Goal: Task Accomplishment & Management: Complete application form

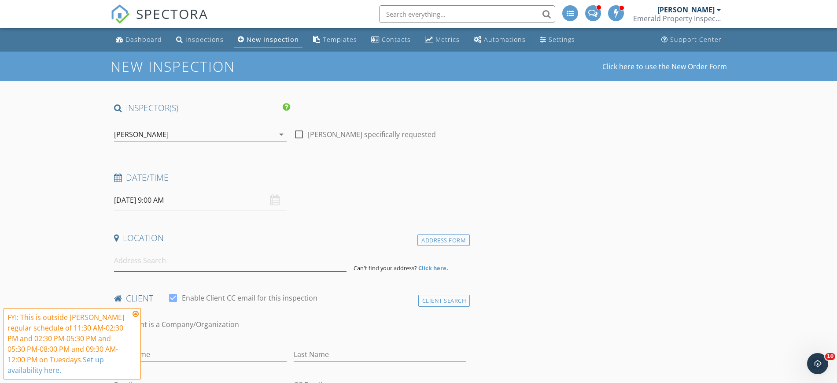
click at [169, 255] on input at bounding box center [230, 261] width 232 height 22
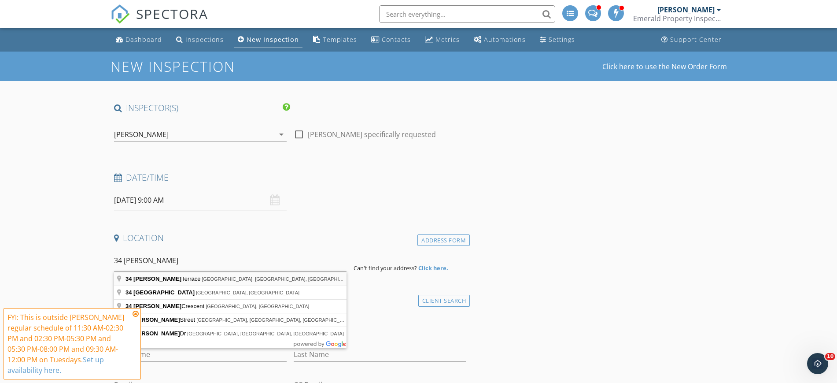
type input "34 Norelle Terrace, St. Albert, AB, Canada"
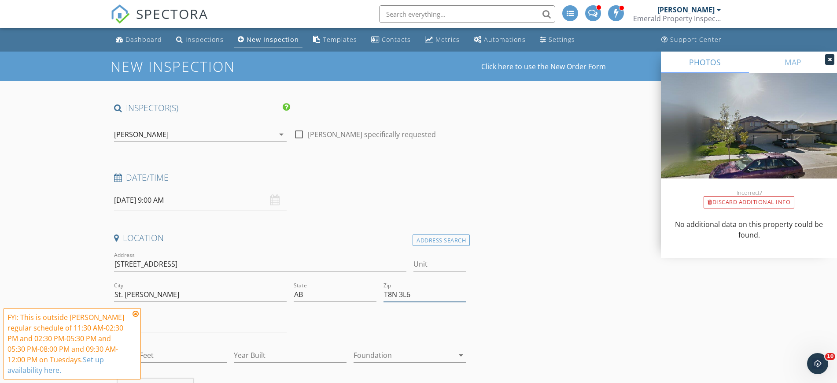
click at [416, 290] on input "T8N 3L6" at bounding box center [424, 294] width 83 height 15
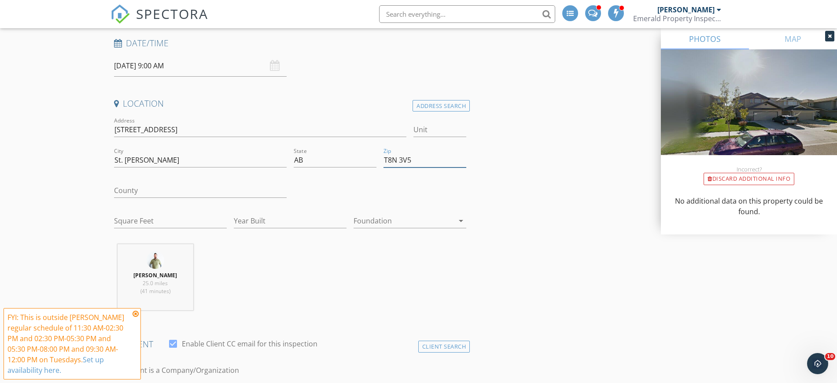
scroll to position [165, 0]
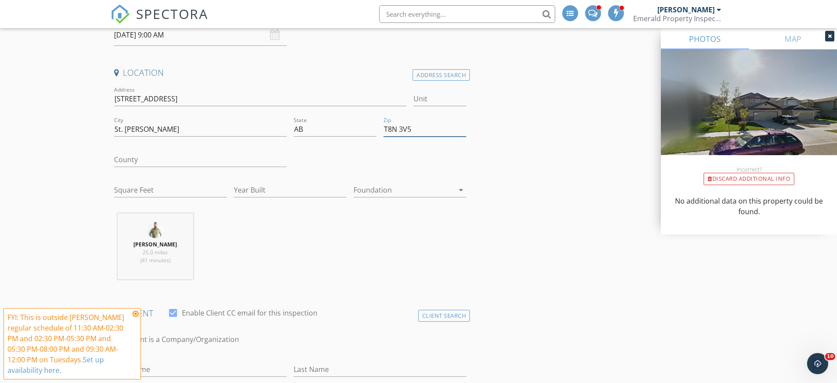
type input "T8N 3V5"
click at [168, 191] on input "Square Feet" at bounding box center [170, 190] width 113 height 15
type input "149"
type input "-1"
click at [264, 193] on input "-1" at bounding box center [290, 190] width 113 height 15
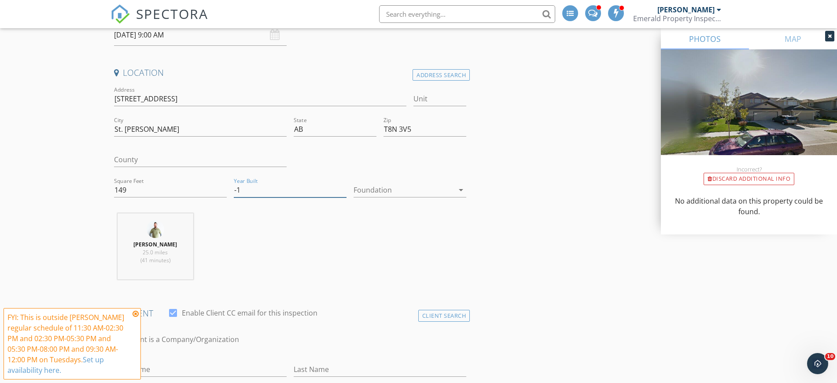
click at [264, 193] on input "-1" at bounding box center [290, 190] width 113 height 15
type input "2009"
click at [185, 189] on input "149" at bounding box center [170, 190] width 113 height 15
type input "1448"
click at [371, 190] on div at bounding box center [403, 190] width 100 height 14
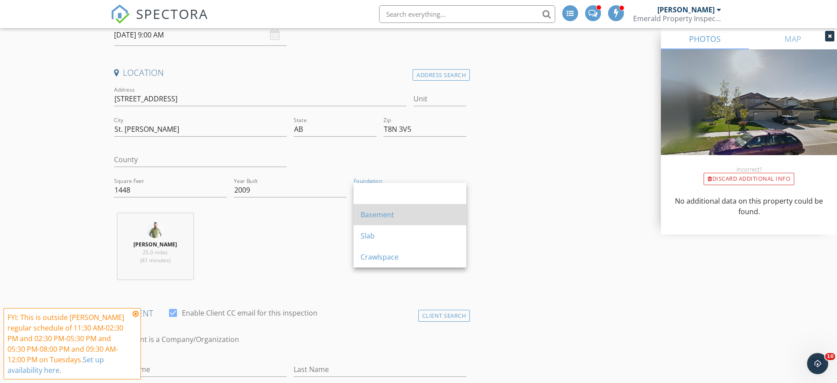
click at [390, 221] on div "Basement" at bounding box center [410, 214] width 99 height 21
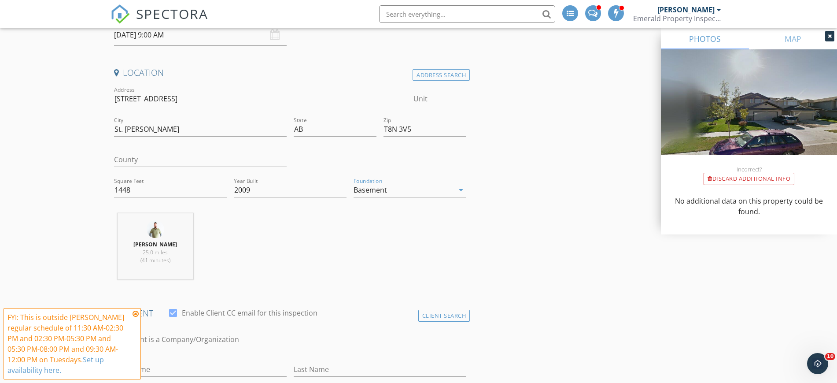
click at [135, 313] on icon at bounding box center [136, 313] width 6 height 7
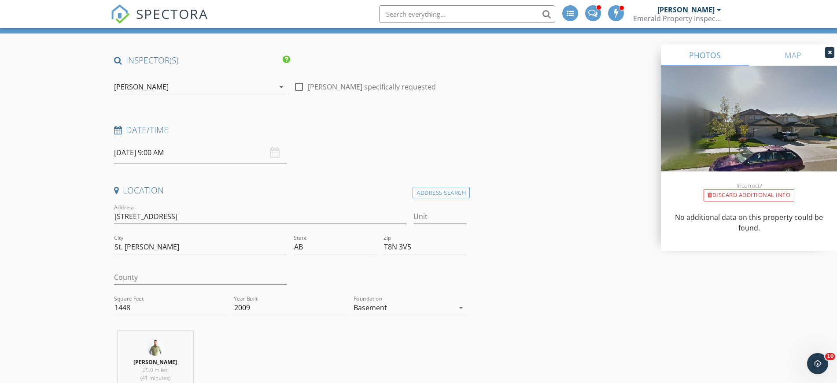
scroll to position [0, 0]
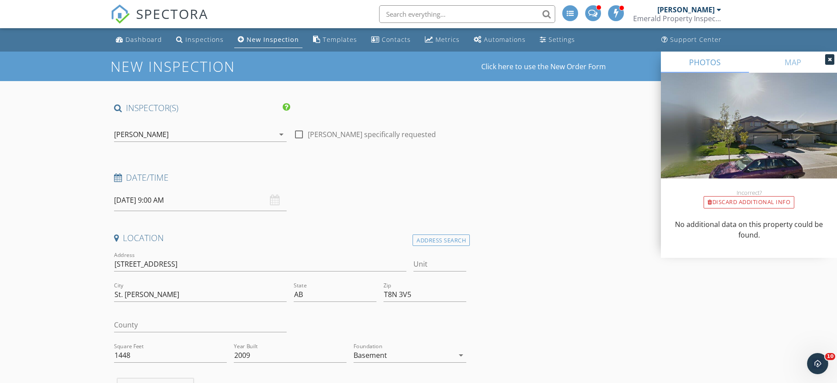
click at [298, 138] on div at bounding box center [298, 134] width 15 height 15
checkbox input "true"
click at [174, 195] on input "09/30/2025 9:00 AM" at bounding box center [200, 200] width 173 height 22
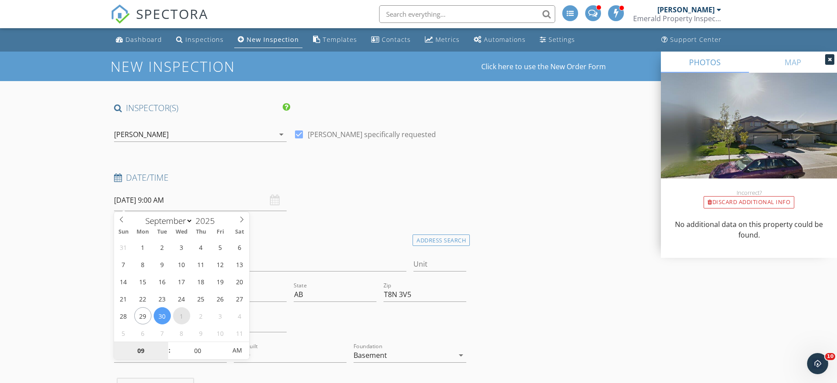
select select "9"
type input "10/01/2025 9:00 AM"
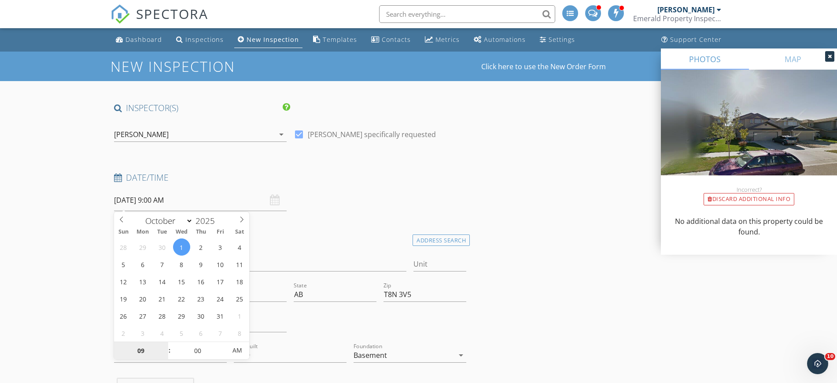
scroll to position [110, 0]
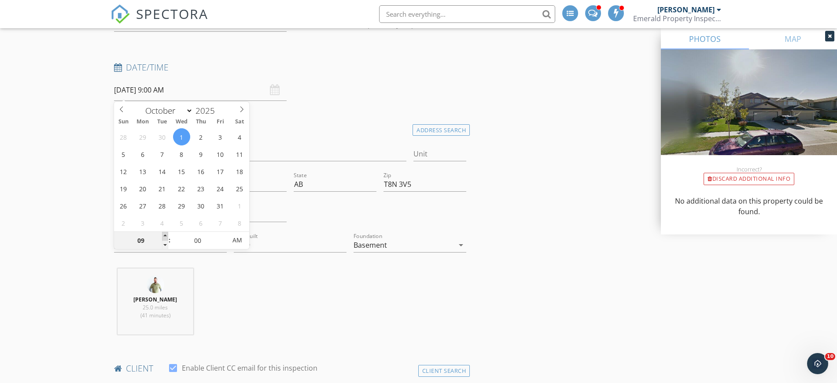
type input "10"
type input "10/01/2025 10:00 AM"
click at [164, 236] on span at bounding box center [165, 236] width 6 height 9
type input "11"
type input "10/01/2025 11:00 AM"
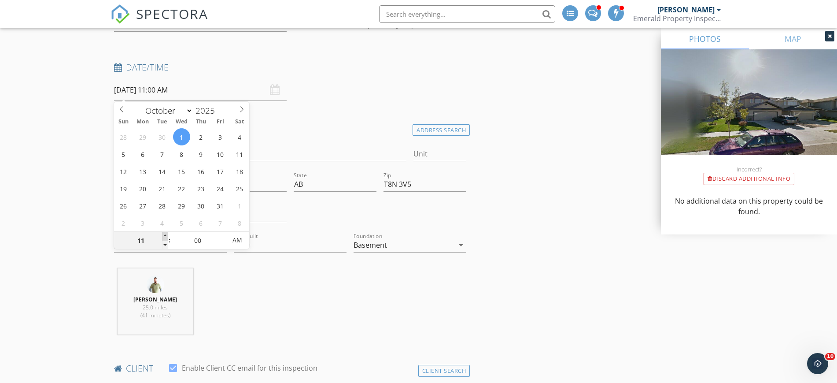
click at [164, 236] on span at bounding box center [165, 236] width 6 height 9
type input "12"
type input "10/01/2025 12:00 PM"
click at [164, 236] on span at bounding box center [165, 236] width 6 height 9
type input "01"
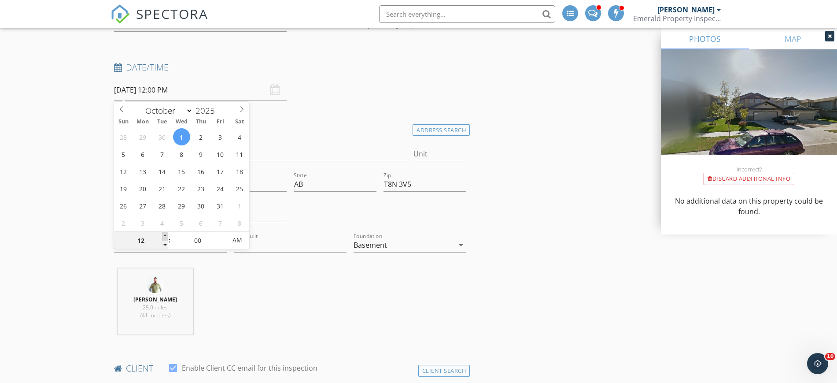
type input "10/01/2025 1:00 PM"
click at [164, 236] on span at bounding box center [165, 236] width 6 height 9
type input "02"
type input "10/01/2025 2:00 PM"
click at [164, 236] on span at bounding box center [165, 236] width 6 height 9
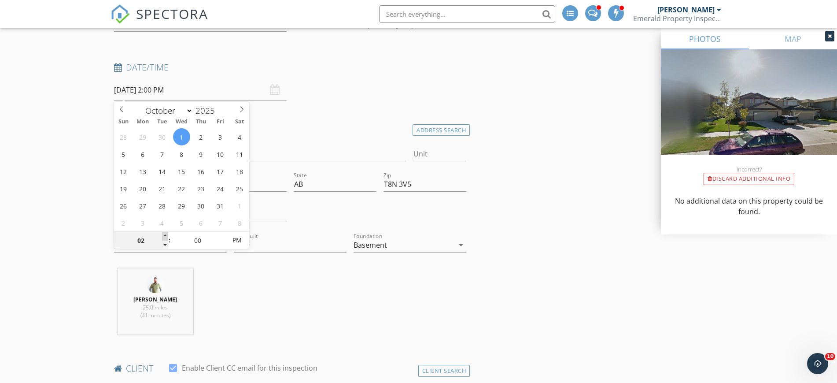
type input "03"
type input "10/01/2025 3:00 PM"
click at [164, 236] on span at bounding box center [165, 236] width 6 height 9
type input "04"
type input "10/01/2025 4:00 PM"
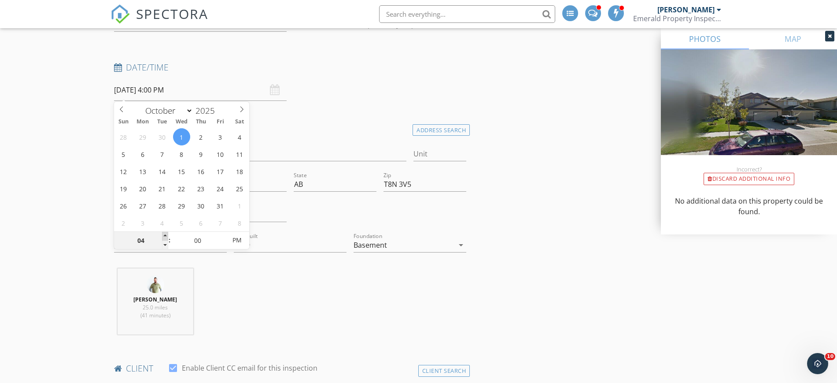
click at [164, 236] on span at bounding box center [165, 236] width 6 height 9
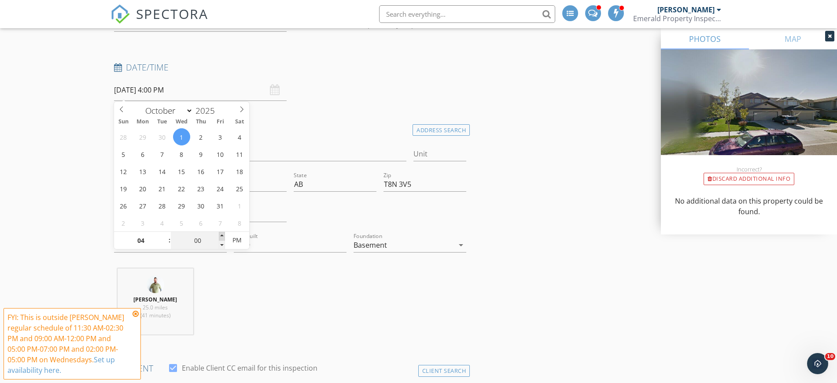
type input "05"
type input "10/01/2025 4:05 PM"
click at [221, 236] on span at bounding box center [222, 236] width 6 height 9
type input "10"
type input "10/01/2025 4:10 PM"
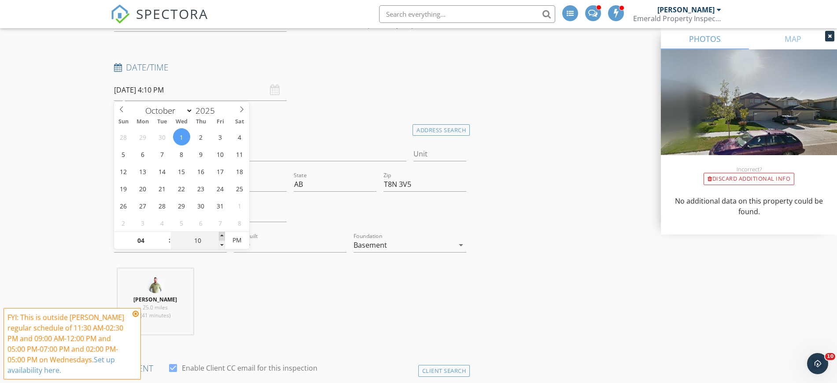
click at [221, 236] on span at bounding box center [222, 236] width 6 height 9
type input "15"
type input "10/01/2025 4:15 PM"
click at [221, 236] on span at bounding box center [222, 236] width 6 height 9
type input "20"
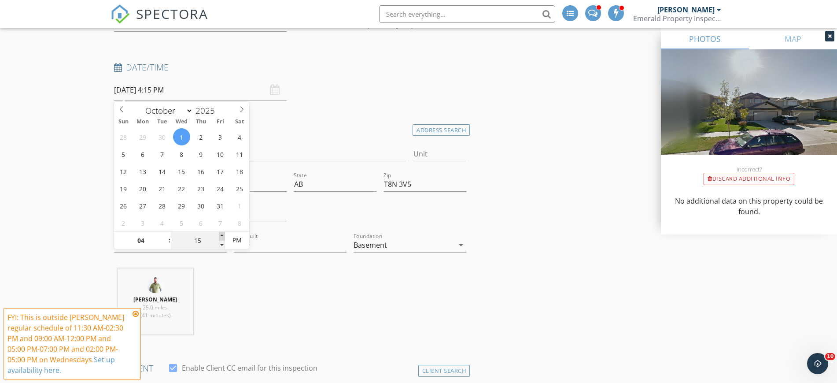
type input "10/01/2025 4:20 PM"
click at [221, 236] on span at bounding box center [222, 236] width 6 height 9
type input "25"
type input "10/01/2025 4:25 PM"
click at [221, 236] on span at bounding box center [222, 236] width 6 height 9
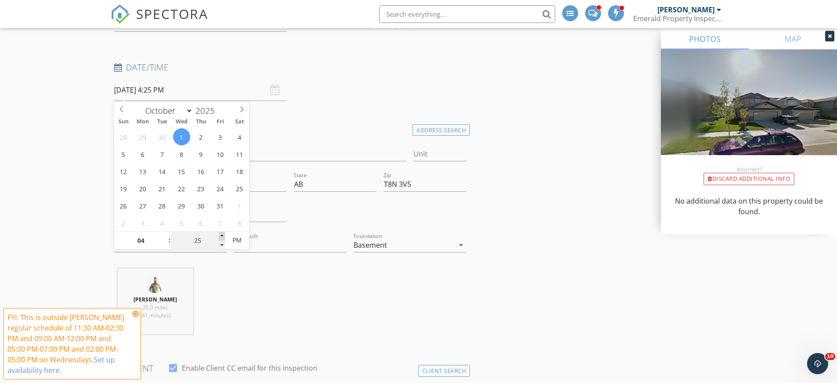
type input "30"
type input "10/01/2025 4:30 PM"
click at [221, 236] on span at bounding box center [222, 236] width 6 height 9
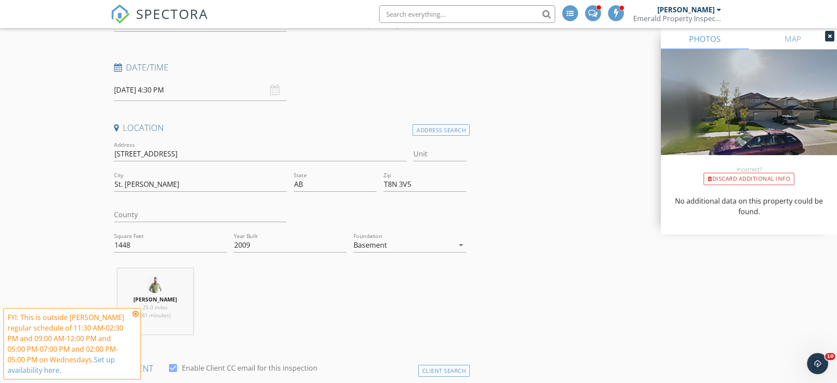
click at [136, 313] on icon at bounding box center [136, 313] width 6 height 7
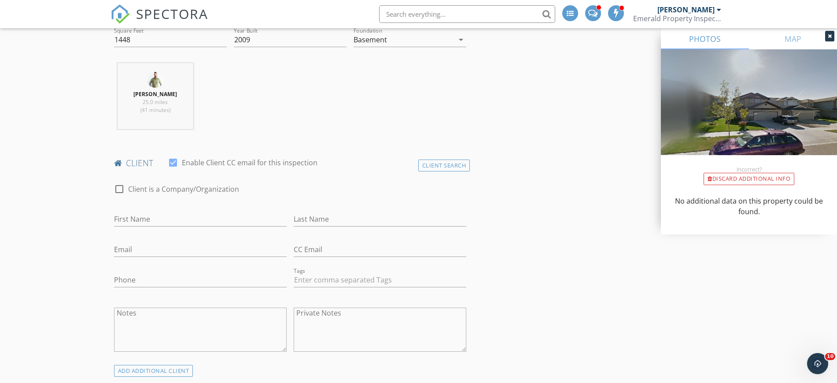
scroll to position [330, 0]
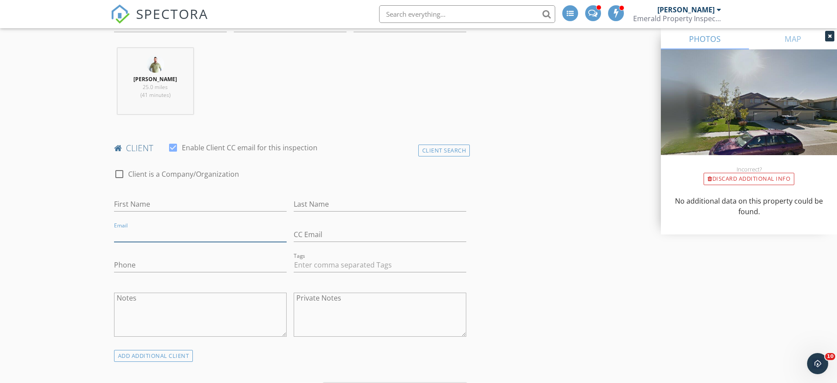
paste input "jenaya.peters@gmail.com"
type input "jenaya.peters@gmail.com"
paste input "780-903-4689"
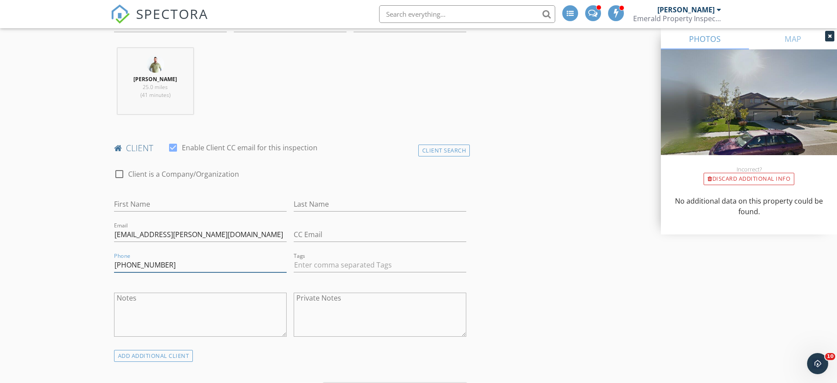
type input "780-903-4689"
click at [147, 206] on input "First Name" at bounding box center [200, 204] width 173 height 15
type input "Jenaya"
type input "Peters"
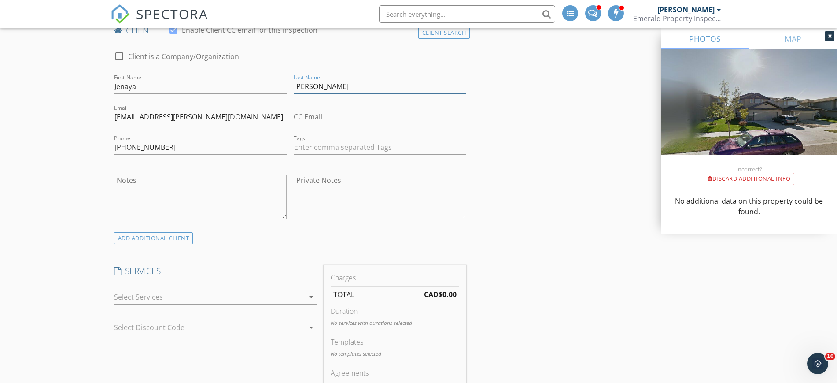
scroll to position [495, 0]
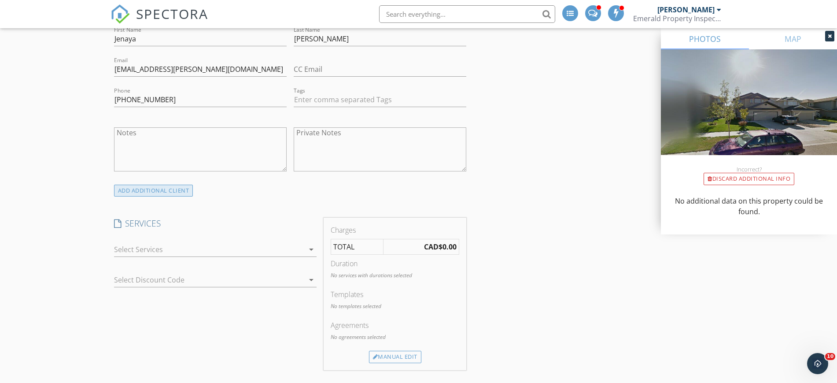
click at [153, 189] on div "ADD ADDITIONAL client" at bounding box center [153, 190] width 79 height 12
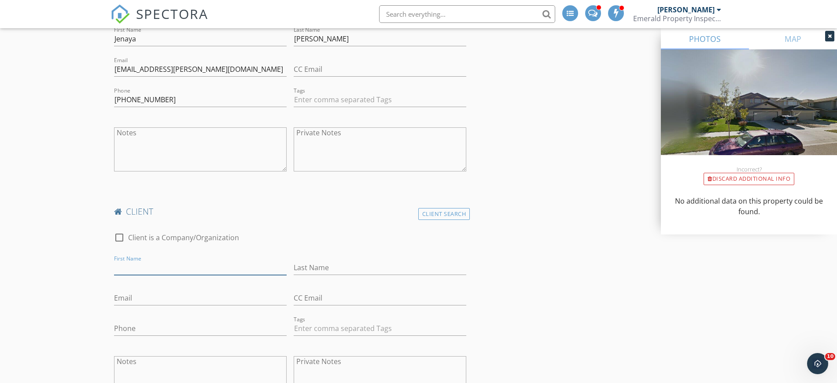
click at [144, 268] on input "First Name" at bounding box center [200, 267] width 173 height 15
type input "Hayden"
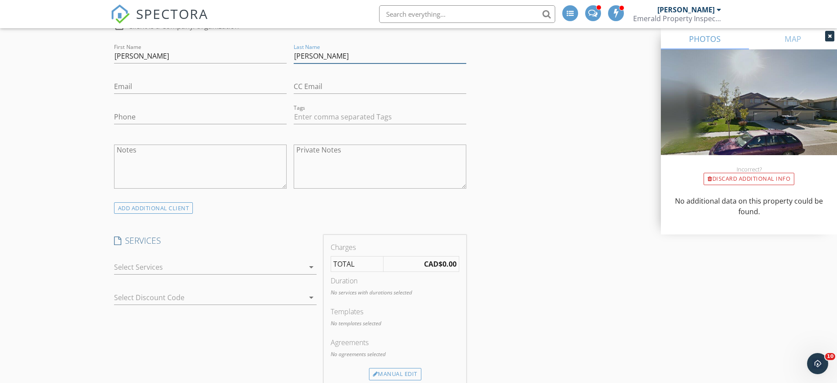
scroll to position [770, 0]
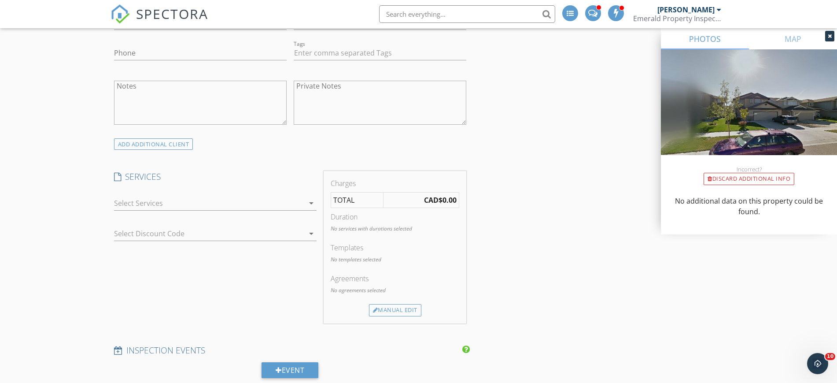
type input "Sinclair"
click at [139, 210] on div "arrow_drop_down" at bounding box center [215, 203] width 203 height 15
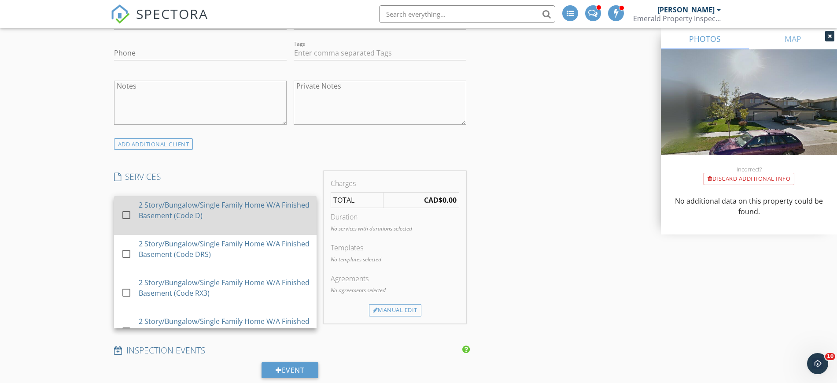
click at [217, 211] on div "2 Story/Bungalow/Single Family Home W/A Finished Basement (Code D)" at bounding box center [224, 209] width 171 height 21
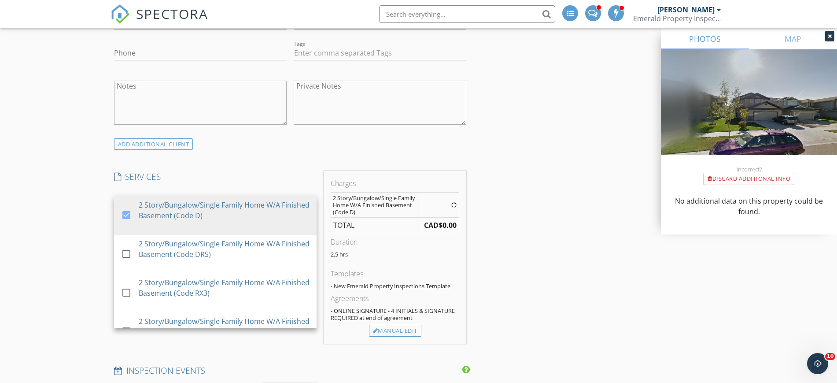
click at [45, 214] on div "New Inspection Click here to use the New Order Form INSPECTOR(S) check_box Denn…" at bounding box center [418, 282] width 837 height 2002
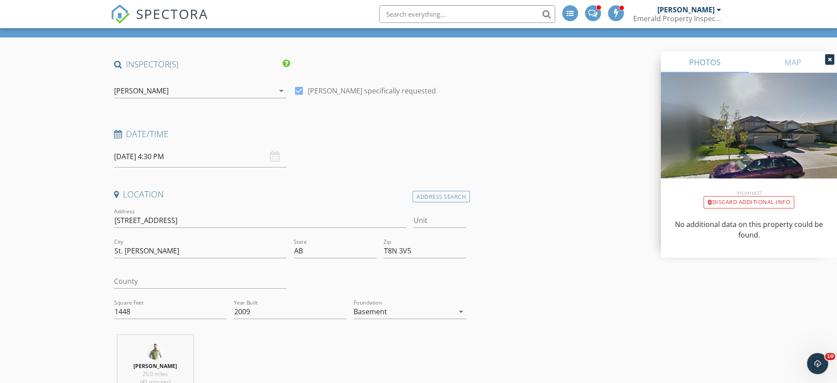
scroll to position [0, 0]
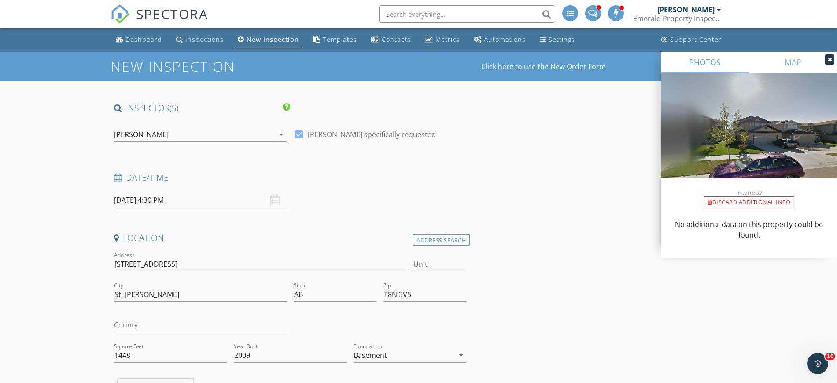
click at [200, 140] on div "[PERSON_NAME]" at bounding box center [194, 134] width 160 height 14
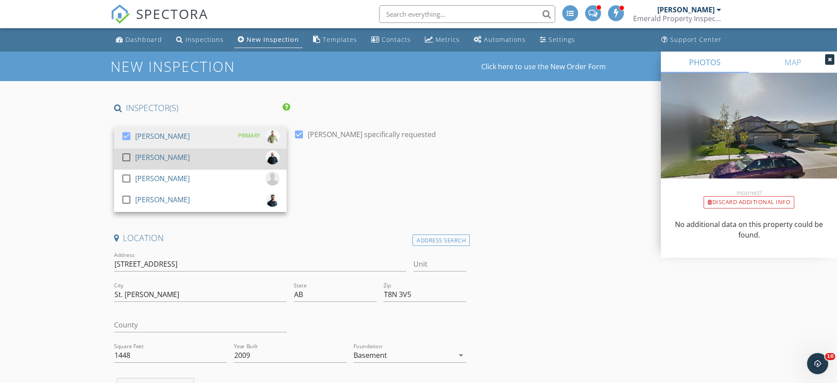
click at [187, 160] on div "check_box_outline_blank Ryan Watson" at bounding box center [200, 159] width 158 height 18
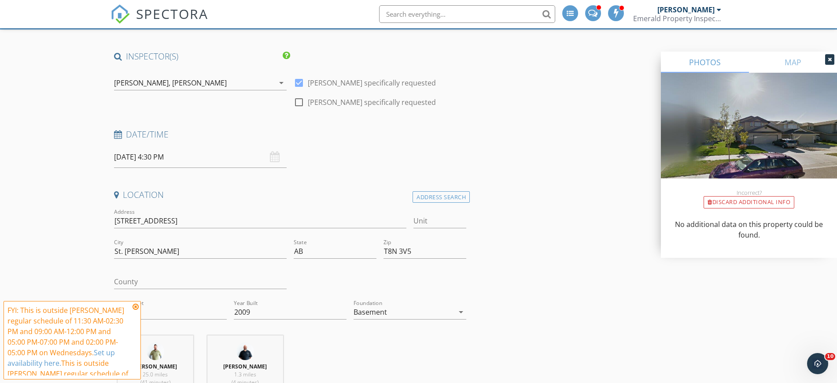
scroll to position [110, 0]
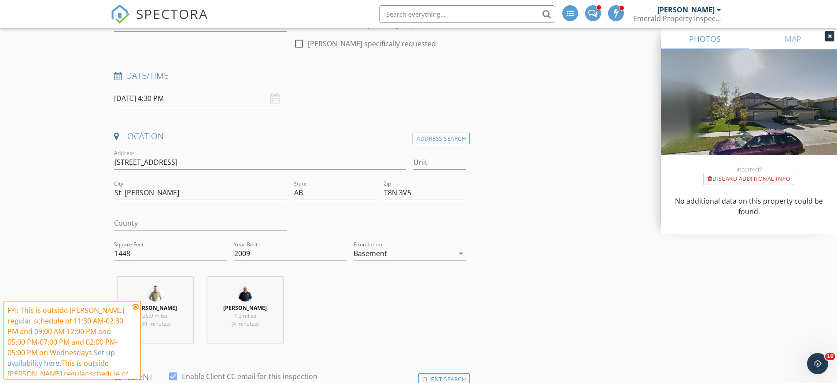
click at [134, 303] on icon at bounding box center [136, 306] width 6 height 7
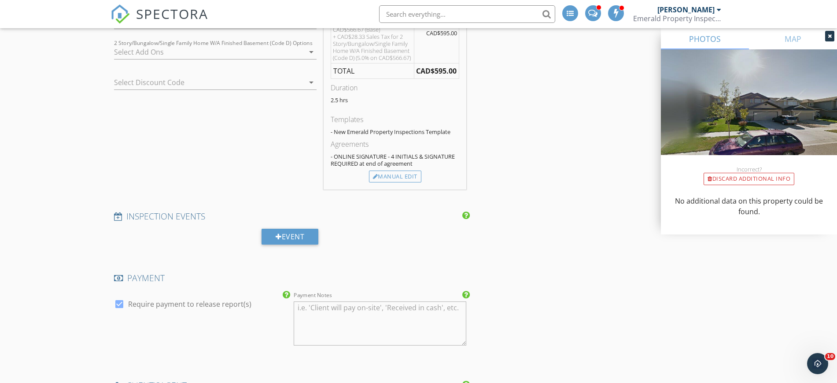
scroll to position [1046, 0]
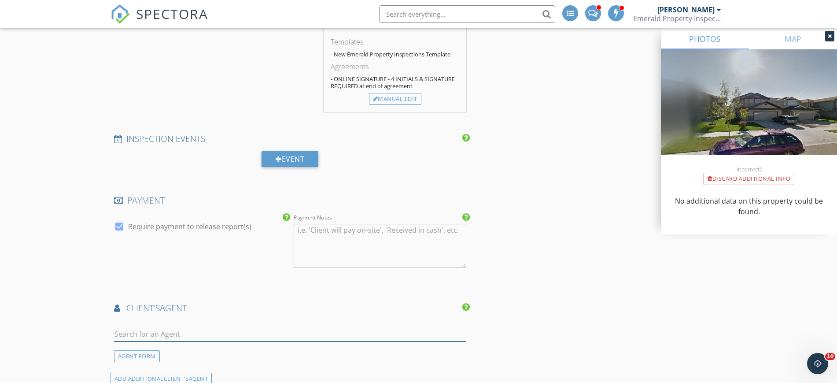
click at [157, 341] on input "text" at bounding box center [290, 334] width 353 height 15
type input "zack"
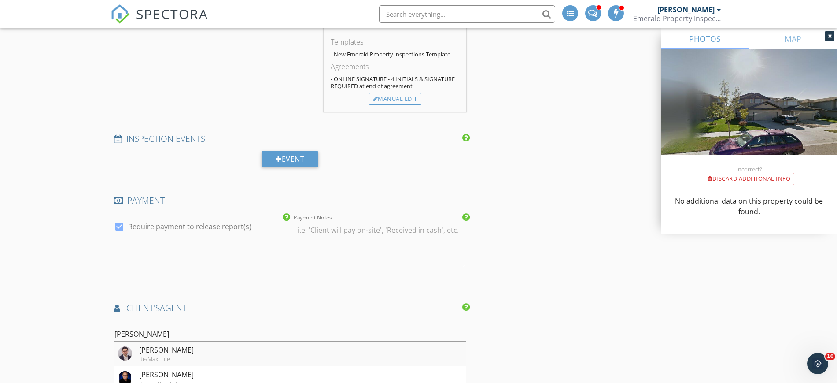
click at [158, 355] on div "Zack Lausen" at bounding box center [166, 349] width 55 height 11
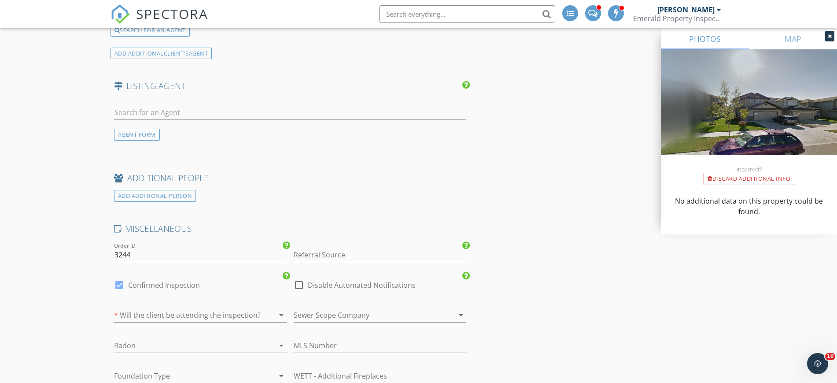
scroll to position [1596, 0]
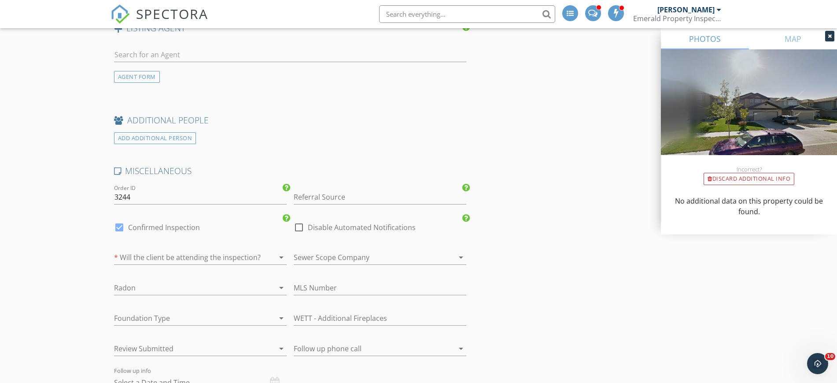
click at [188, 264] on div at bounding box center [188, 257] width 148 height 14
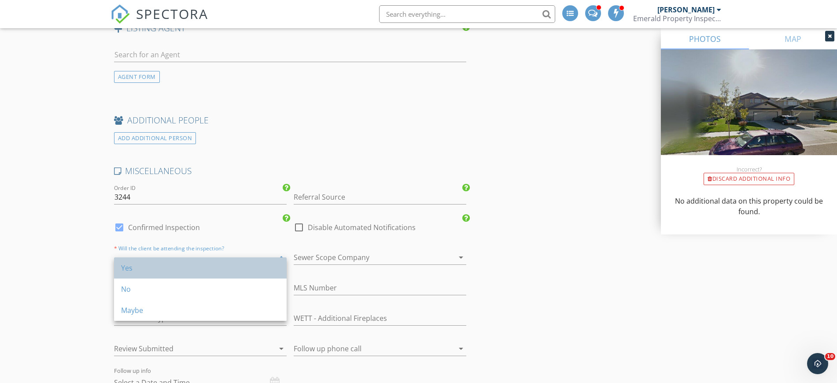
click at [184, 265] on div "Yes" at bounding box center [200, 267] width 158 height 11
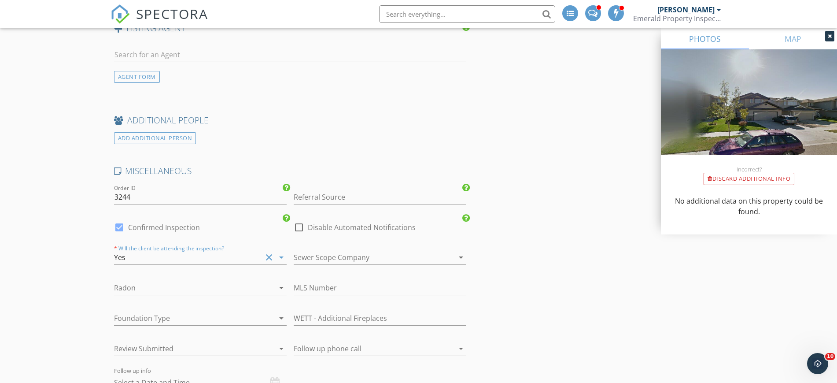
scroll to position [1706, 0]
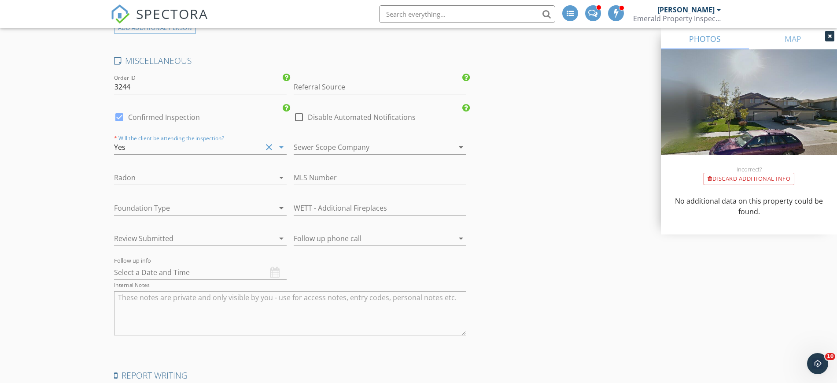
click at [163, 210] on div at bounding box center [188, 208] width 148 height 14
click at [0, 0] on div "Concrete (Basement)" at bounding box center [0, 0] width 0 height 0
click at [169, 254] on div at bounding box center [200, 251] width 173 height 5
click at [166, 245] on div at bounding box center [188, 238] width 148 height 14
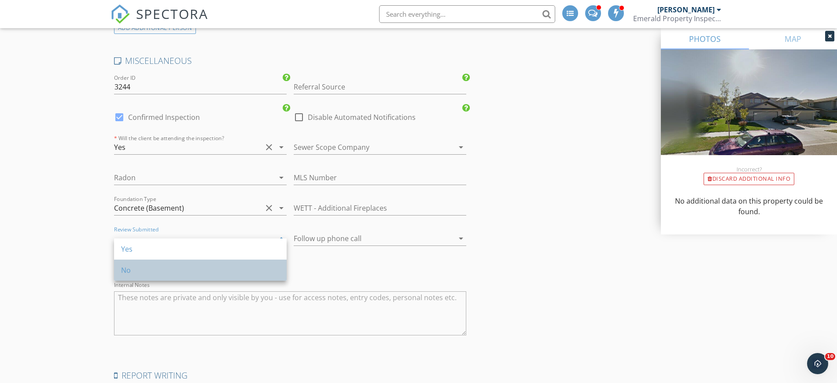
click at [167, 265] on div "No" at bounding box center [200, 270] width 158 height 11
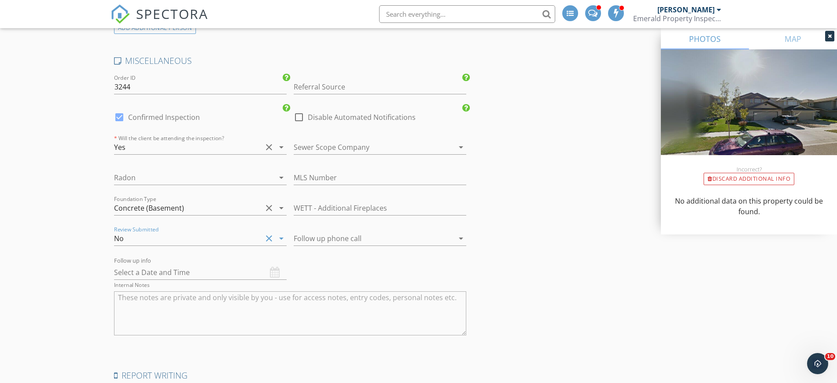
click at [309, 245] on div at bounding box center [368, 238] width 148 height 14
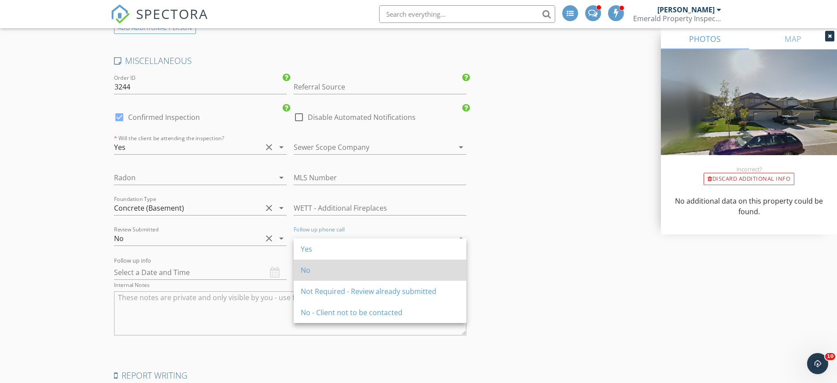
click at [315, 266] on div "No" at bounding box center [380, 270] width 158 height 11
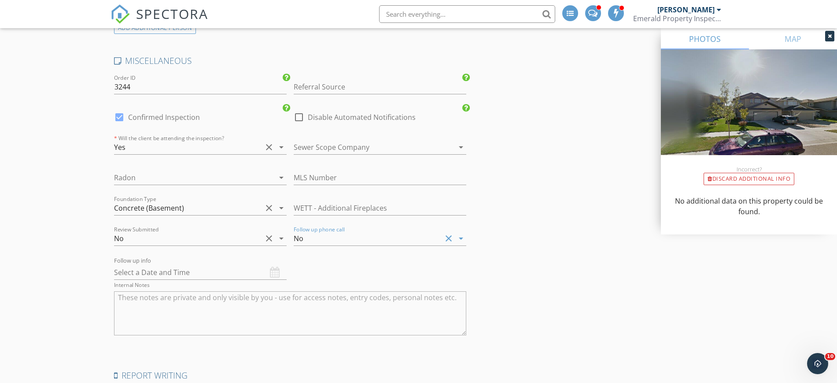
click at [322, 192] on div "MLS Number" at bounding box center [380, 181] width 173 height 23
click at [318, 184] on input "text" at bounding box center [380, 177] width 173 height 15
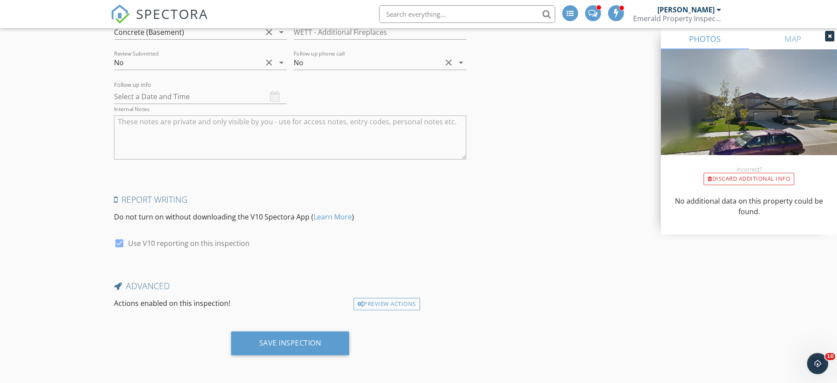
scroll to position [1889, 0]
type input "E4452826"
click at [303, 335] on div "Save Inspection" at bounding box center [290, 343] width 118 height 24
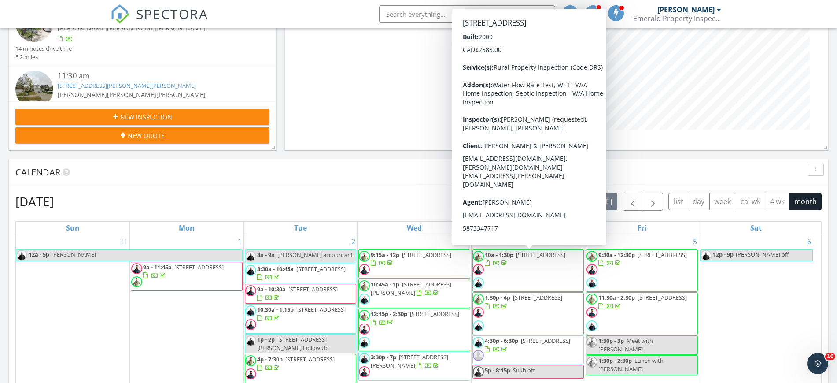
scroll to position [275, 0]
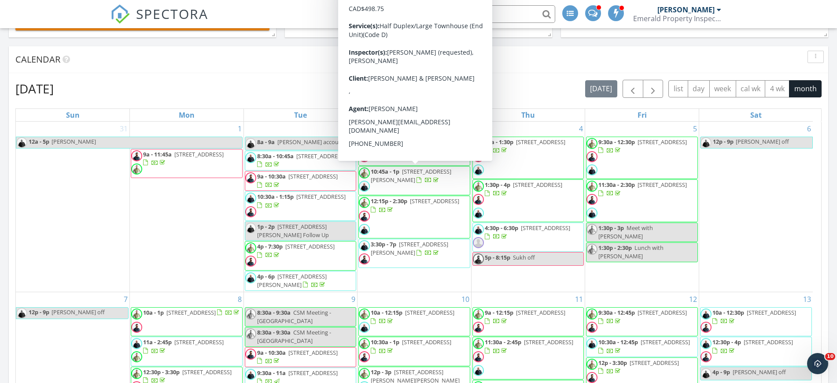
click at [262, 82] on div "September 2025 today list day week cal wk 4 wk month" at bounding box center [418, 89] width 806 height 18
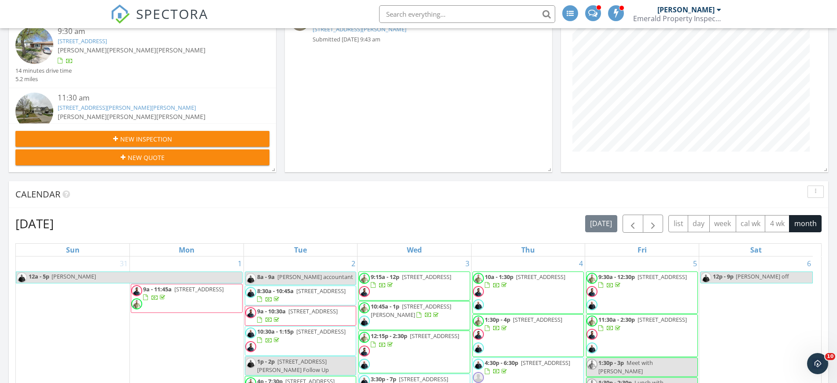
scroll to position [0, 0]
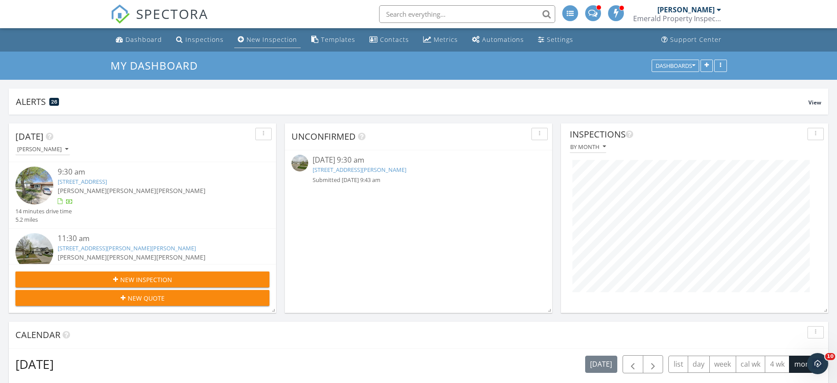
click at [280, 40] on div "New Inspection" at bounding box center [272, 39] width 51 height 8
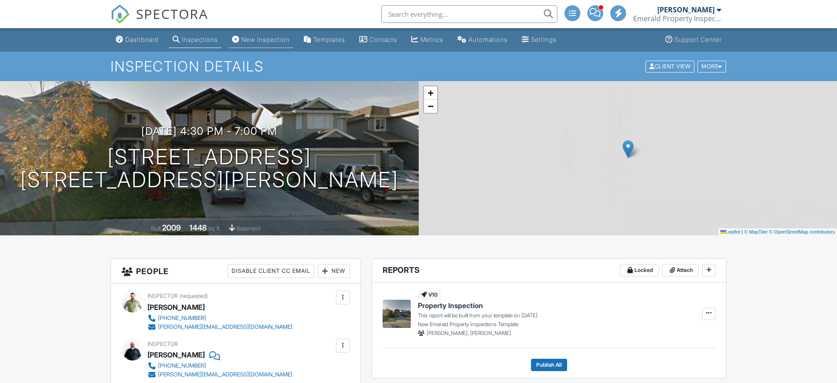
drag, startPoint x: 0, startPoint y: 0, endPoint x: 265, endPoint y: 40, distance: 268.4
click at [265, 40] on div "New Inspection" at bounding box center [265, 39] width 48 height 7
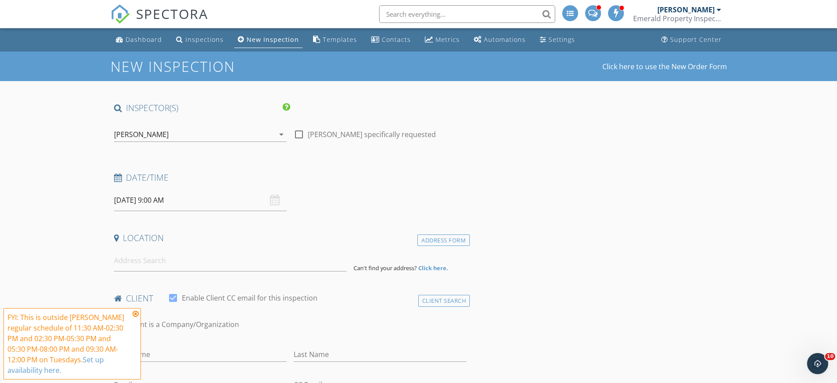
click at [299, 137] on div at bounding box center [298, 134] width 15 height 15
checkbox input "true"
click at [243, 139] on div "[PERSON_NAME]" at bounding box center [194, 134] width 160 height 14
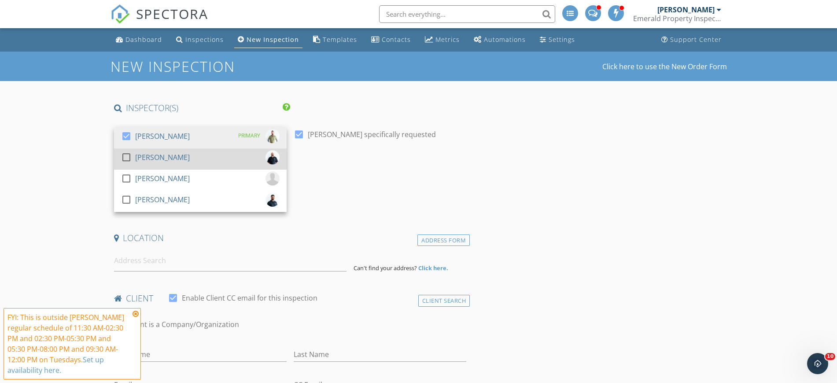
click at [195, 154] on div "check_box_outline_blank Ryan Watson" at bounding box center [200, 159] width 158 height 18
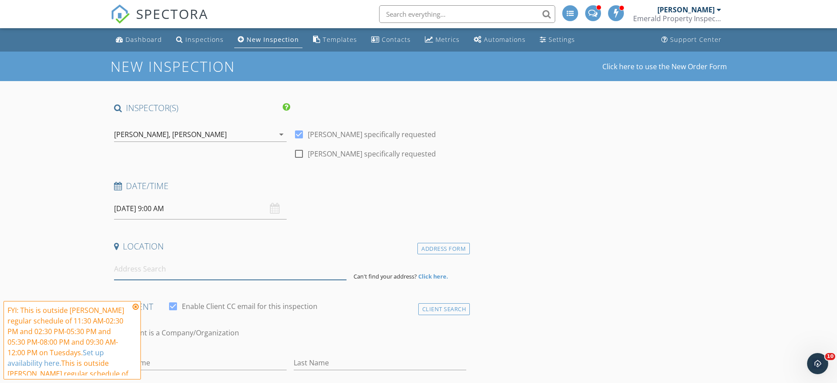
click at [161, 275] on input at bounding box center [230, 269] width 232 height 22
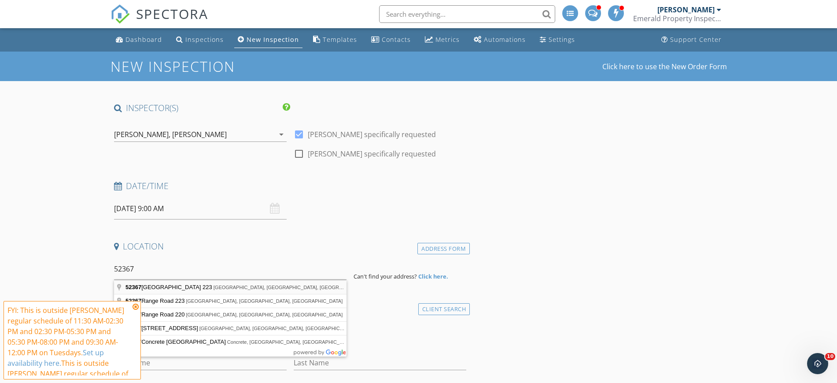
type input "52367th Range Road 223, Strathcona County, AB, Canada"
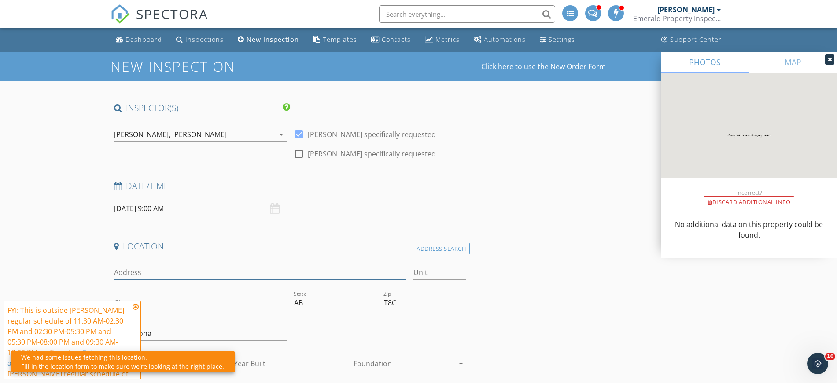
click at [185, 270] on input "Address" at bounding box center [260, 272] width 293 height 15
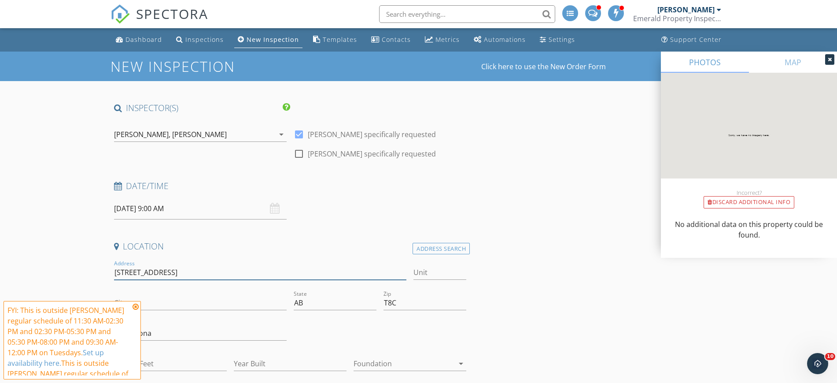
type input "52367 Range Road 223"
click at [136, 307] on icon at bounding box center [136, 306] width 6 height 7
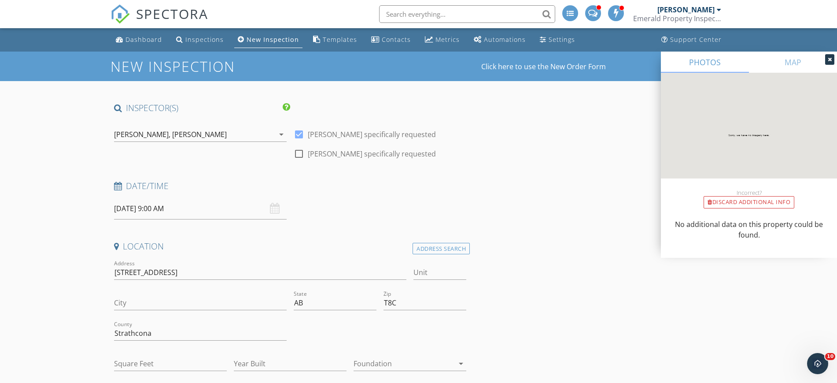
click at [430, 295] on div "Zip T8C" at bounding box center [424, 304] width 83 height 29
click at [416, 308] on input "T8C" at bounding box center [424, 302] width 83 height 15
click at [408, 302] on input "T8C 1VB1" at bounding box center [424, 302] width 83 height 15
type input "T8C 1B1"
click at [435, 274] on input "Unit" at bounding box center [439, 272] width 53 height 15
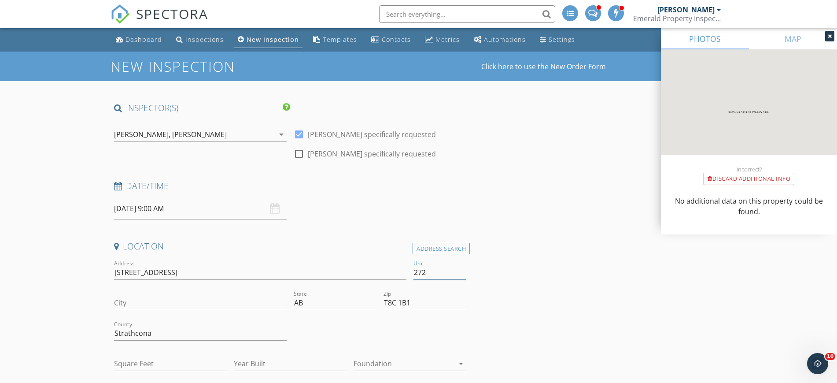
scroll to position [165, 0]
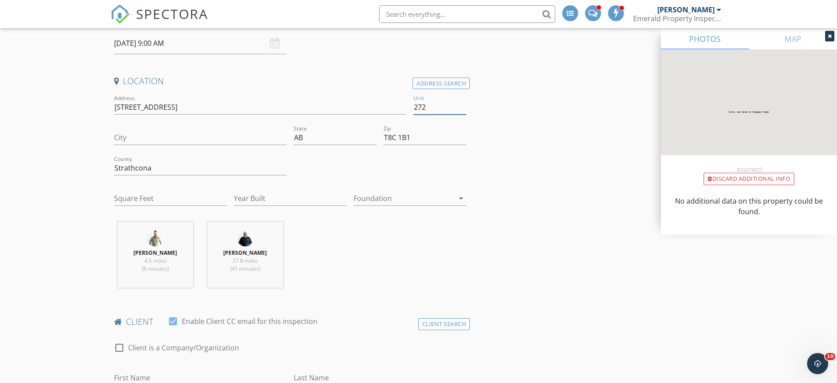
type input "272"
click at [390, 201] on div at bounding box center [403, 198] width 100 height 14
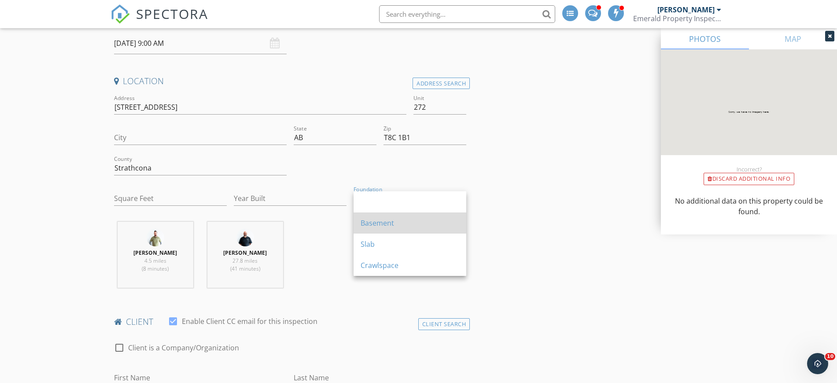
click at [390, 217] on div "Basement" at bounding box center [410, 222] width 99 height 21
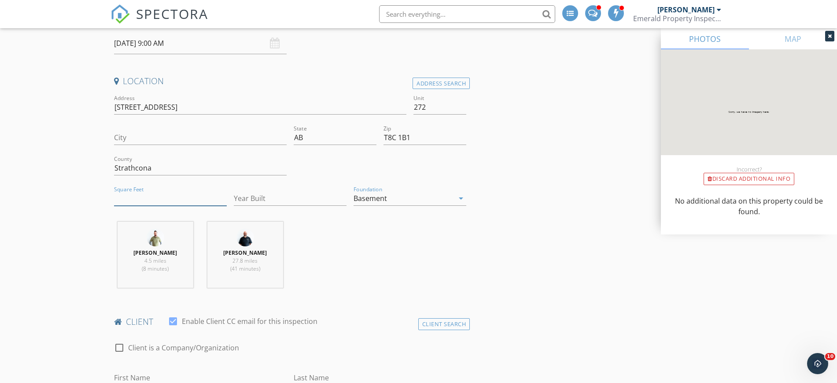
click at [170, 197] on input "Square Feet" at bounding box center [170, 198] width 113 height 15
type input "2214"
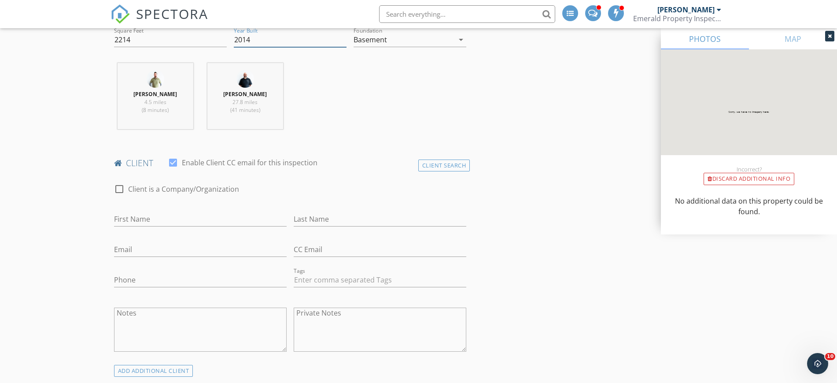
scroll to position [330, 0]
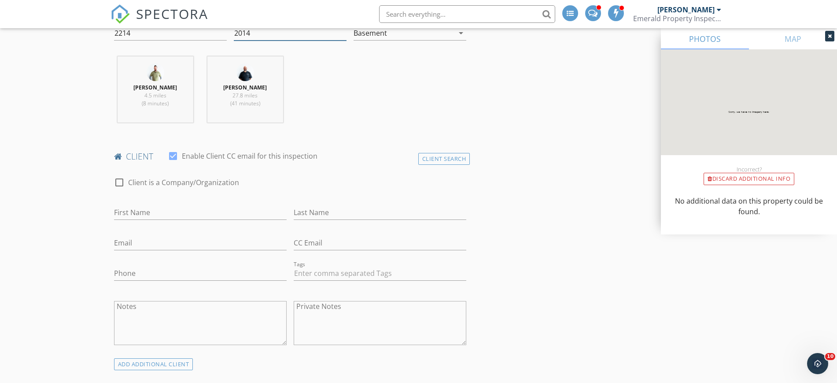
type input "2014"
click at [150, 213] on input "First Name" at bounding box center [200, 212] width 173 height 15
type input "James"
type input "Thompson"
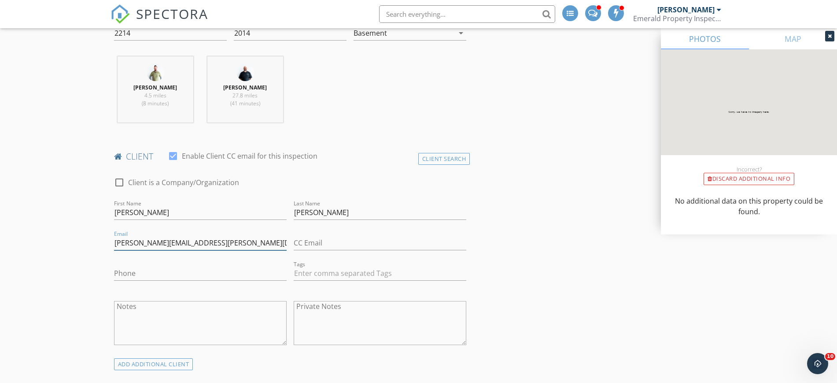
type input "james.thompson@cn.ca"
click at [139, 265] on div "Phone" at bounding box center [200, 275] width 173 height 29
click at [136, 275] on input "Phone" at bounding box center [200, 273] width 173 height 15
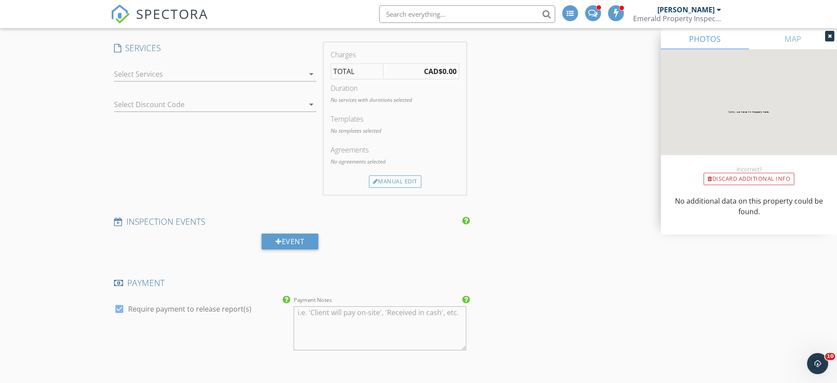
scroll to position [770, 0]
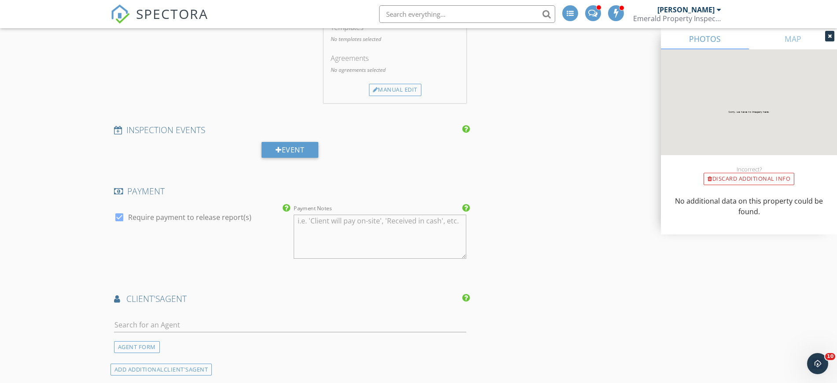
type input "780-232-5915"
click at [166, 328] on input "text" at bounding box center [290, 324] width 353 height 15
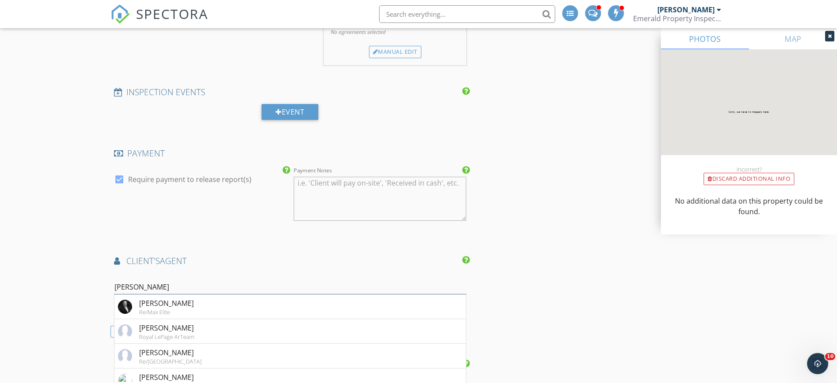
scroll to position [880, 0]
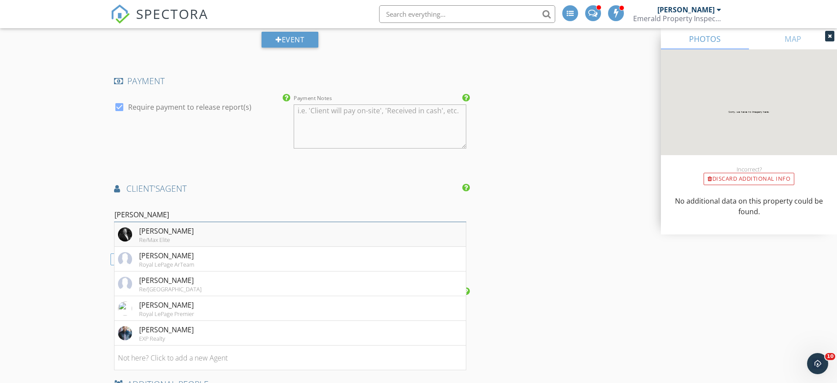
type input "scott"
click at [203, 236] on li "Scott MacMillan Re/Max Elite" at bounding box center [290, 234] width 352 height 25
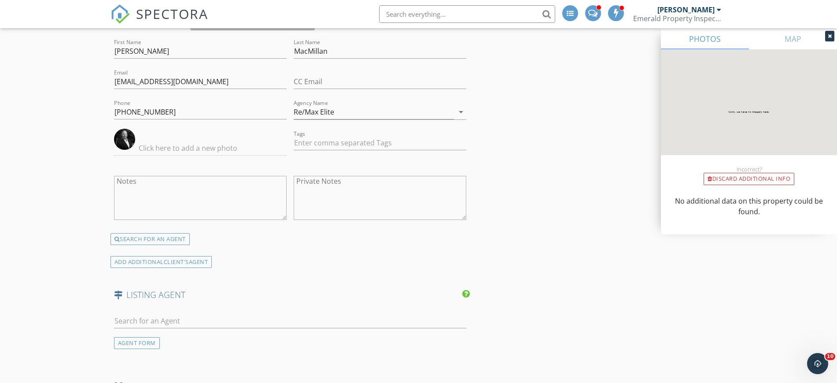
scroll to position [1156, 0]
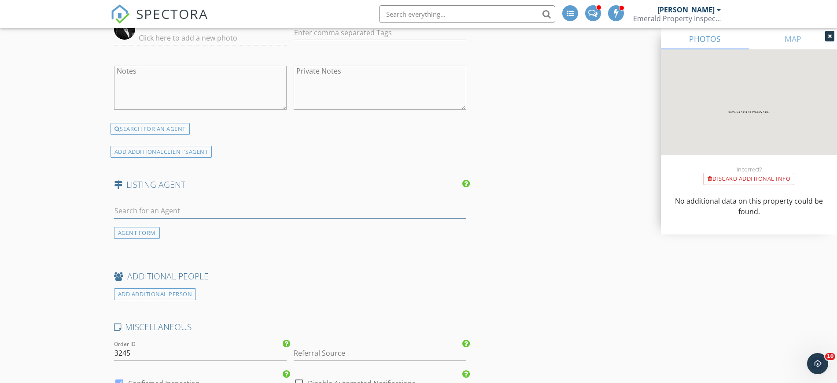
click at [192, 206] on input "text" at bounding box center [290, 210] width 353 height 15
type input "goodc"
click at [184, 234] on div "Re/Max Elite" at bounding box center [166, 235] width 55 height 7
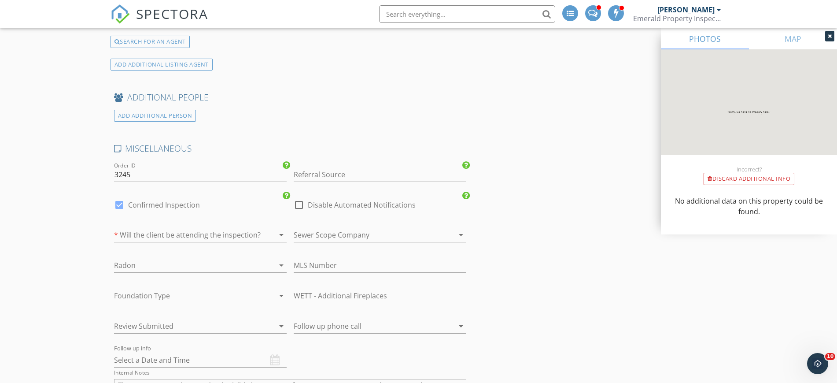
scroll to position [1596, 0]
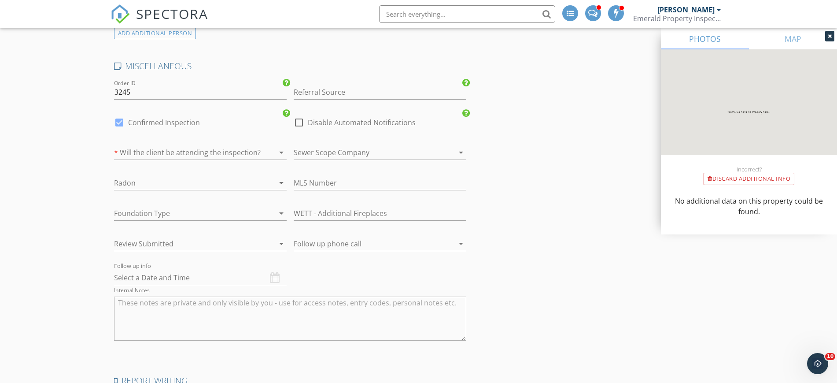
click at [200, 158] on div at bounding box center [188, 152] width 148 height 14
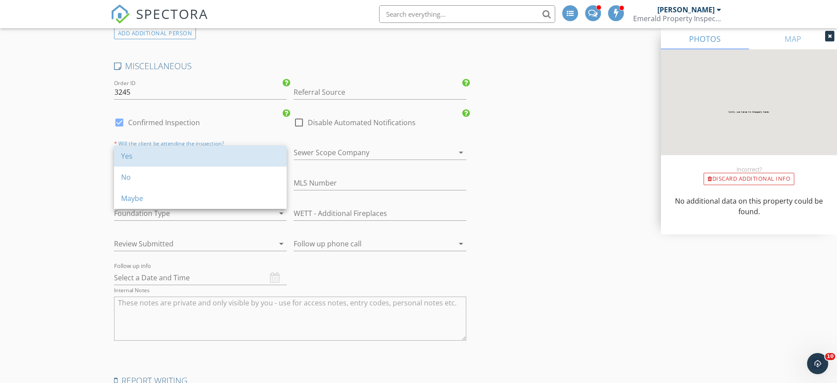
click at [200, 158] on div "Yes" at bounding box center [200, 156] width 158 height 11
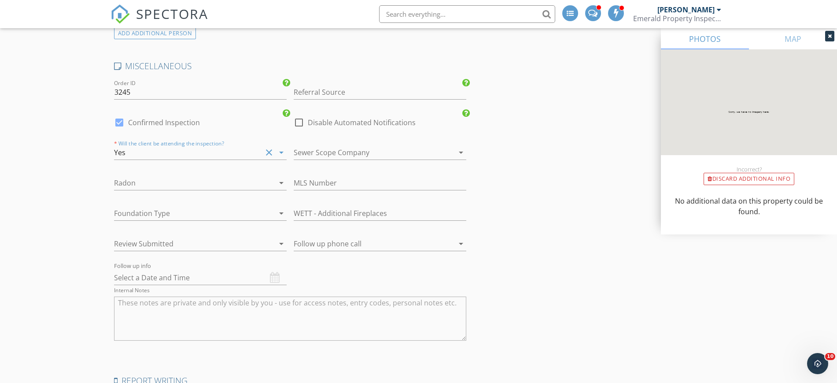
drag, startPoint x: 192, startPoint y: 209, endPoint x: 192, endPoint y: 214, distance: 4.9
click at [192, 212] on div at bounding box center [188, 213] width 148 height 14
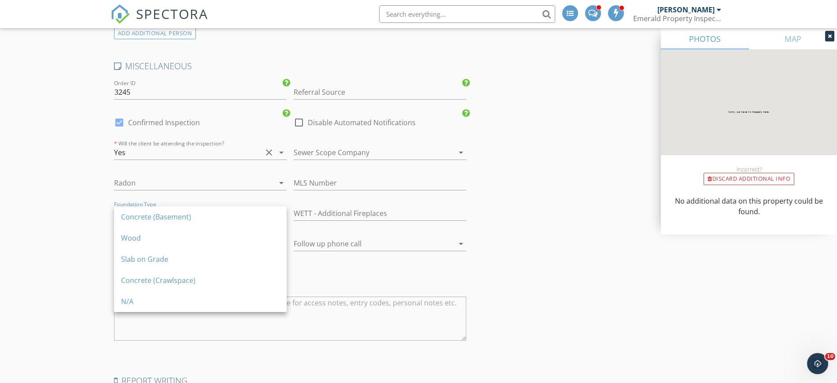
click at [192, 214] on div "Concrete (Basement)" at bounding box center [200, 216] width 158 height 11
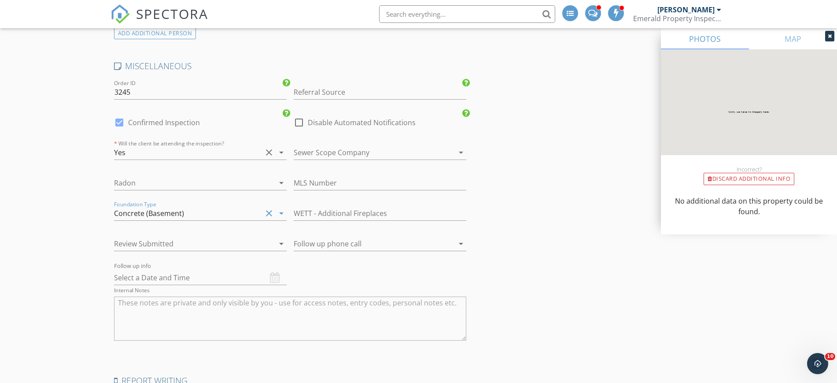
click at [190, 247] on div at bounding box center [188, 243] width 148 height 14
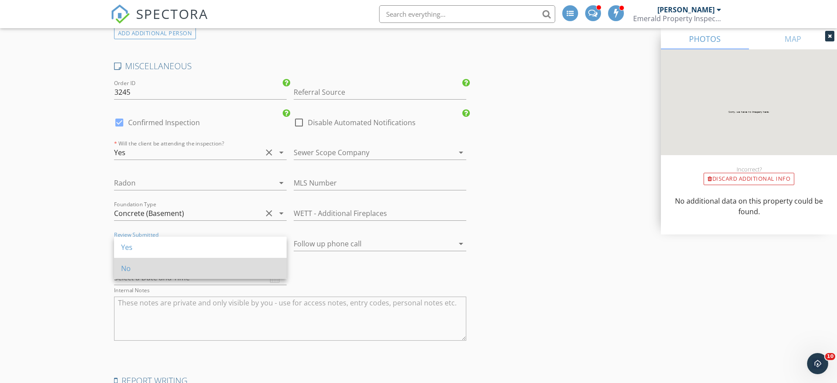
click at [188, 261] on div "No" at bounding box center [200, 268] width 158 height 21
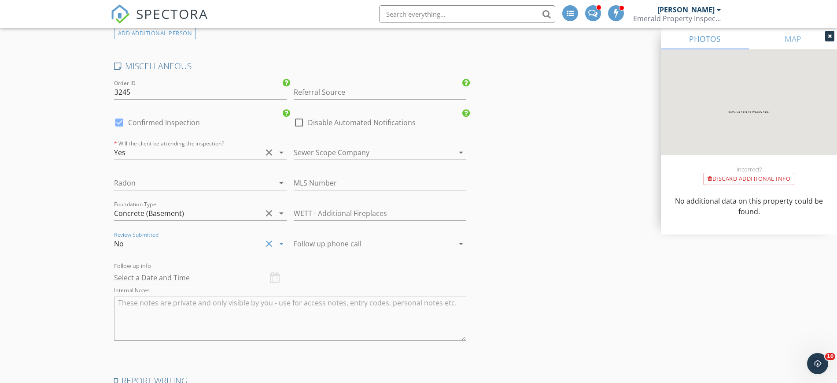
click at [317, 242] on div at bounding box center [368, 243] width 148 height 14
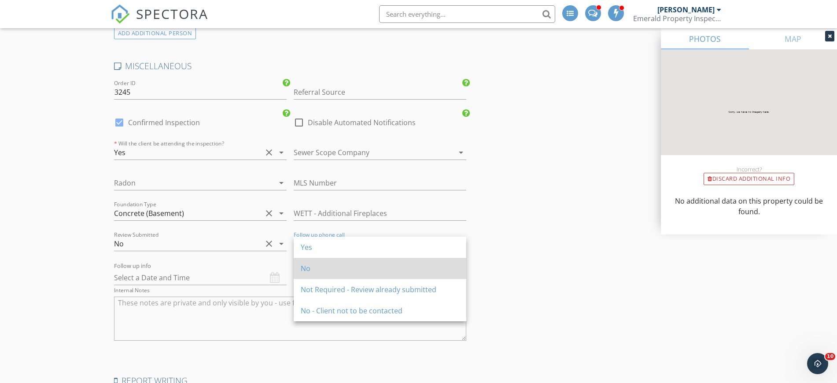
click at [324, 260] on div "No" at bounding box center [380, 268] width 158 height 21
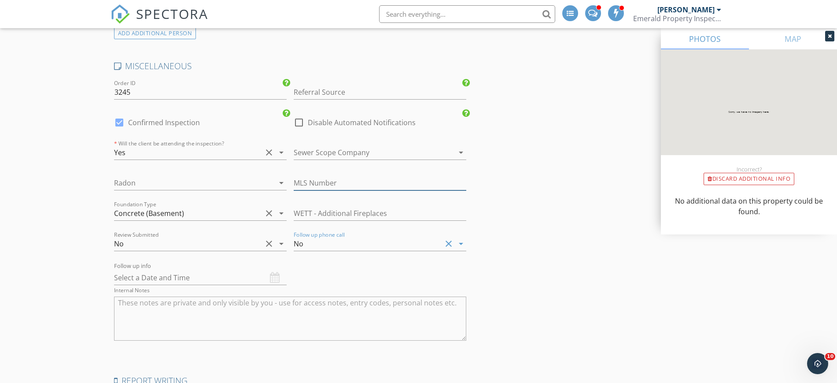
click at [328, 183] on input "text" at bounding box center [380, 183] width 173 height 15
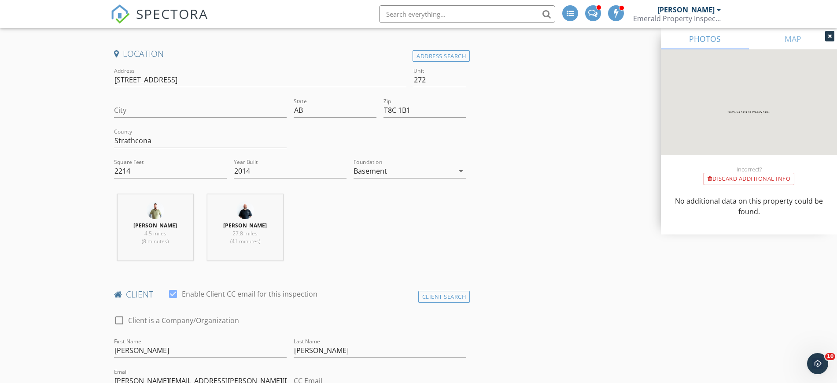
scroll to position [0, 0]
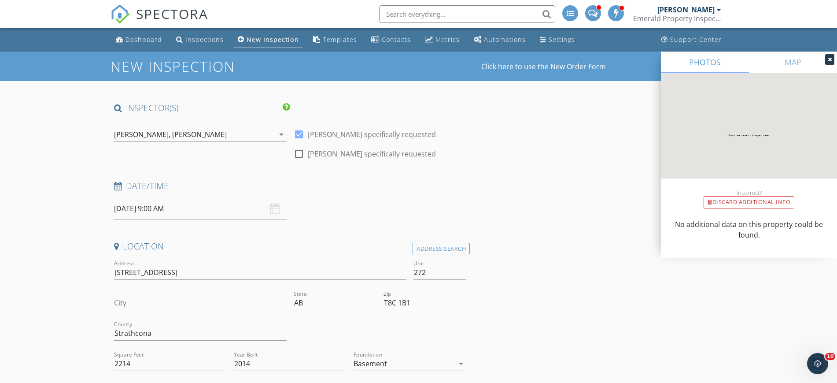
type input "E4435652"
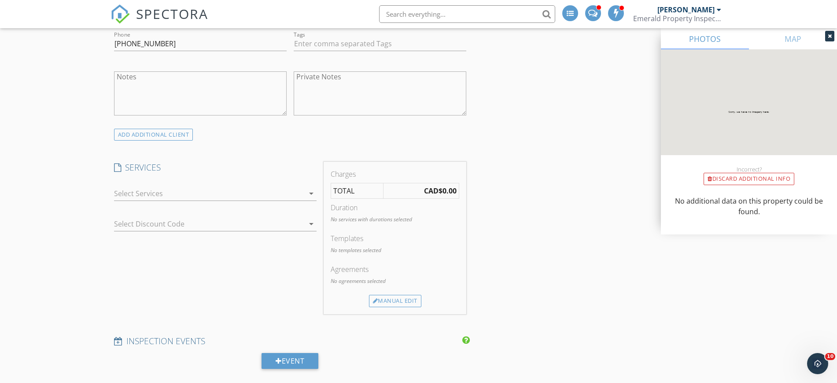
scroll to position [660, 0]
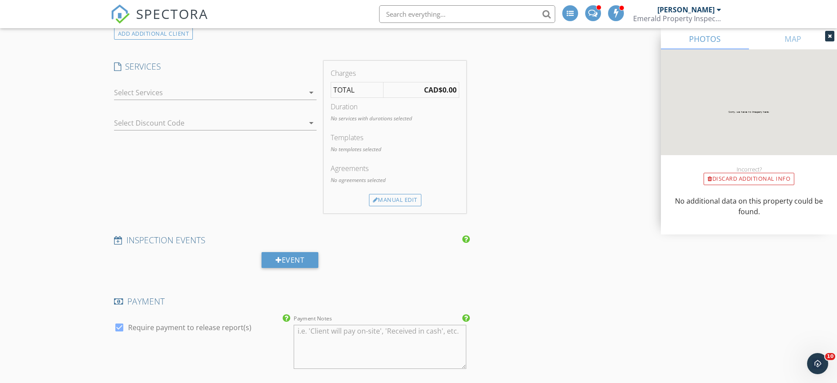
click at [161, 96] on div at bounding box center [209, 92] width 190 height 14
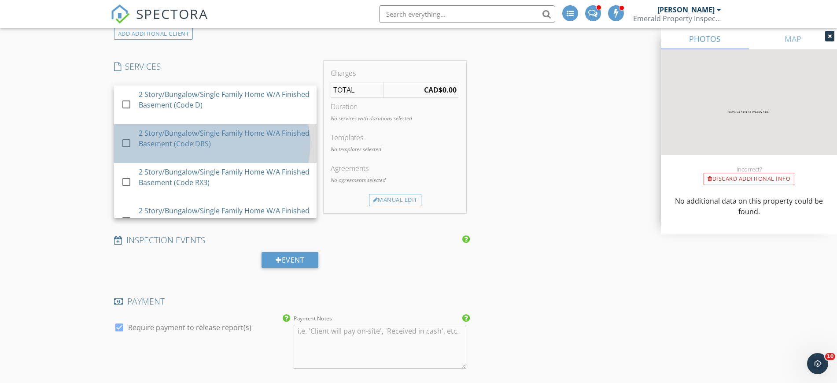
click at [173, 133] on div "2 Story/Bungalow/Single Family Home W/A Finished Basement (Code DRS)" at bounding box center [224, 138] width 171 height 21
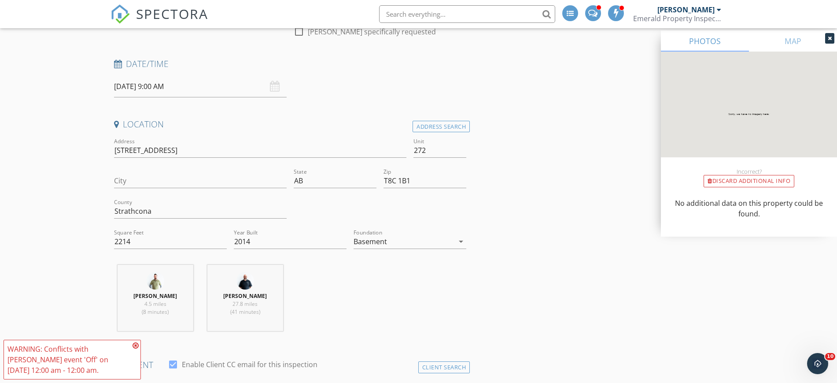
scroll to position [0, 0]
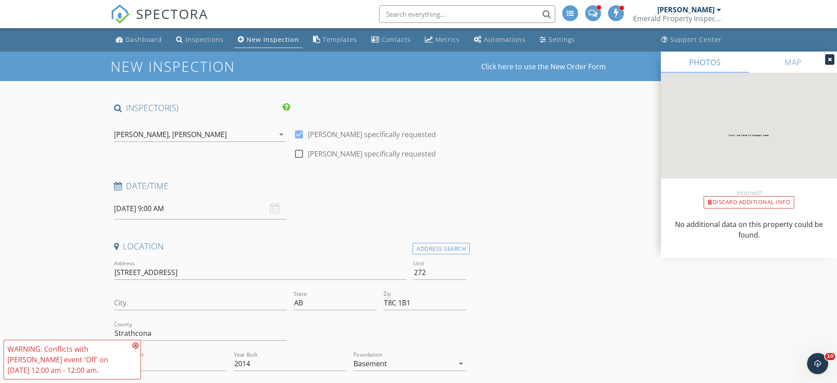
click at [224, 137] on div "Dennis O'Sullivan, Ryan Watson" at bounding box center [194, 134] width 160 height 14
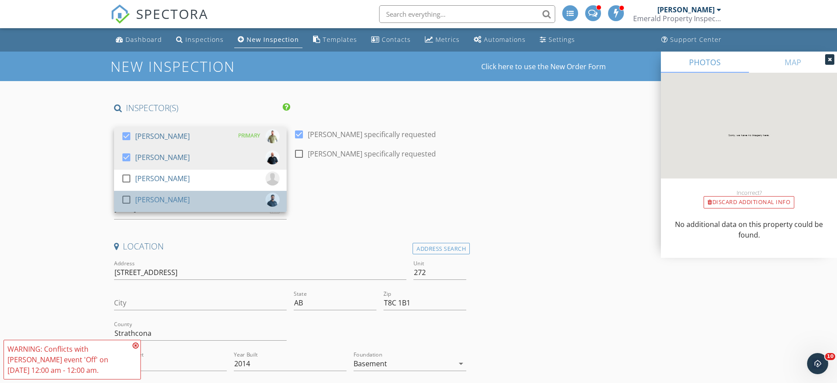
click at [181, 193] on div "[PERSON_NAME]" at bounding box center [162, 199] width 55 height 14
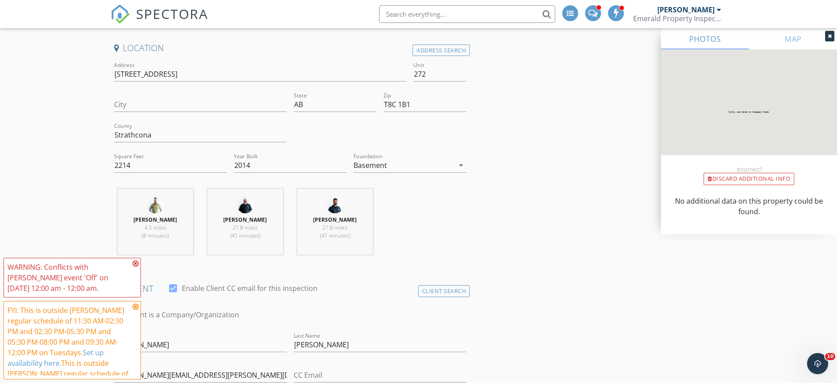
scroll to position [385, 0]
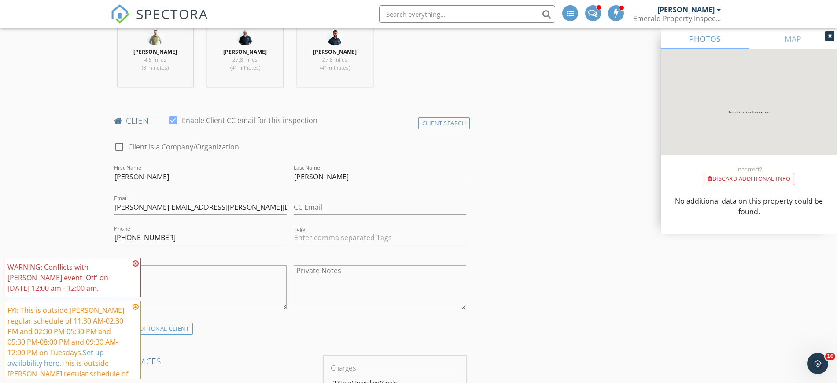
click at [134, 267] on div "WARNING: Conflicts with Dennis O'Sullivan's event 'Off' on 09/30/2025 12:00 am …" at bounding box center [71, 277] width 129 height 32
click at [136, 306] on icon at bounding box center [136, 306] width 6 height 7
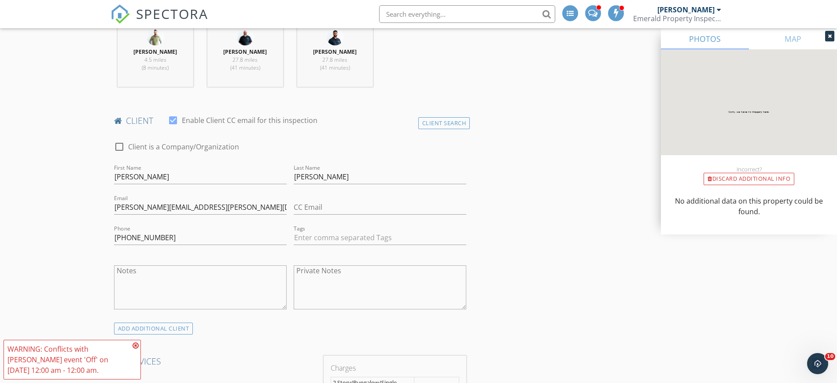
click at [136, 262] on div "Notes" at bounding box center [200, 287] width 173 height 53
drag, startPoint x: 135, startPoint y: 345, endPoint x: 136, endPoint y: 296, distance: 48.4
click at [136, 345] on icon at bounding box center [136, 345] width 6 height 7
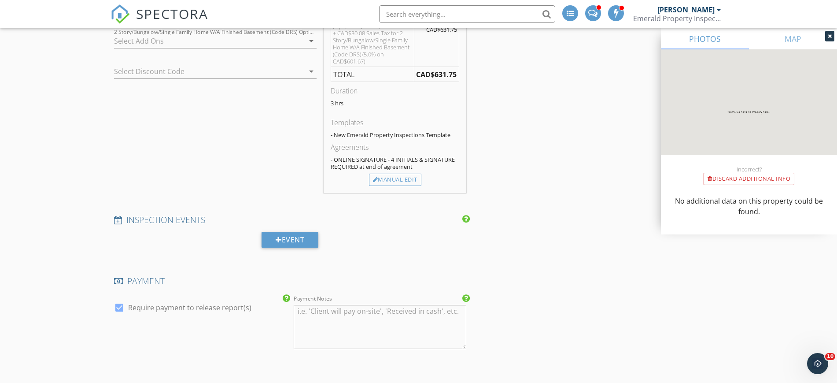
scroll to position [770, 0]
click at [389, 177] on div "Manual Edit" at bounding box center [395, 179] width 52 height 12
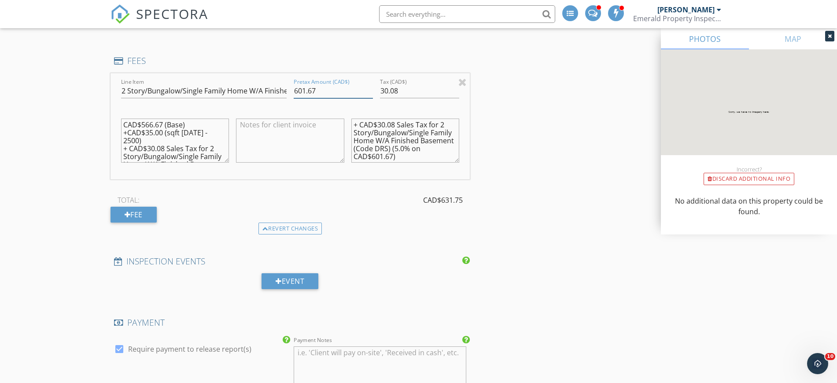
drag, startPoint x: 327, startPoint y: 89, endPoint x: 283, endPoint y: 90, distance: 44.0
click at [283, 90] on div "Line Item 2 Story/Bungalow/Single Family Home W/A Finished Basement (Code DRS) …" at bounding box center [290, 126] width 360 height 106
type input "9"
type input "850"
drag, startPoint x: 408, startPoint y: 93, endPoint x: 377, endPoint y: 92, distance: 30.4
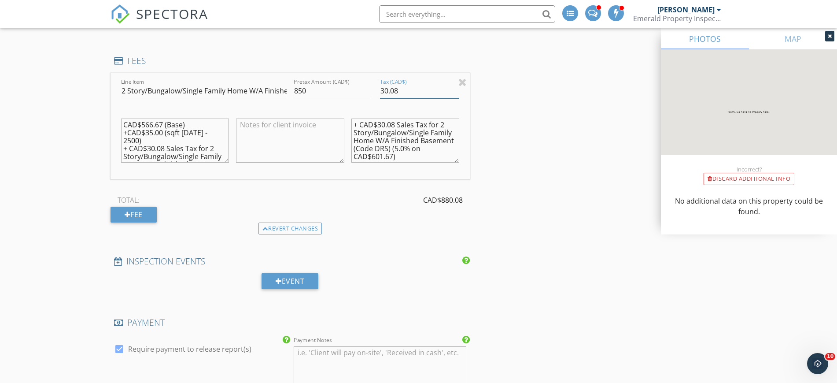
click at [377, 92] on div "Tax (CAD$) 30.08" at bounding box center [419, 92] width 86 height 30
type input "42.50"
drag, startPoint x: 412, startPoint y: 158, endPoint x: 325, endPoint y: 120, distance: 94.9
click at [325, 120] on div "Line Item 2 Story/Bungalow/Single Family Home W/A Finished Basement (Code DRS) …" at bounding box center [290, 126] width 360 height 106
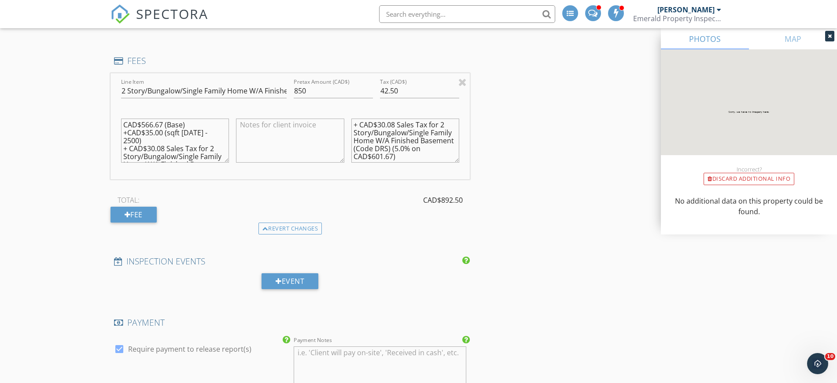
click at [392, 124] on textarea "+ CAD$30.08 Sales Tax for 2 Story/Bungalow/Single Family Home W/A Finished Base…" at bounding box center [405, 140] width 108 height 44
click at [394, 126] on textarea "+ CAD$30.08 Sales Tax for 2 Story/Bungalow/Single Family Home W/A Finished Base…" at bounding box center [405, 140] width 108 height 44
click at [402, 158] on textarea "+ CAD$42.50 Sales Tax for 2 Story/Bungalow/Single Family Home W/A Finished Base…" at bounding box center [405, 140] width 108 height 44
type textarea "+ CAD$42.50 Sales Tax for 2 Story/Bungalow/Single Family Home W/A Finished Base…"
drag, startPoint x: 156, startPoint y: 140, endPoint x: 107, endPoint y: 129, distance: 50.4
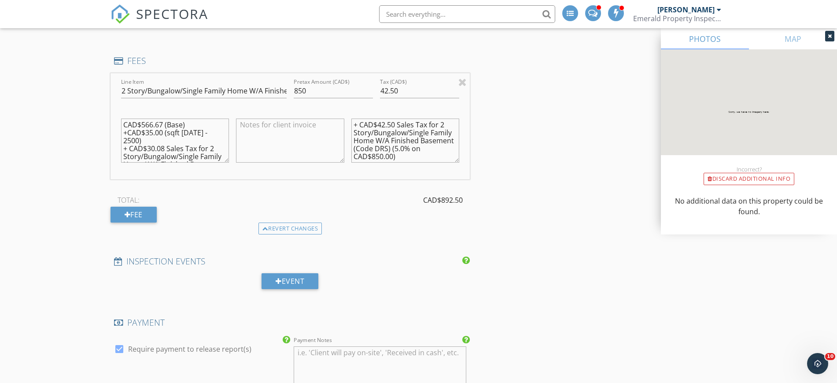
click at [165, 123] on textarea "CAD$566.67 (Base) + CAD$30.08 Sales Tax for 2 Story/Bungalow/Single Family Home…" at bounding box center [175, 140] width 108 height 44
drag, startPoint x: 162, startPoint y: 131, endPoint x: 172, endPoint y: 143, distance: 15.7
click at [163, 132] on textarea "CAD$850.00 (Base) + CAD$30.08 Sales Tax for 2 Story/Bungalow/Single Family Home…" at bounding box center [175, 140] width 108 height 44
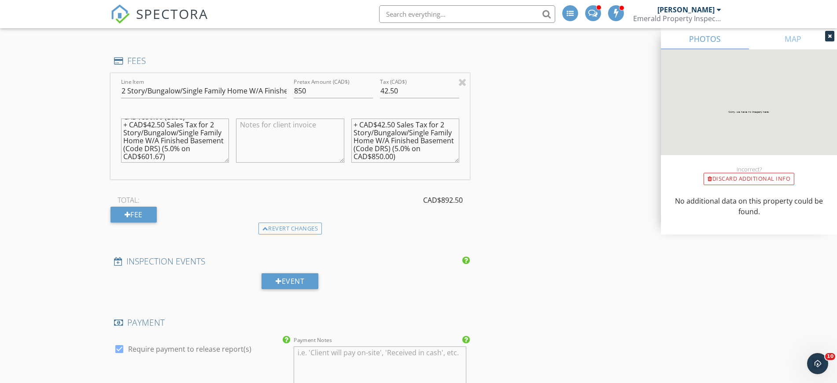
click at [173, 148] on textarea "CAD$850.00 (Base) + CAD$42.50 Sales Tax for 2 Story/Bungalow/Single Family Home…" at bounding box center [175, 140] width 108 height 44
type textarea "CAD$850.00 (Base) + CAD$42.50 Sales Tax for 2 Story/Bungalow/Single Family Home…"
click at [291, 227] on div "Revert changes" at bounding box center [290, 228] width 64 height 12
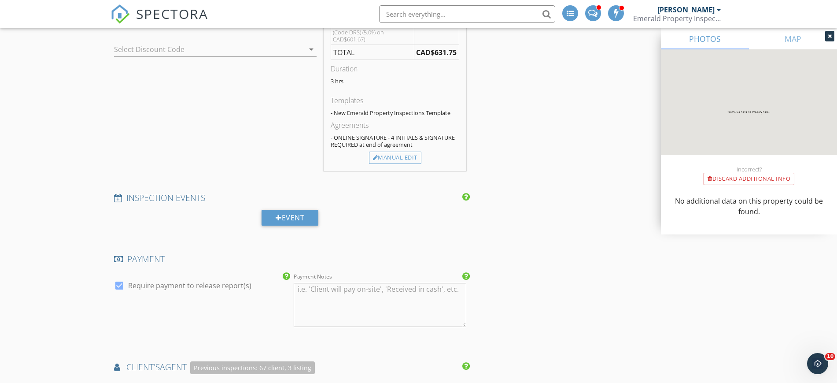
scroll to position [626, 0]
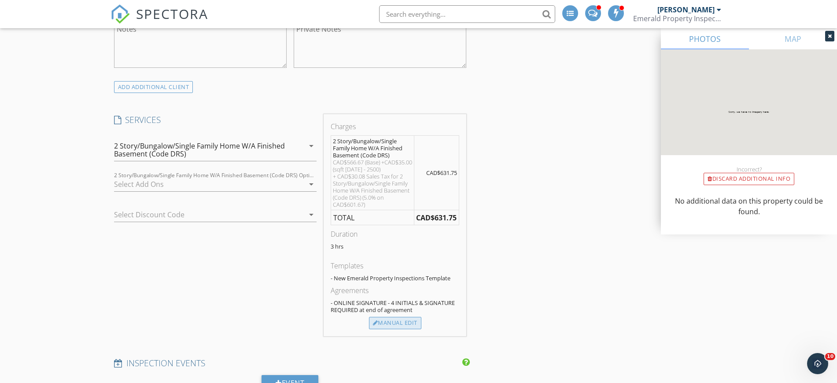
click at [398, 323] on div "Manual Edit" at bounding box center [395, 323] width 52 height 12
type input "601.67"
type input "30.08"
type textarea "CAD$566.67 (Base) +CAD$35.00 (sqft 2000 - 2500) + CAD$30.08 Sales Tax for 2 Sto…"
type textarea "+ CAD$30.08 Sales Tax for 2 Story/Bungalow/Single Family Home W/A Finished Base…"
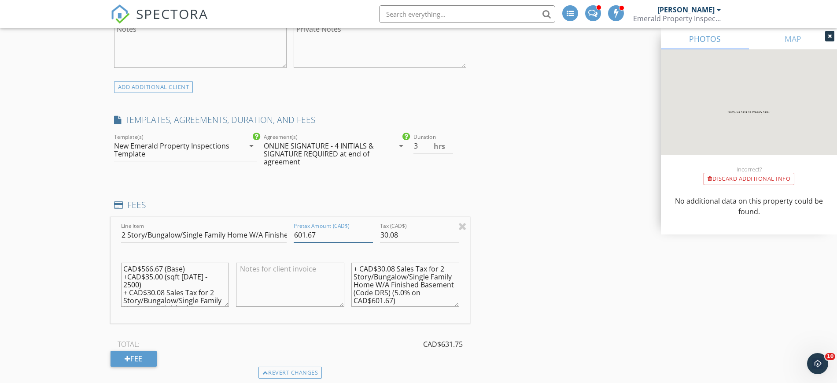
drag, startPoint x: 319, startPoint y: 234, endPoint x: 280, endPoint y: 228, distance: 38.7
click at [280, 228] on div "Line Item 2 Story/Bungalow/Single Family Home W/A Finished Basement (Code DRS) …" at bounding box center [290, 270] width 360 height 106
type input "850.00"
click at [416, 243] on div "Tax (CAD$) 30.08" at bounding box center [419, 239] width 79 height 23
click at [413, 239] on input "30.08" at bounding box center [419, 235] width 79 height 15
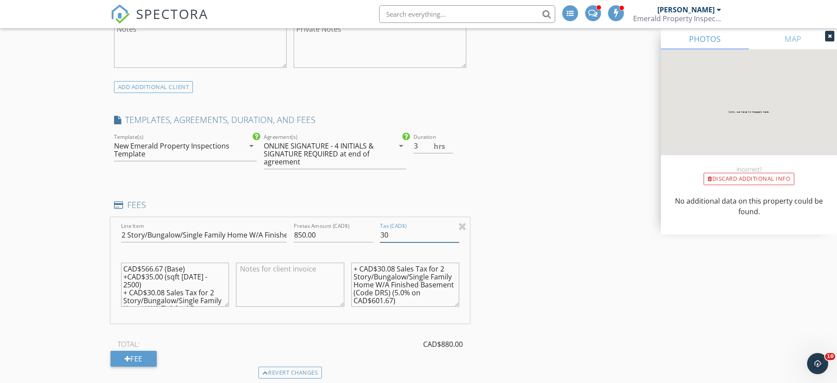
type input "3"
drag, startPoint x: 382, startPoint y: 234, endPoint x: 380, endPoint y: 257, distance: 23.0
click at [386, 237] on input "042.50" at bounding box center [419, 235] width 79 height 15
type input "42.50"
drag, startPoint x: 402, startPoint y: 304, endPoint x: 406, endPoint y: 307, distance: 5.3
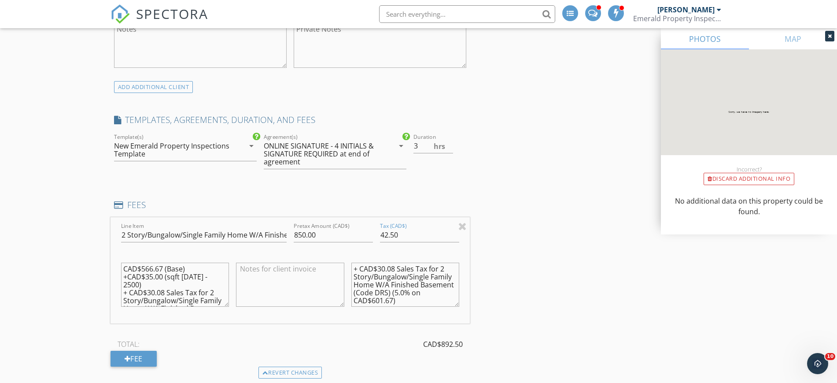
click at [403, 304] on textarea "+ CAD$30.08 Sales Tax for 2 Story/Bungalow/Single Family Home W/A Finished Base…" at bounding box center [405, 284] width 108 height 44
click at [394, 270] on textarea "+ CAD$30.08 Sales Tax for 2 Story/Bungalow/Single Family Home W/A Finished Base…" at bounding box center [405, 284] width 108 height 44
type textarea "+ CAD$42.50 Sales Tax for 2 Story/Bungalow/Single Family Home W/A Finished Base…"
drag, startPoint x: 148, startPoint y: 282, endPoint x: 121, endPoint y: 277, distance: 27.8
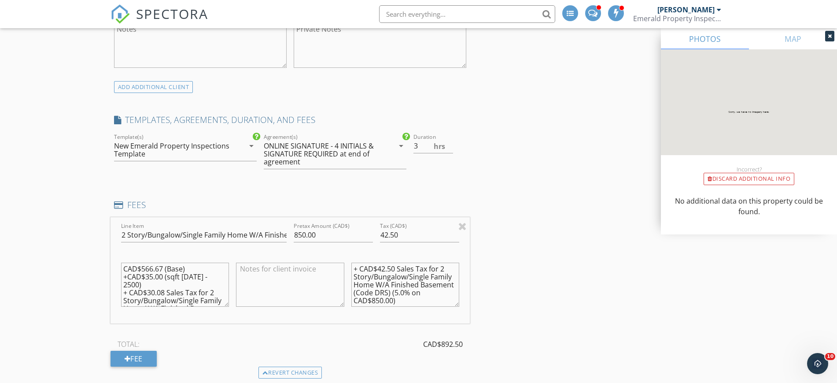
click at [121, 277] on textarea "CAD$566.67 (Base) +CAD$35.00 (sqft 2000 - 2500) + CAD$30.08 Sales Tax for 2 Sto…" at bounding box center [175, 284] width 108 height 44
click at [162, 265] on textarea "CAD$566.67 (Base) + CAD$30.08 Sales Tax for 2 Story/Bungalow/Single Family Home…" at bounding box center [175, 284] width 108 height 44
click at [163, 277] on textarea "CAD$850.00 (Base) + CAD$30.08 Sales Tax for 2 Story/Bungalow/Single Family Home…" at bounding box center [175, 284] width 108 height 44
click at [173, 295] on textarea "CAD$850.00 (Base) + CAD$42.50 Sales Tax for 2 Story/Bungalow/Single Family Home…" at bounding box center [175, 284] width 108 height 44
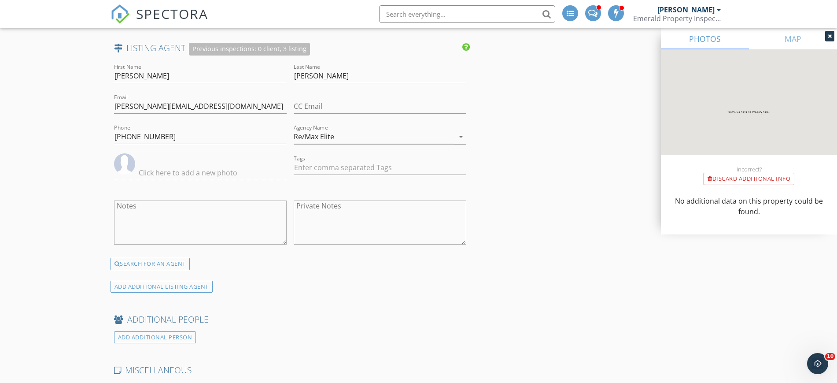
scroll to position [1507, 0]
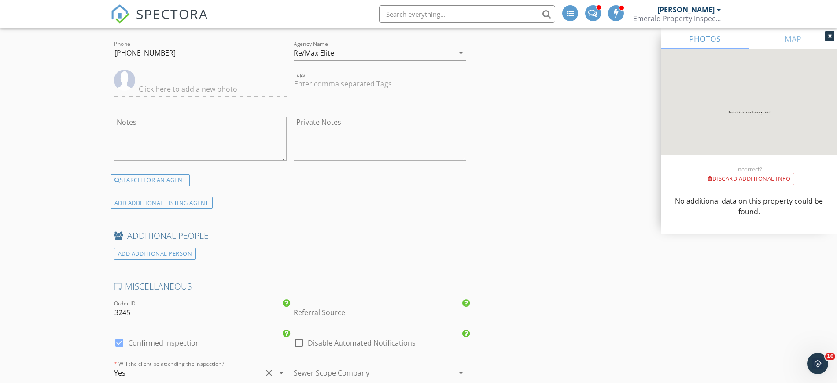
type textarea "CAD$850.00 (Base) + CAD$42.50 Sales Tax for 2 Story/Bungalow/Single Family Home…"
click at [171, 345] on label "Confirmed Inspection" at bounding box center [164, 342] width 72 height 9
checkbox input "false"
checkbox input "true"
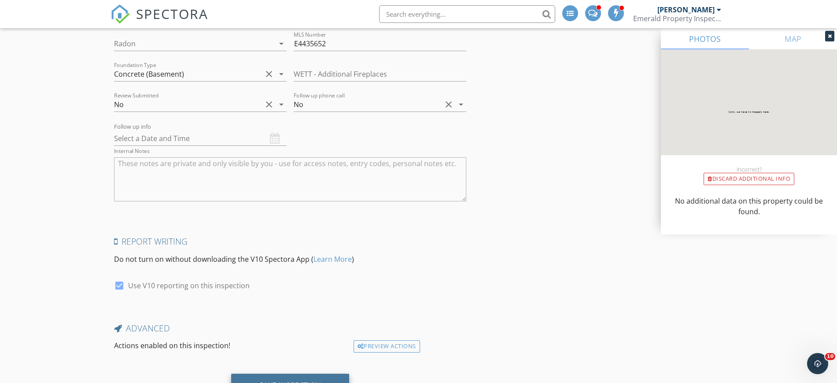
scroll to position [1908, 0]
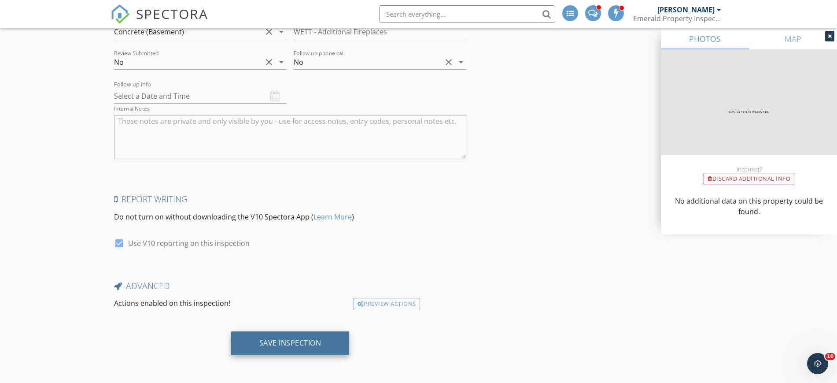
click at [291, 346] on div "Save Inspection" at bounding box center [290, 342] width 62 height 9
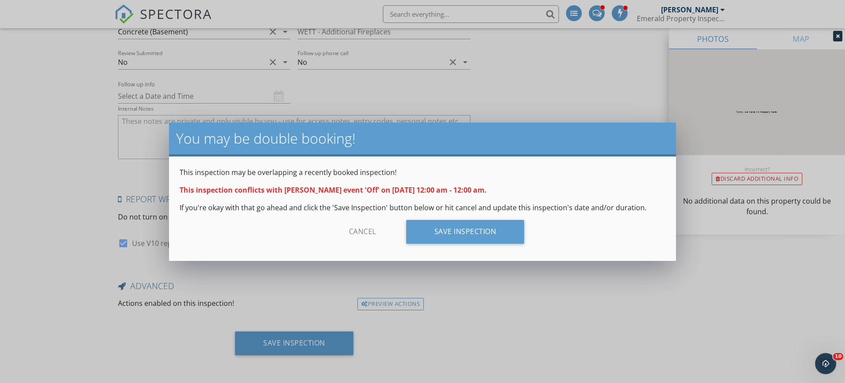
click at [361, 232] on div "Cancel" at bounding box center [363, 232] width 84 height 24
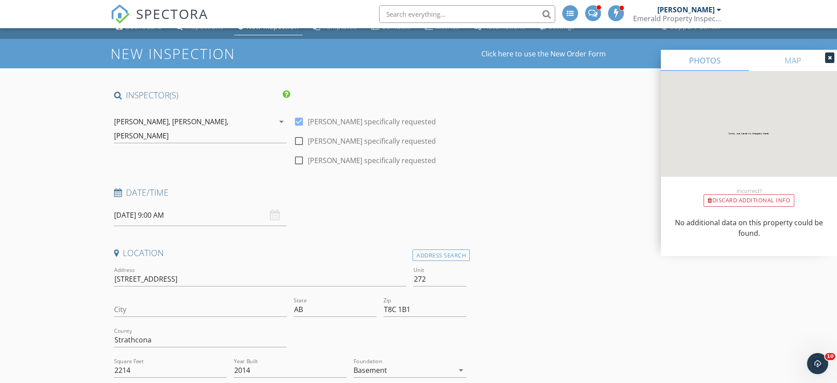
scroll to position [0, 0]
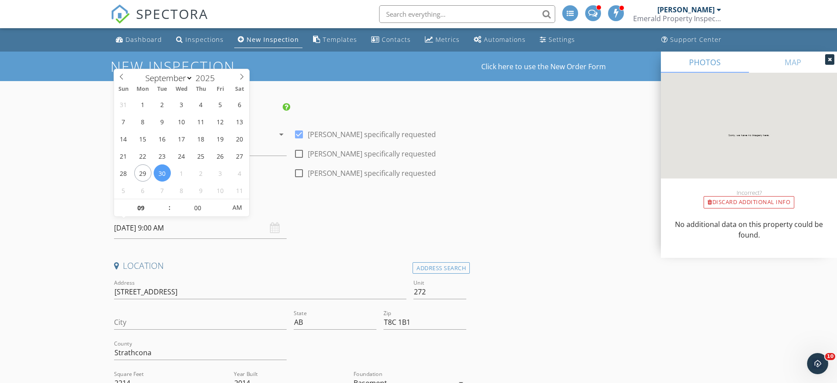
click at [157, 229] on input "09/30/2025 9:00 AM" at bounding box center [200, 228] width 173 height 22
select select "9"
type input "10/01/2025 9:00 AM"
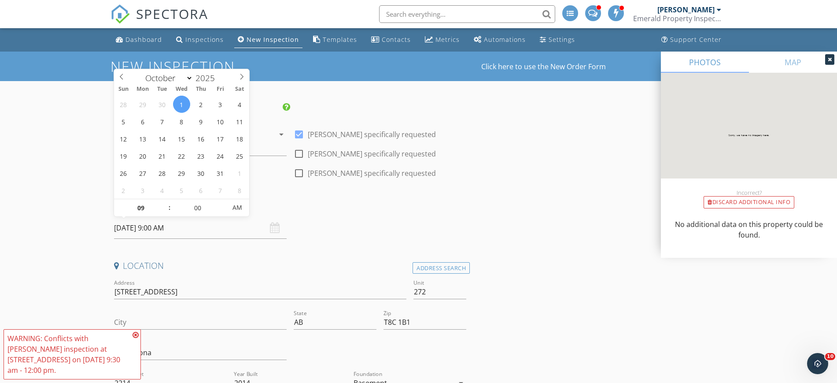
click at [305, 212] on div "Date/Time" at bounding box center [290, 208] width 360 height 18
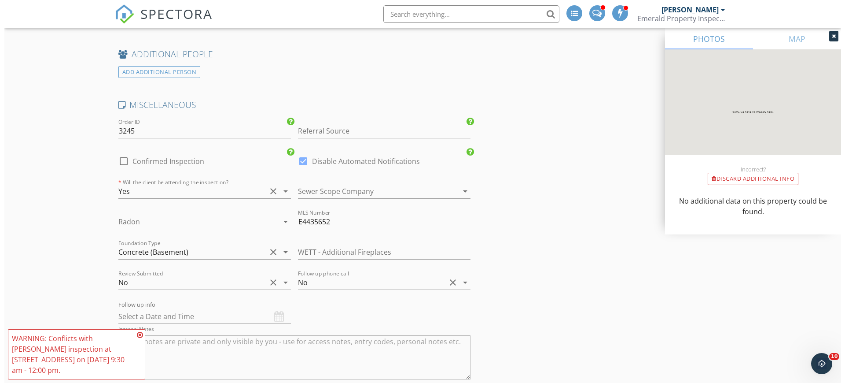
scroll to position [1908, 0]
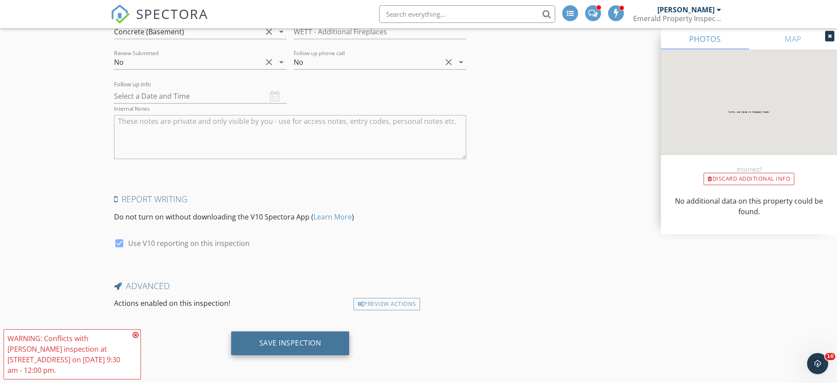
click at [302, 336] on div "Save Inspection" at bounding box center [290, 343] width 118 height 24
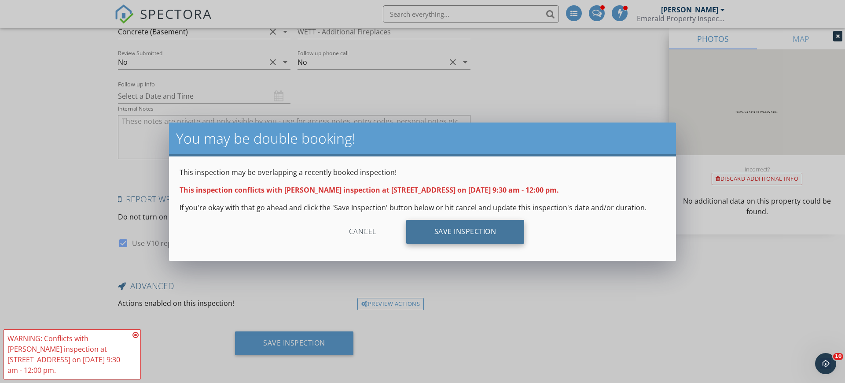
click at [436, 233] on div "Save Inspection" at bounding box center [465, 232] width 118 height 24
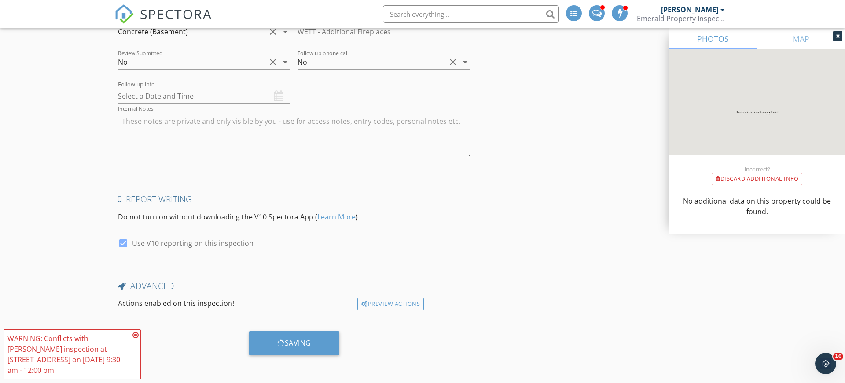
click at [136, 334] on icon at bounding box center [136, 334] width 6 height 7
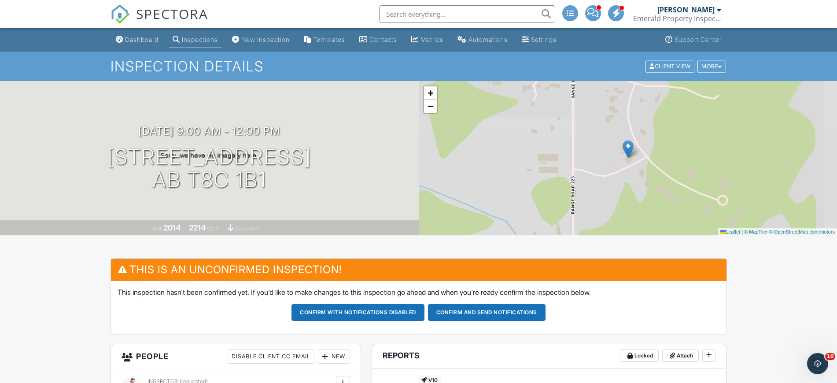
click at [195, 39] on div "Inspections" at bounding box center [200, 39] width 36 height 7
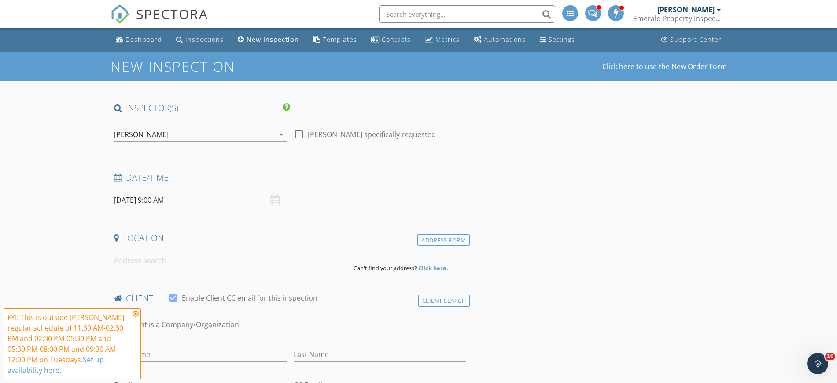
click at [225, 138] on div "[PERSON_NAME]" at bounding box center [194, 134] width 160 height 14
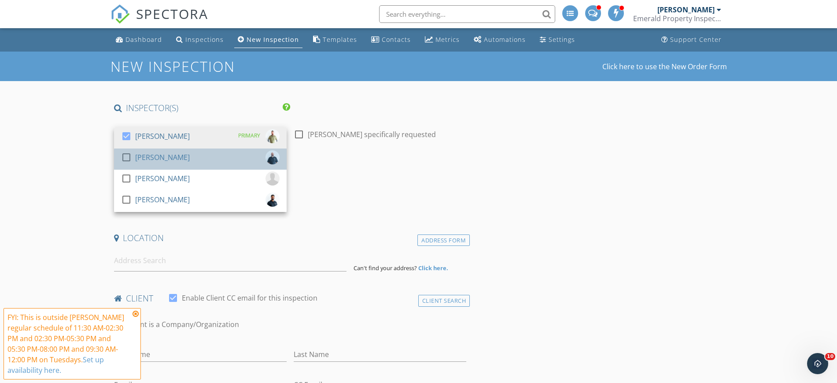
click at [196, 158] on div "check_box_outline_blank [PERSON_NAME]" at bounding box center [200, 159] width 158 height 18
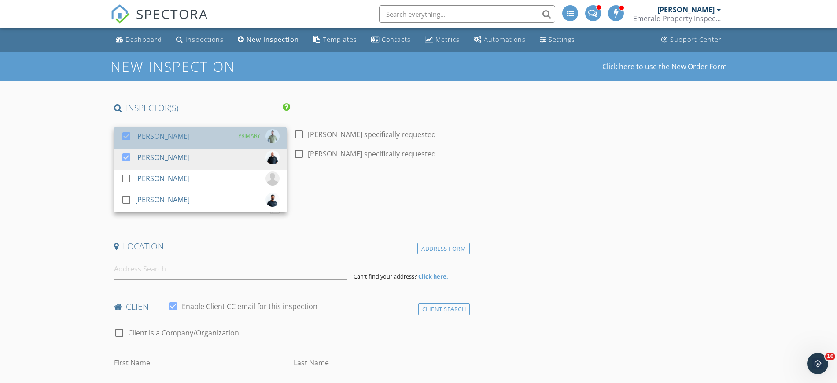
click at [184, 140] on div "[PERSON_NAME]" at bounding box center [162, 136] width 55 height 14
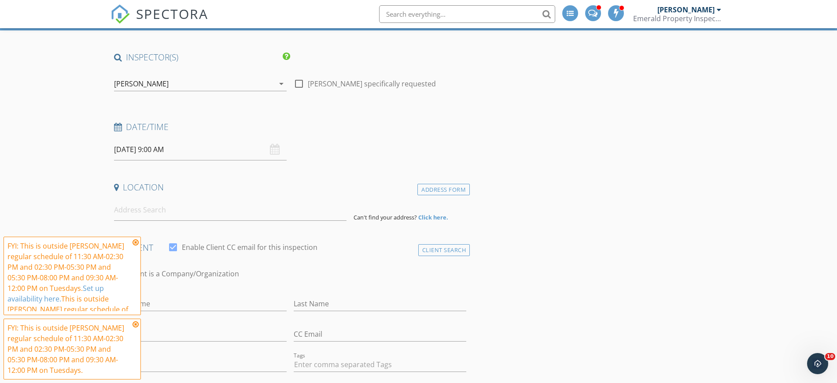
scroll to position [110, 0]
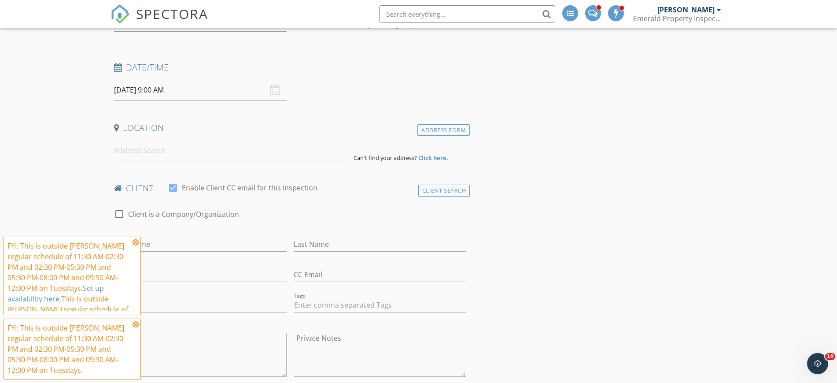
click at [162, 94] on input "[DATE] 9:00 AM" at bounding box center [200, 90] width 173 height 22
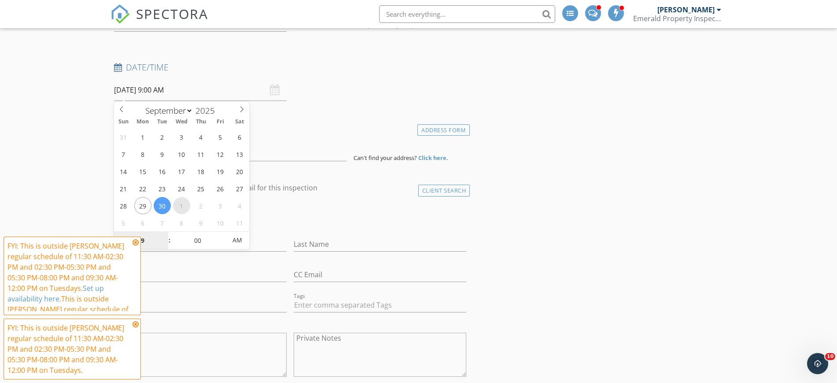
select select "9"
type input "[DATE] 9:00 AM"
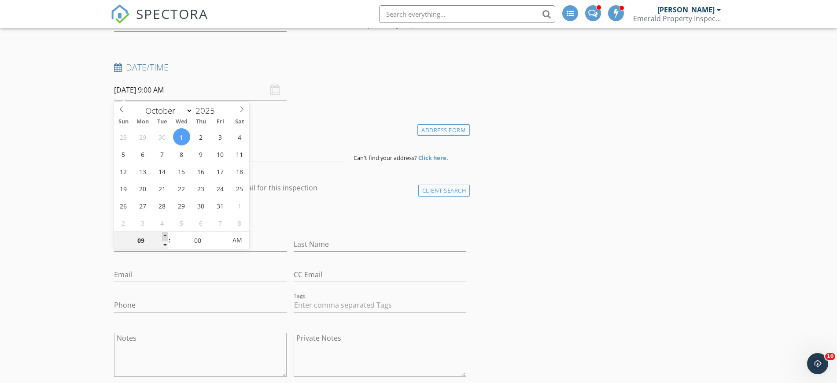
type input "10"
type input "[DATE] 10:00 AM"
click at [165, 235] on span at bounding box center [165, 236] width 6 height 9
type input "11"
type input "[DATE] 11:00 AM"
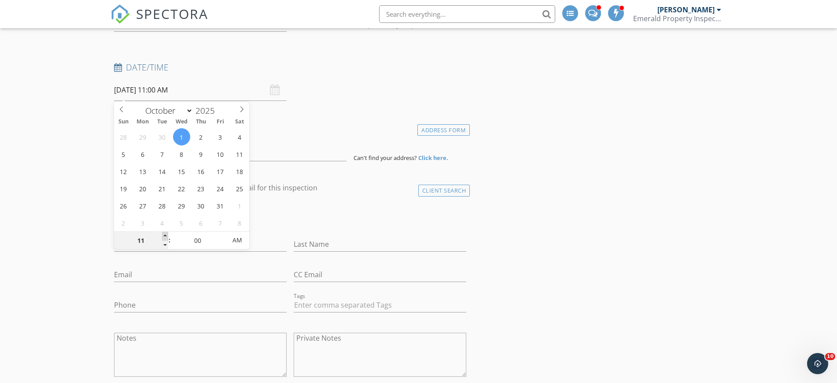
click at [165, 235] on span at bounding box center [165, 236] width 6 height 9
type input "12"
type input "[DATE] 12:00 PM"
click at [165, 235] on span at bounding box center [165, 236] width 6 height 9
type input "01"
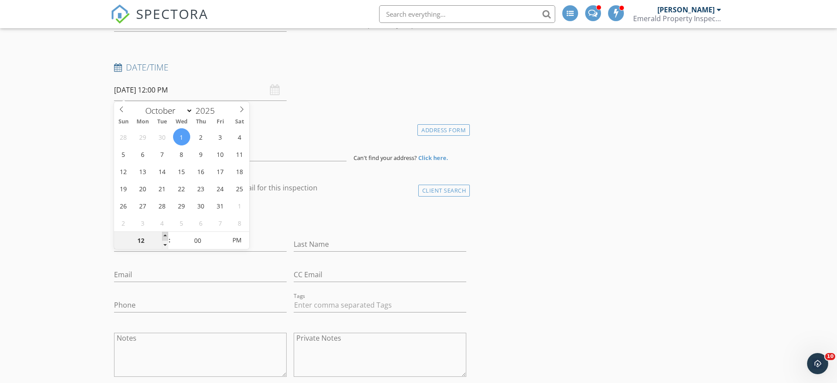
type input "[DATE] 1:00 PM"
click at [165, 235] on span at bounding box center [165, 236] width 6 height 9
type input "02"
type input "[DATE] 2:00 PM"
click at [165, 235] on span at bounding box center [165, 236] width 6 height 9
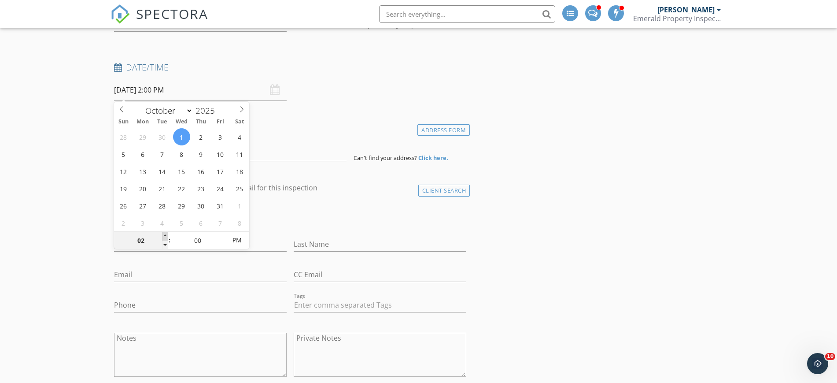
type input "03"
type input "[DATE] 3:00 PM"
click at [165, 235] on span at bounding box center [165, 236] width 6 height 9
type input "04"
type input "[DATE] 4:00 PM"
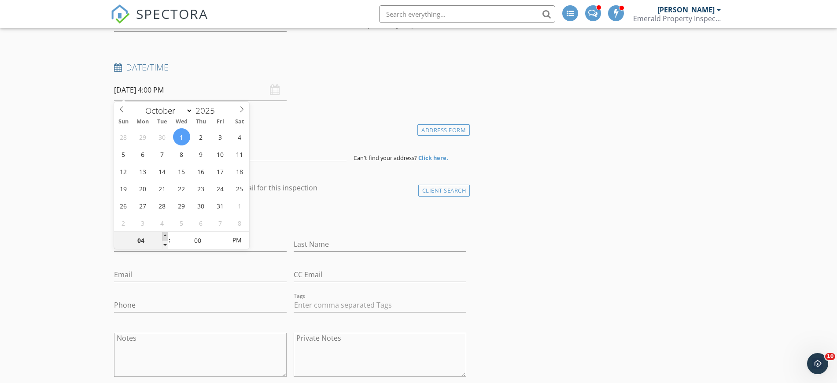
click at [165, 235] on span at bounding box center [165, 236] width 6 height 9
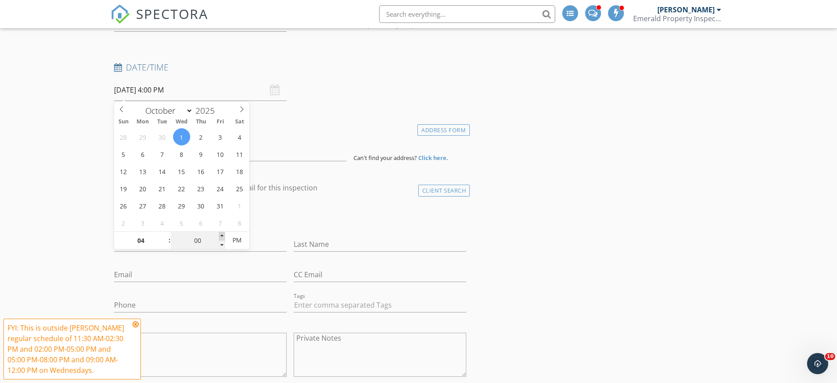
type input "05"
type input "10/01/2025 4:05 PM"
click at [221, 238] on span at bounding box center [222, 236] width 6 height 9
type input "10"
type input "10/01/2025 4:10 PM"
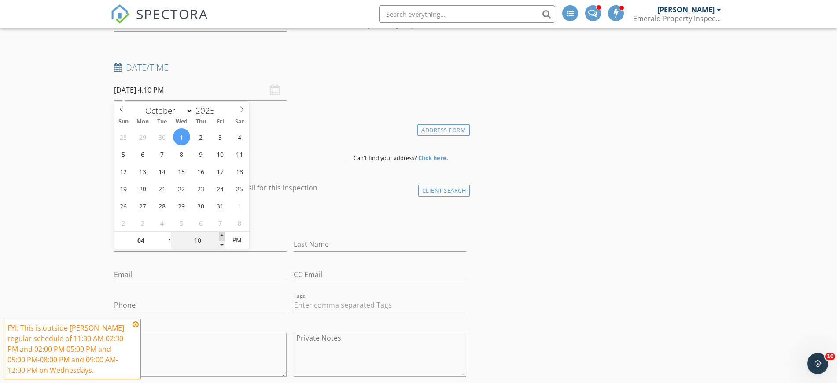
click at [221, 238] on span at bounding box center [222, 236] width 6 height 9
type input "15"
type input "10/01/2025 4:15 PM"
click at [221, 238] on span at bounding box center [222, 236] width 6 height 9
type input "20"
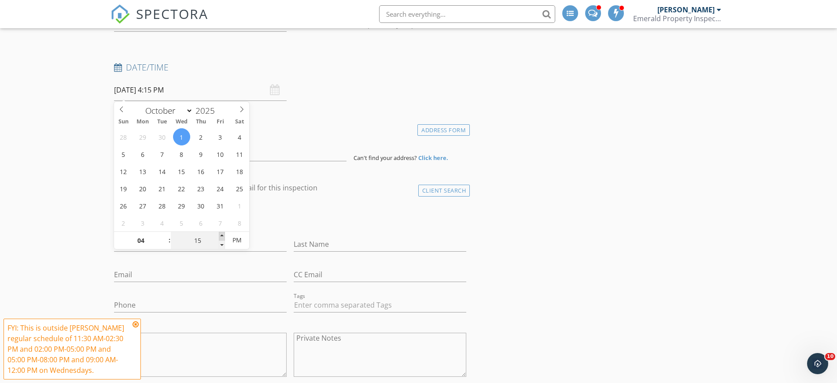
type input "10/01/2025 4:20 PM"
click at [221, 238] on span at bounding box center [222, 236] width 6 height 9
type input "25"
type input "10/01/2025 4:25 PM"
click at [221, 238] on span at bounding box center [222, 236] width 6 height 9
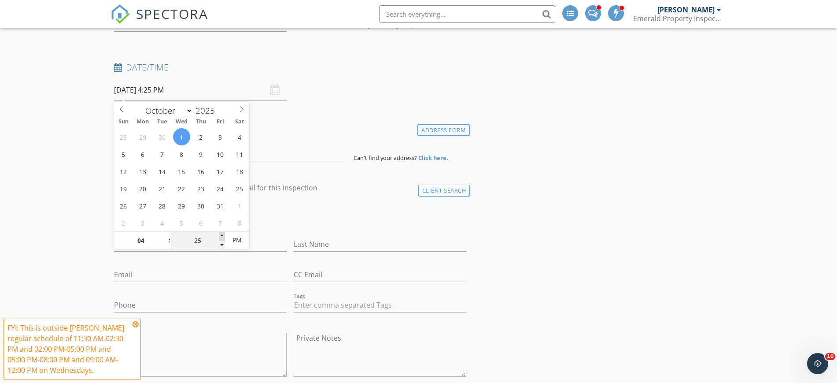
type input "30"
type input "10/01/2025 4:30 PM"
click at [221, 238] on span at bounding box center [222, 236] width 6 height 9
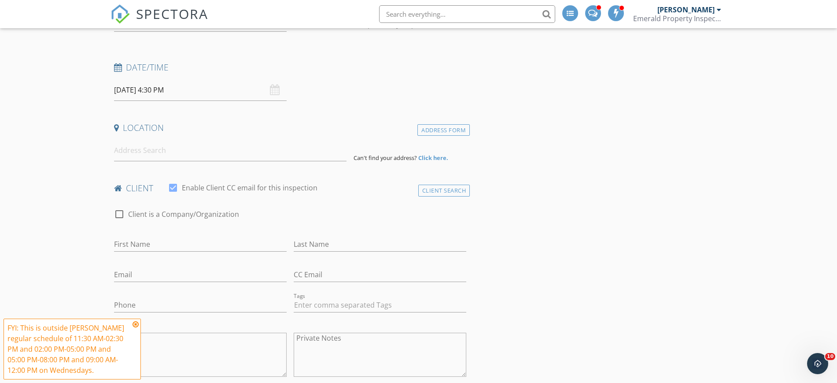
click at [135, 324] on icon at bounding box center [136, 323] width 6 height 7
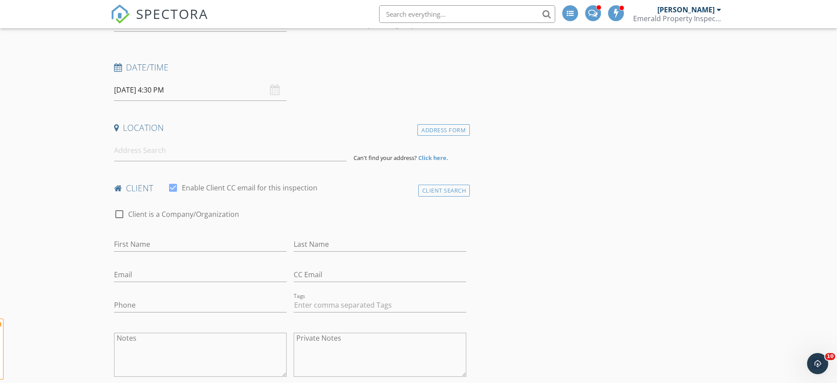
drag, startPoint x: 151, startPoint y: 135, endPoint x: 151, endPoint y: 146, distance: 11.0
click at [151, 139] on div "Location Address Form Can't find your address? Click here." at bounding box center [290, 141] width 360 height 39
click at [151, 149] on input at bounding box center [230, 151] width 232 height 22
click at [165, 155] on input "2 Wascana" at bounding box center [230, 151] width 232 height 22
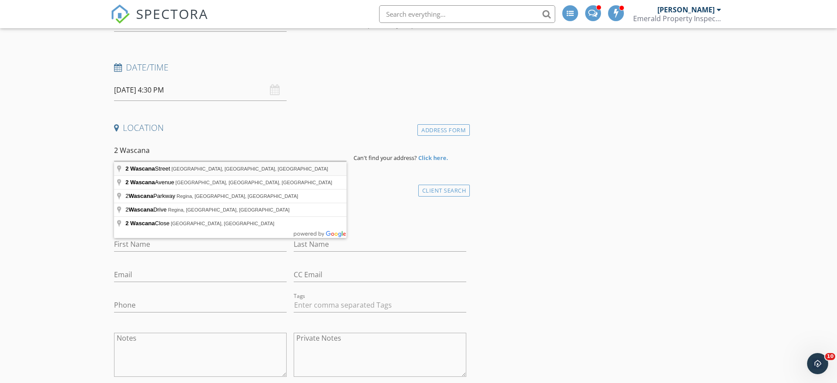
type input "2 Wascana Street, Spruce Grove, AB, Canada"
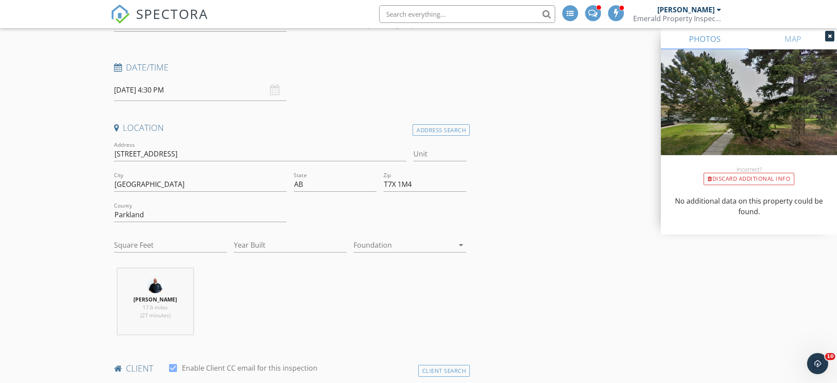
click at [374, 247] on div at bounding box center [403, 245] width 100 height 14
click at [376, 267] on div "Basement" at bounding box center [410, 269] width 99 height 11
click at [176, 248] on input "Square Feet" at bounding box center [170, 245] width 113 height 15
type input "1974"
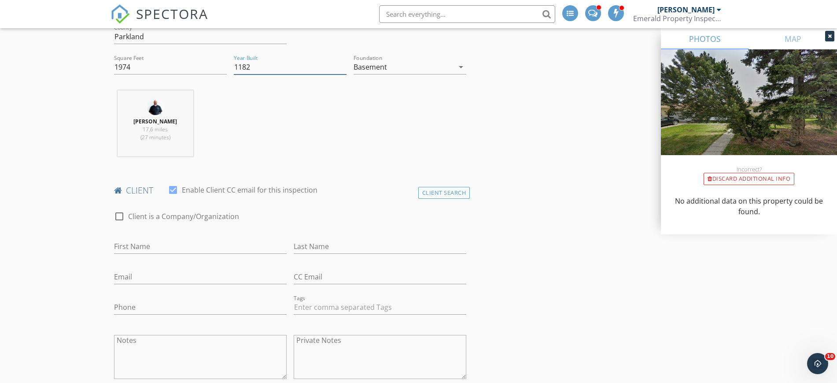
scroll to position [330, 0]
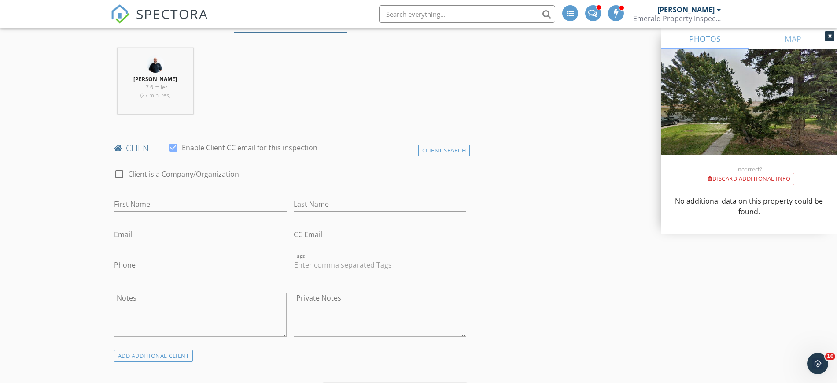
type input "1182"
click at [178, 202] on input "First Name" at bounding box center [200, 204] width 173 height 15
paste input "hannahsayer10@gmail.com"
type input "hannahsayer10@gmail.com"
click at [142, 201] on input "First Name" at bounding box center [200, 204] width 173 height 15
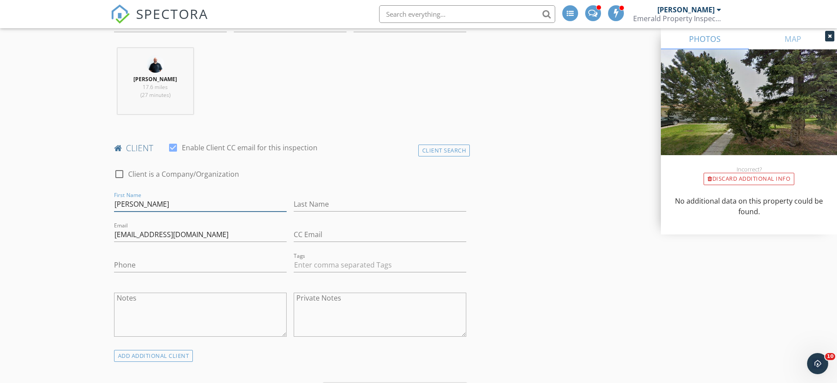
type input "Hannah"
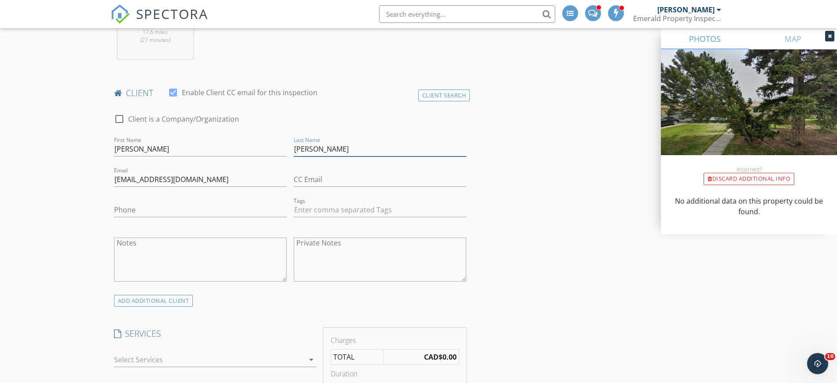
type input "Sayer"
click at [138, 203] on input "Phone" at bounding box center [200, 210] width 173 height 15
paste input "825-522-4332"
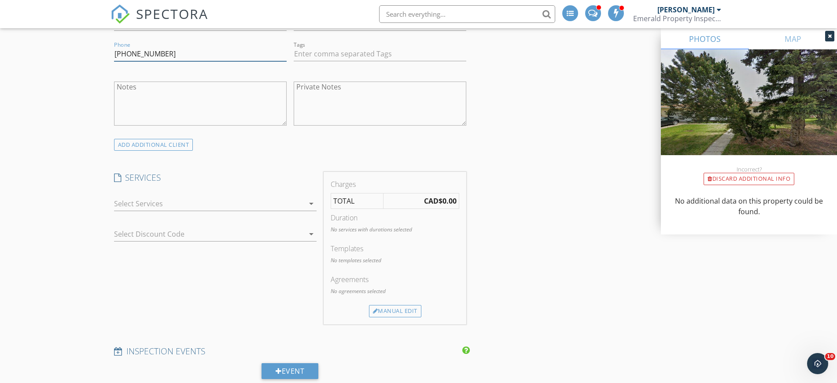
scroll to position [605, 0]
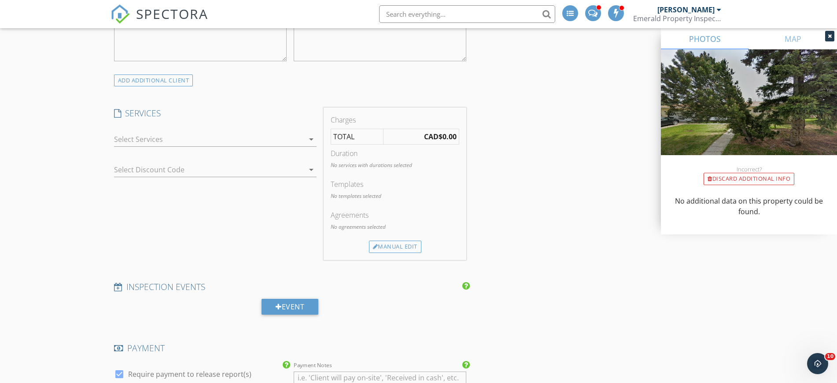
type input "825-522-4332"
click at [151, 139] on div at bounding box center [209, 139] width 190 height 14
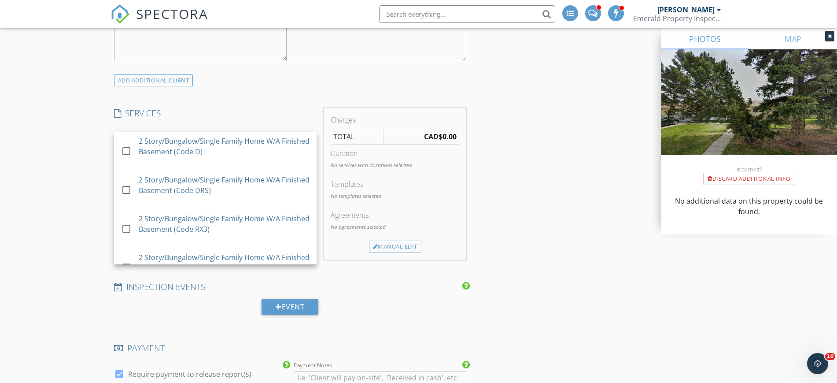
click at [151, 139] on div "2 Story/Bungalow/Single Family Home W/A Finished Basement (Code D)" at bounding box center [224, 146] width 171 height 21
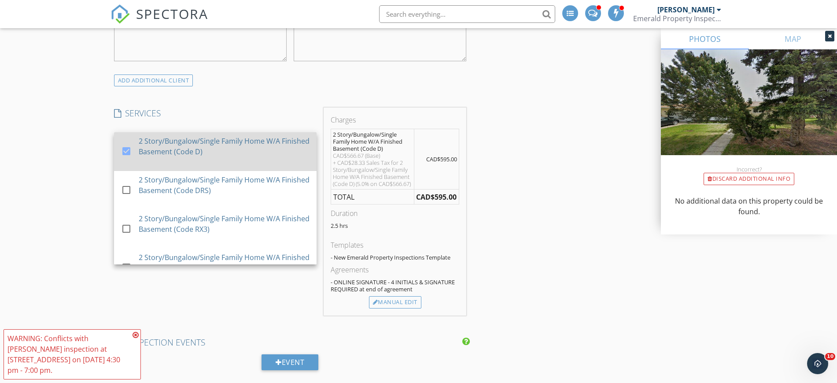
click at [153, 155] on div "2 Story/Bungalow/Single Family Home W/A Finished Basement (Code D)" at bounding box center [224, 146] width 171 height 21
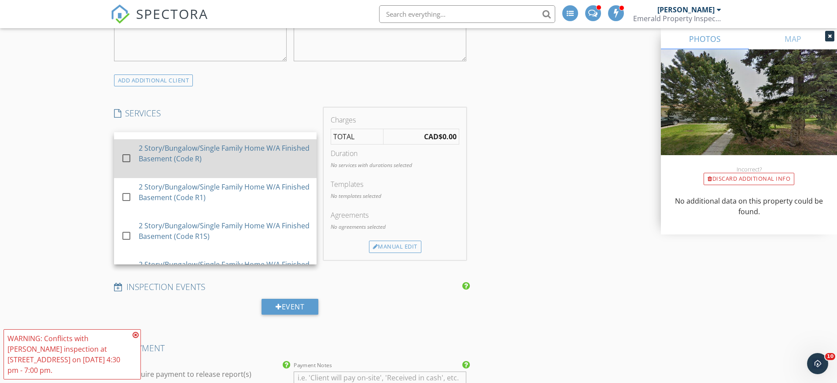
scroll to position [165, 0]
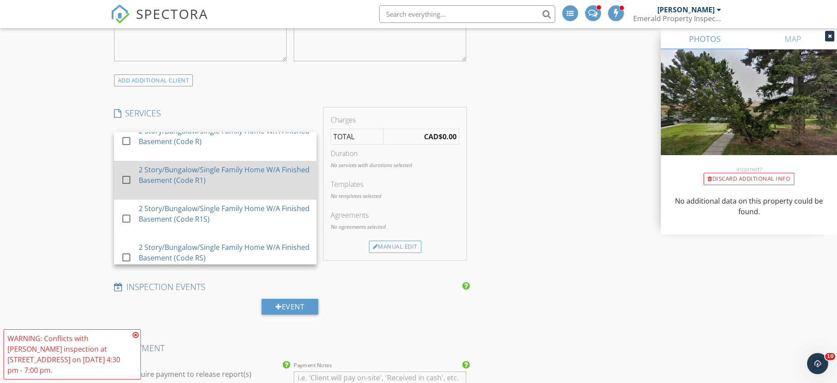
click at [187, 171] on div "2 Story/Bungalow/Single Family Home W/A Finished Basement (Code R1)" at bounding box center [224, 174] width 171 height 21
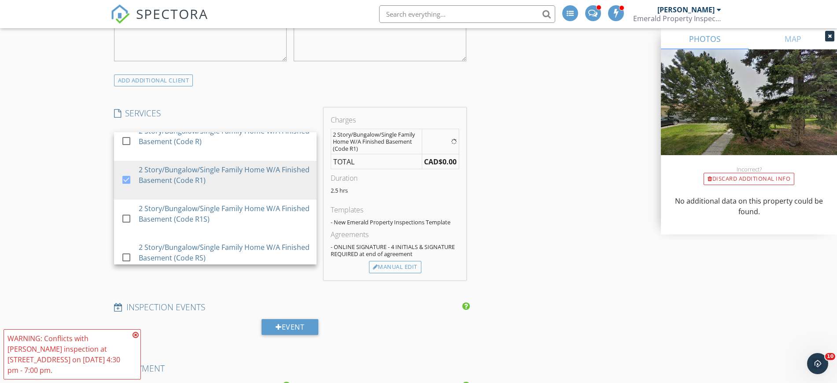
click at [59, 183] on div "New Inspection Click here to use the New Order Form INSPECTOR(S) check_box_outl…" at bounding box center [418, 332] width 837 height 1773
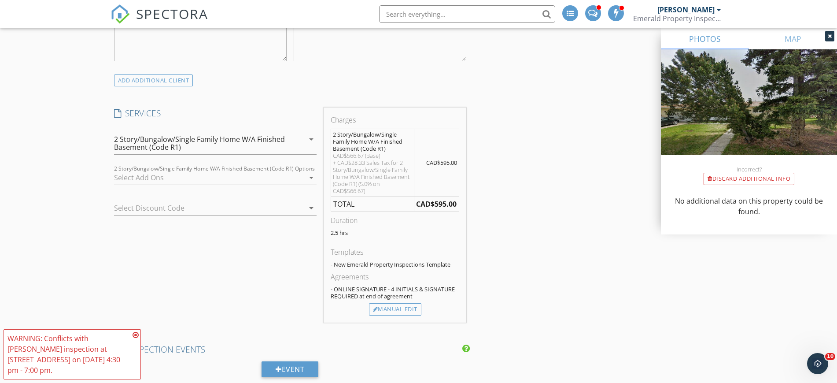
click at [136, 335] on icon at bounding box center [136, 334] width 6 height 7
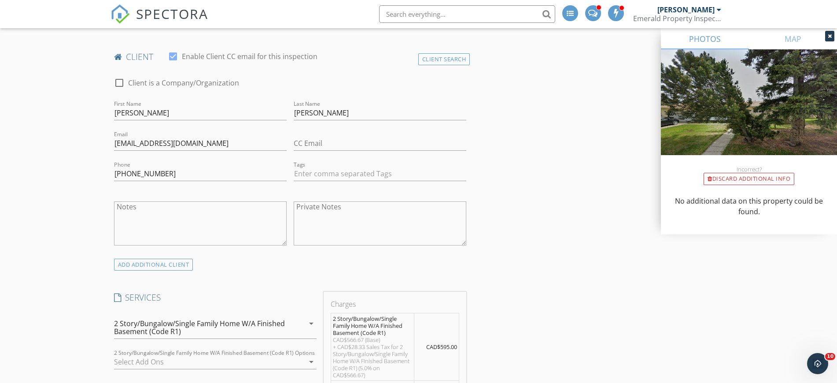
scroll to position [440, 0]
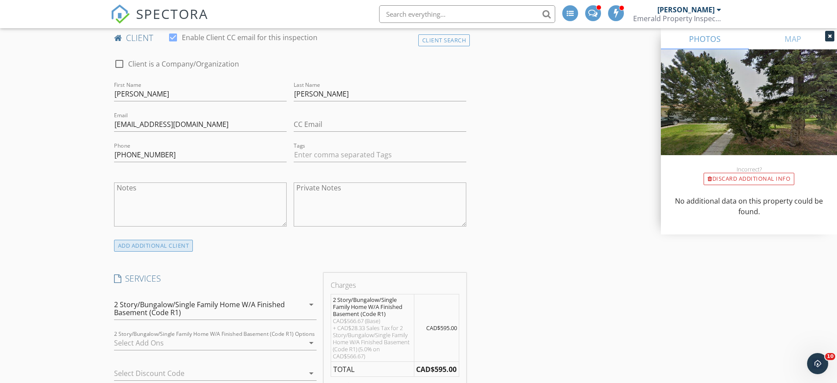
click at [161, 250] on div "ADD ADDITIONAL client" at bounding box center [153, 245] width 79 height 12
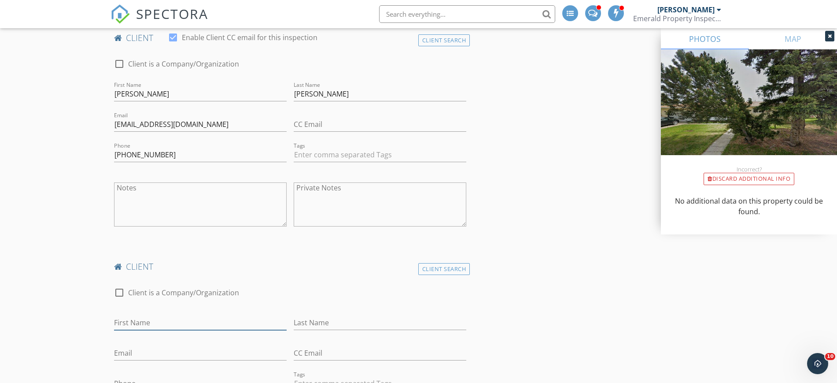
click at [147, 318] on input "First Name" at bounding box center [200, 322] width 173 height 15
type input "Russell"
type input "Blanchard"
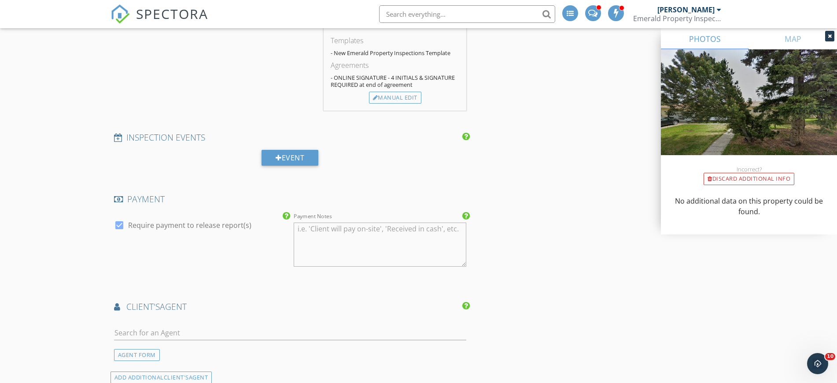
scroll to position [1211, 0]
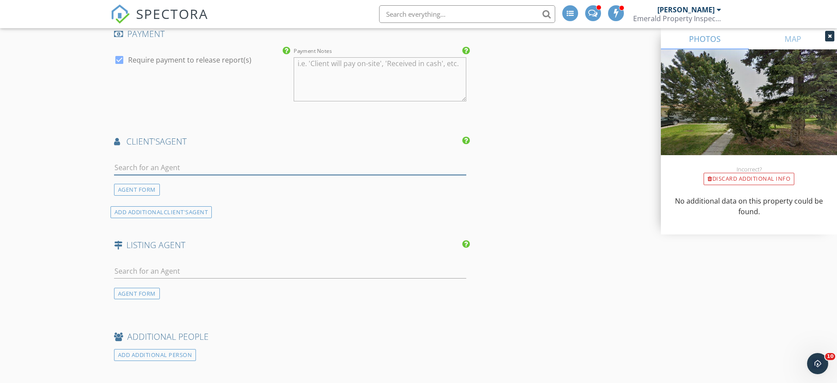
click at [167, 163] on input "text" at bounding box center [290, 167] width 353 height 15
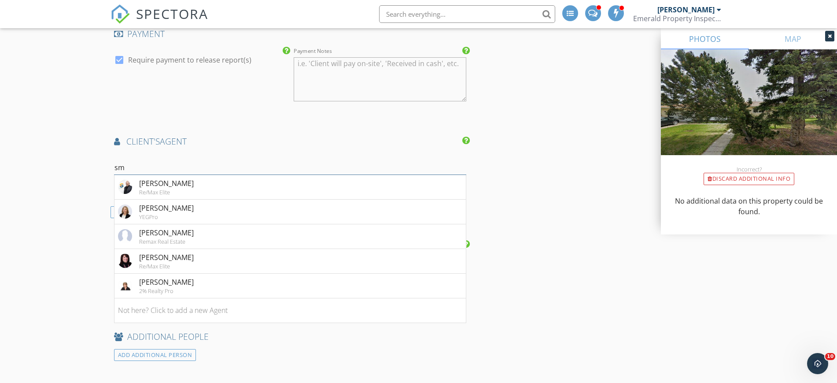
type input "s"
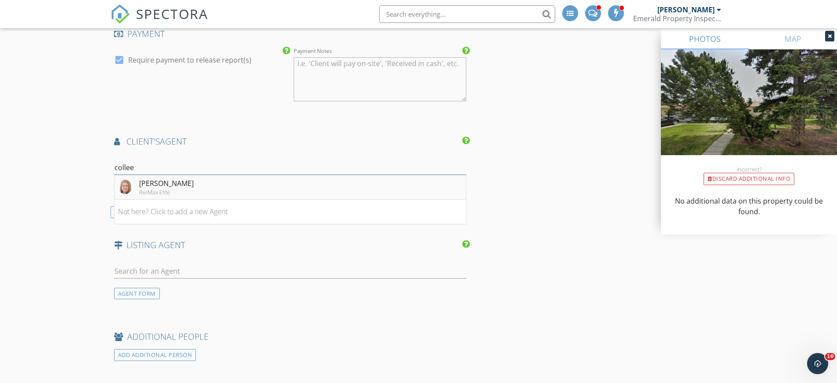
type input "collee"
click at [143, 188] on div "Re/Max Elite" at bounding box center [166, 191] width 55 height 7
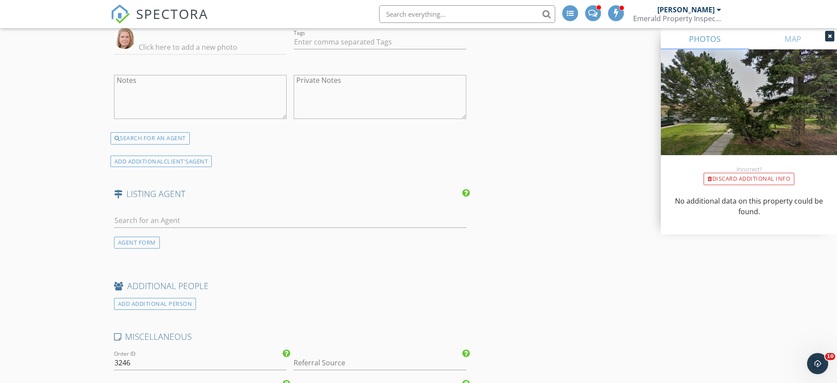
scroll to position [1431, 0]
click at [180, 217] on input "text" at bounding box center [290, 218] width 353 height 15
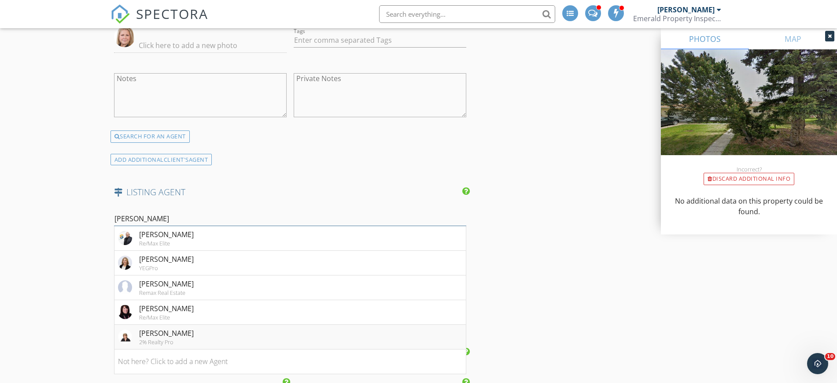
type input "smith"
click at [159, 329] on div "[PERSON_NAME]" at bounding box center [166, 333] width 55 height 11
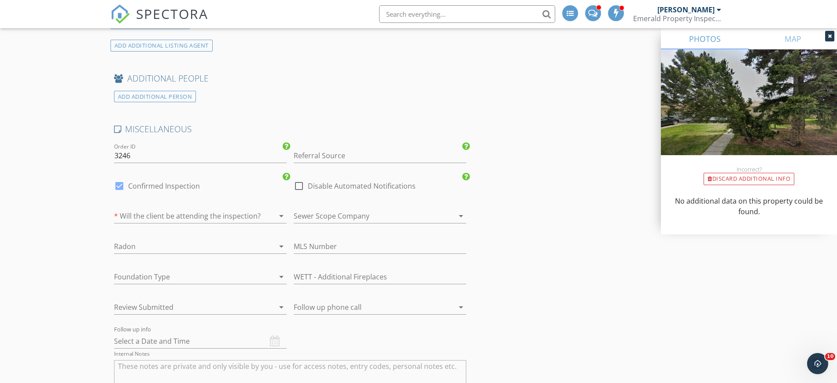
scroll to position [1816, 0]
click at [200, 221] on div at bounding box center [188, 215] width 148 height 14
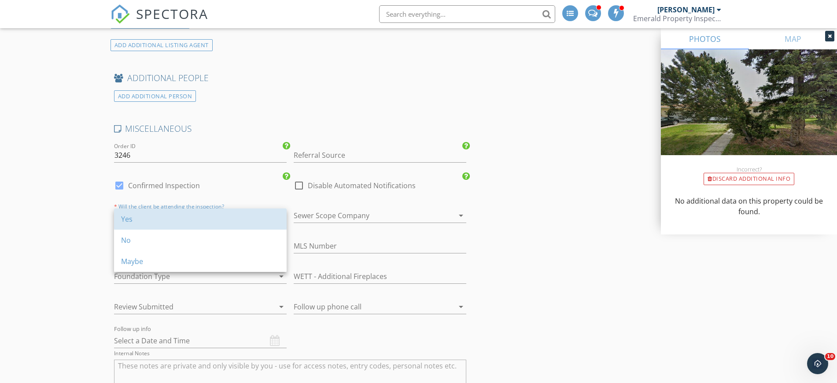
click at [200, 221] on div "Yes" at bounding box center [200, 219] width 158 height 11
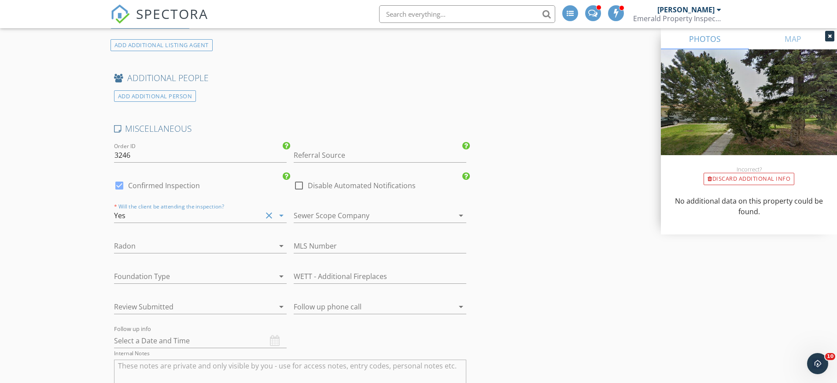
click at [175, 273] on div at bounding box center [188, 276] width 148 height 14
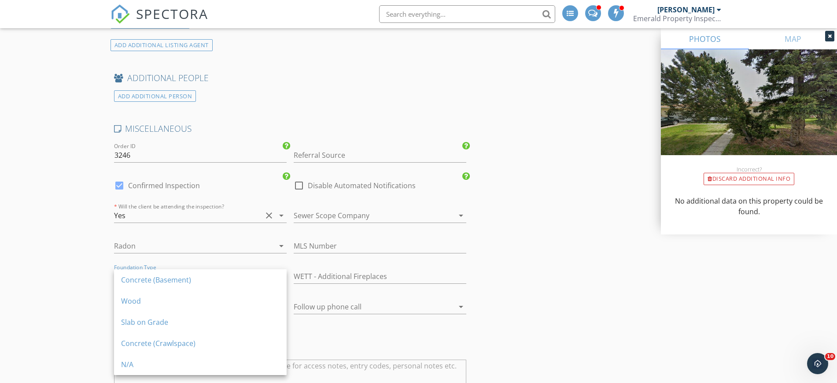
click at [175, 273] on div "Concrete (Basement)" at bounding box center [200, 279] width 158 height 21
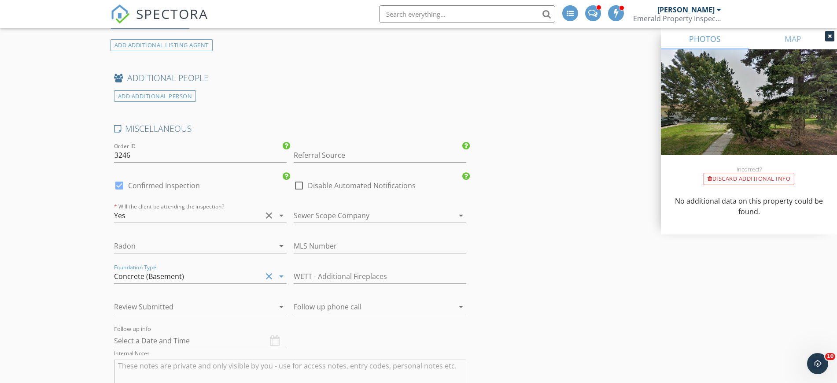
click at [171, 308] on div at bounding box center [188, 306] width 148 height 14
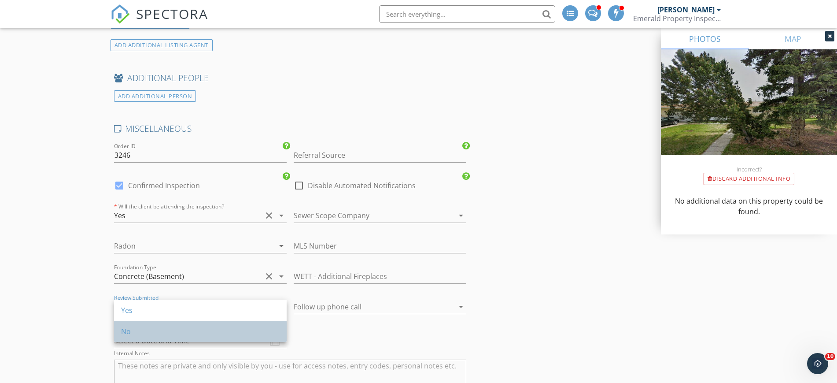
click at [171, 324] on div "No" at bounding box center [200, 330] width 158 height 21
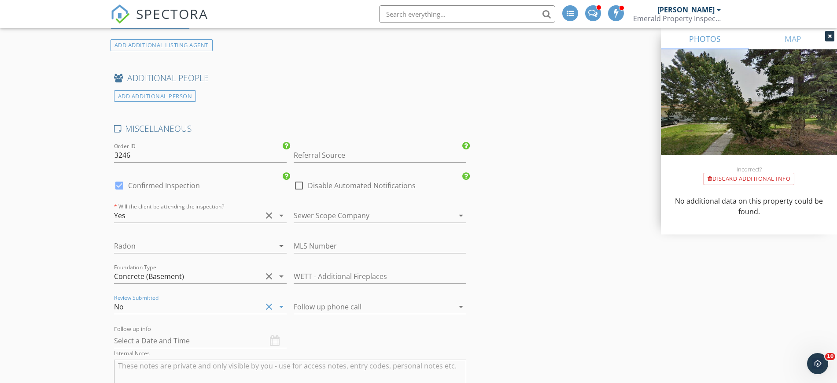
click at [317, 303] on div at bounding box center [368, 306] width 148 height 14
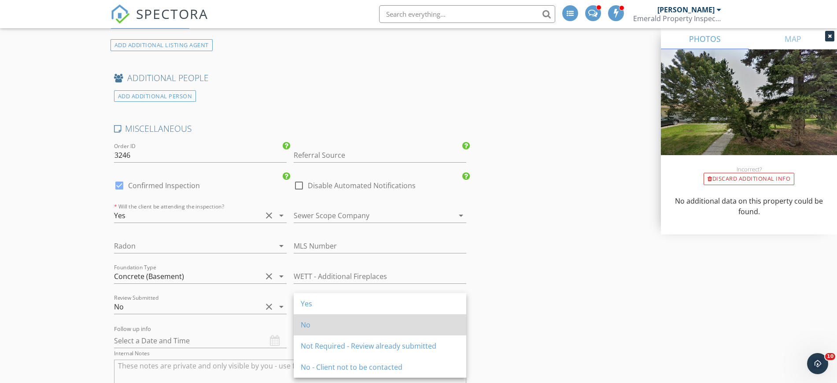
click at [320, 327] on div "No" at bounding box center [380, 324] width 158 height 11
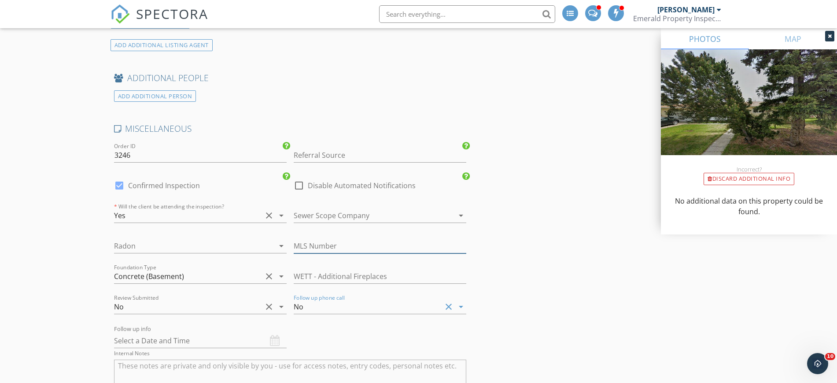
click at [310, 249] on input "text" at bounding box center [380, 246] width 173 height 15
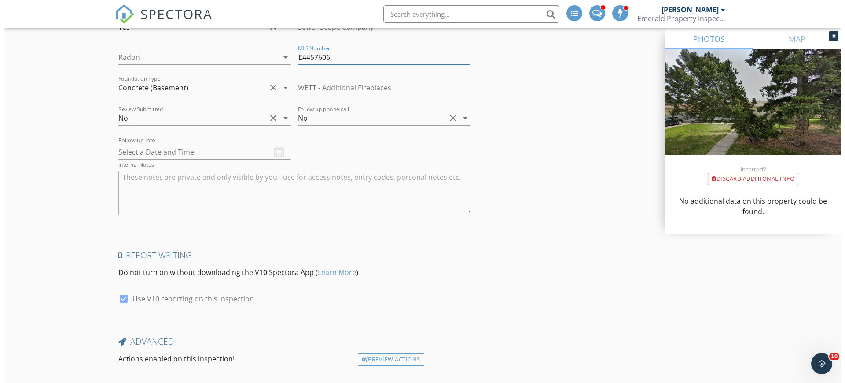
scroll to position [2060, 0]
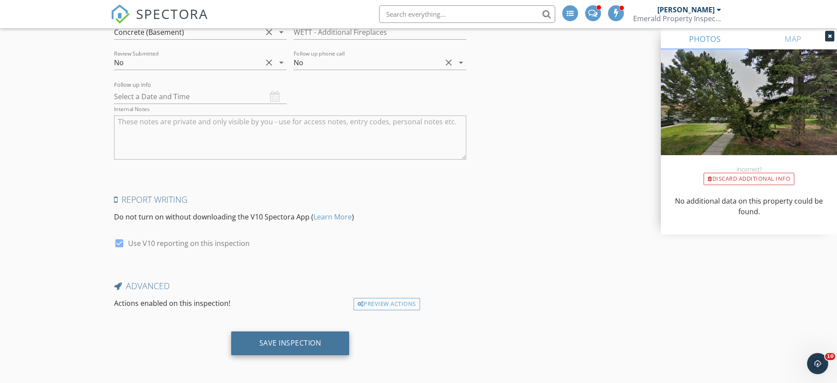
type input "E4457606"
click at [291, 343] on div "Save Inspection" at bounding box center [290, 342] width 62 height 9
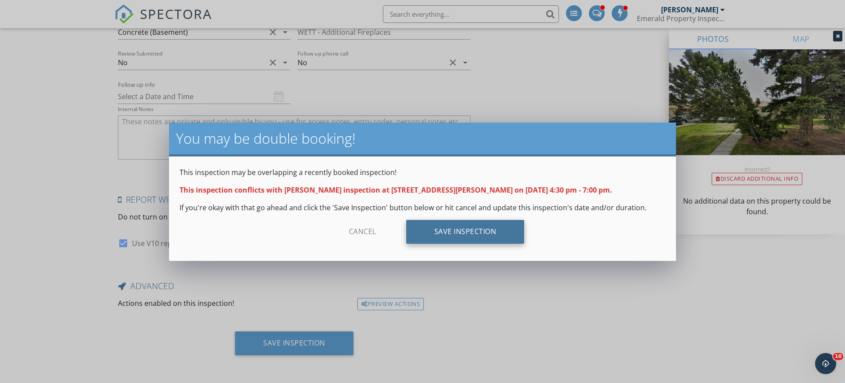
click at [462, 235] on div "Save Inspection" at bounding box center [465, 232] width 118 height 24
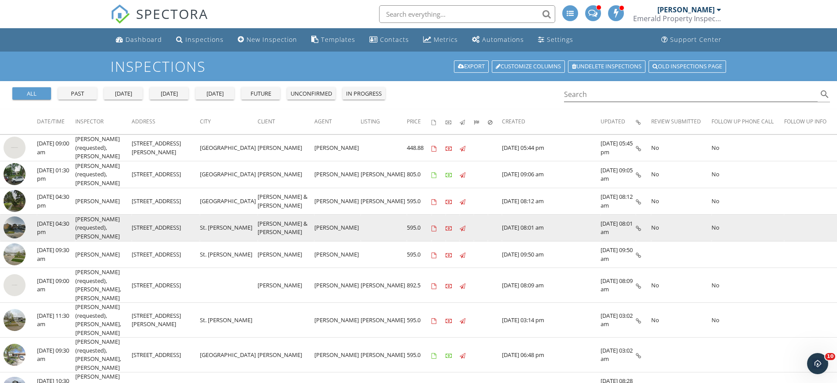
click at [16, 227] on img at bounding box center [15, 227] width 22 height 22
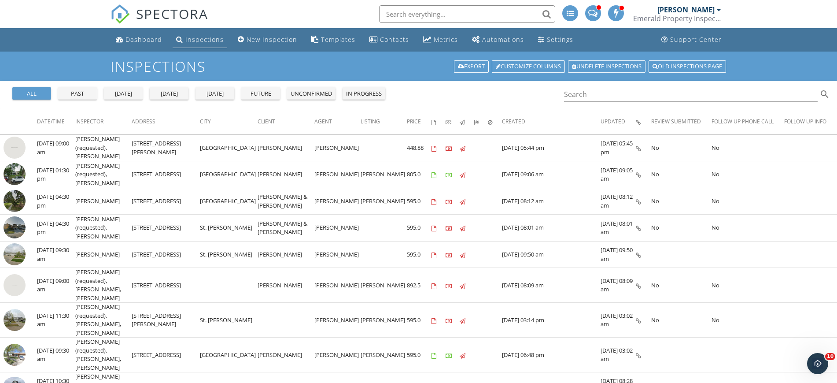
click at [210, 40] on div "Inspections" at bounding box center [204, 39] width 38 height 8
click at [428, 15] on input "text" at bounding box center [467, 14] width 176 height 18
type input "[PERSON_NAME]"
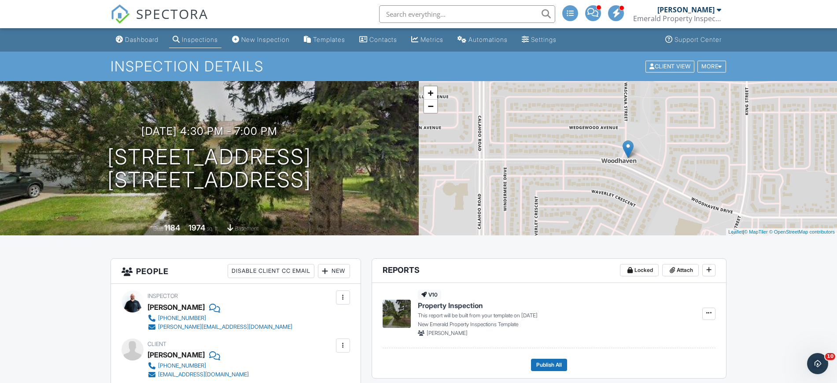
click at [150, 28] on div "SPECTORA" at bounding box center [159, 14] width 98 height 28
click at [147, 38] on div "Dashboard" at bounding box center [141, 39] width 33 height 7
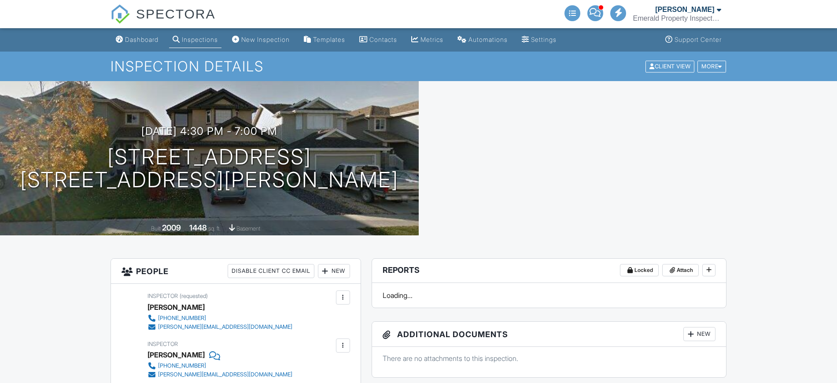
click at [335, 264] on div "New" at bounding box center [334, 271] width 32 height 14
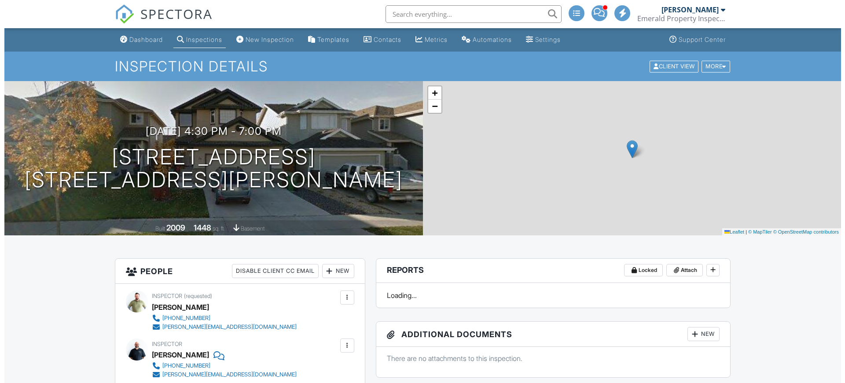
scroll to position [165, 0]
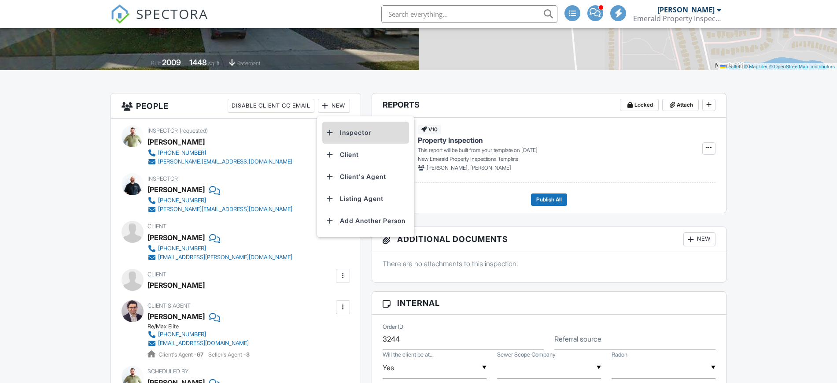
click at [348, 133] on li "Inspector" at bounding box center [365, 133] width 87 height 22
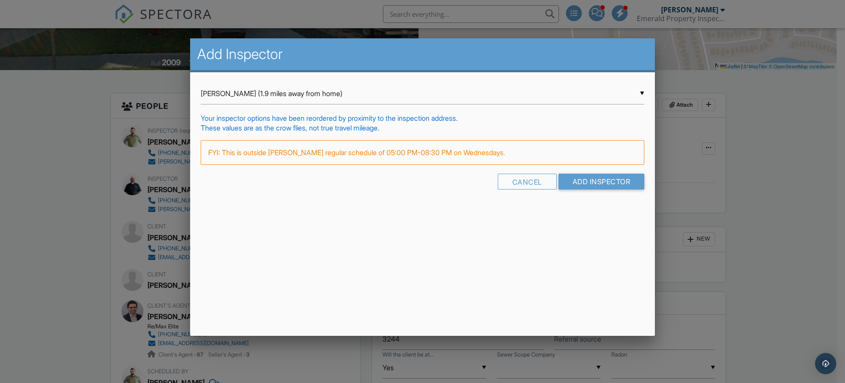
click at [303, 98] on input "Lowell MacDougall (1.9 miles away from home)" at bounding box center [423, 94] width 444 height 22
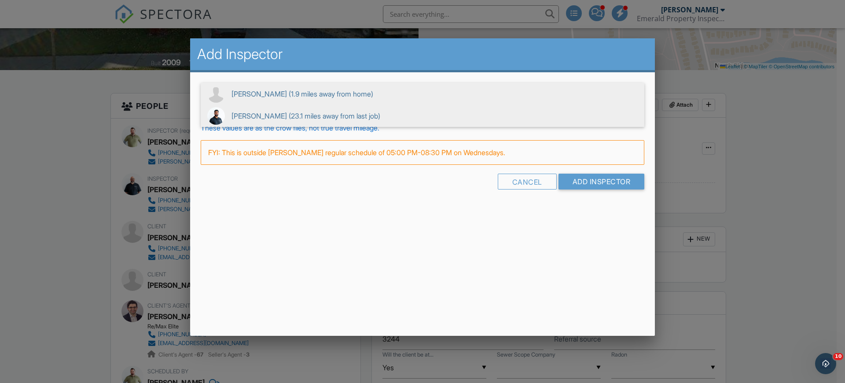
scroll to position [0, 0]
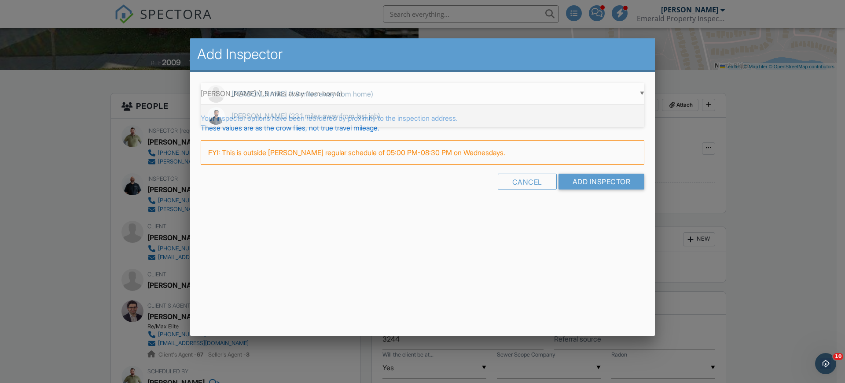
click at [300, 114] on span "Sukhsimrit Rasode (23.1 miles away from last job)" at bounding box center [423, 116] width 444 height 22
type input "Sukhsimrit Rasode (23.1 miles away from last job)"
click at [599, 182] on input "Add Inspector" at bounding box center [602, 181] width 86 height 16
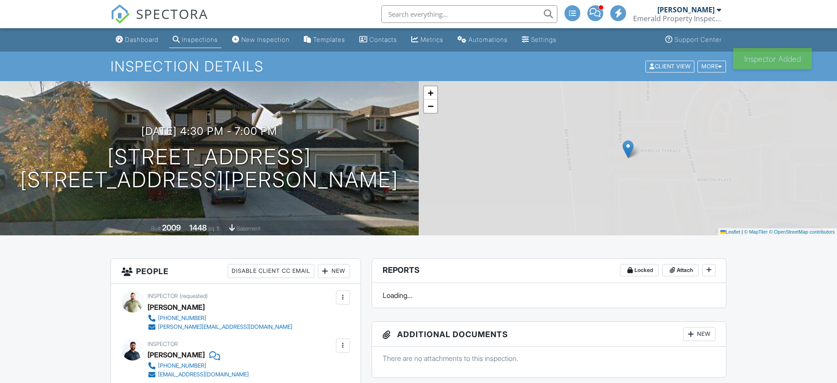
scroll to position [165, 0]
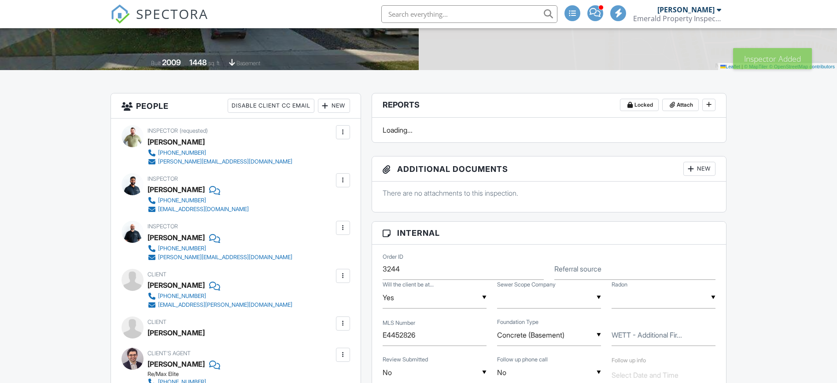
click at [342, 227] on div at bounding box center [343, 227] width 9 height 9
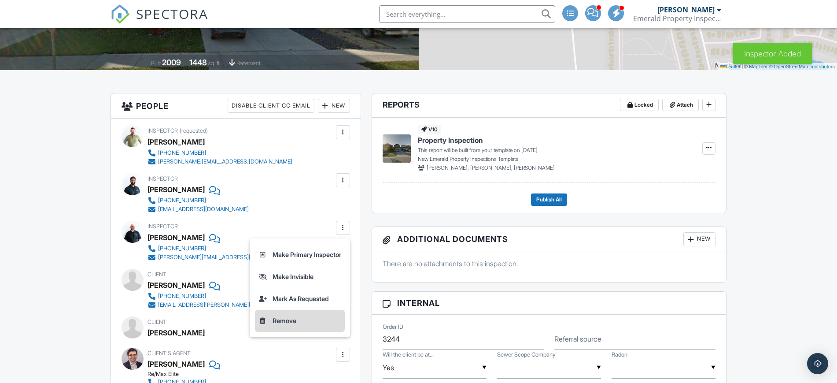
click at [283, 315] on li "Remove" at bounding box center [300, 320] width 90 height 22
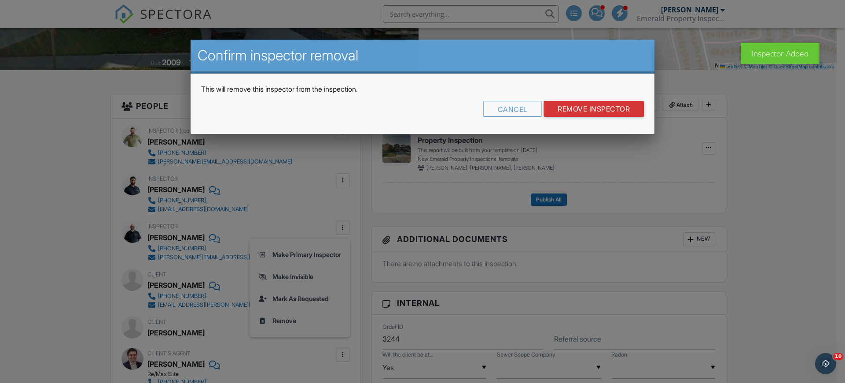
scroll to position [0, 0]
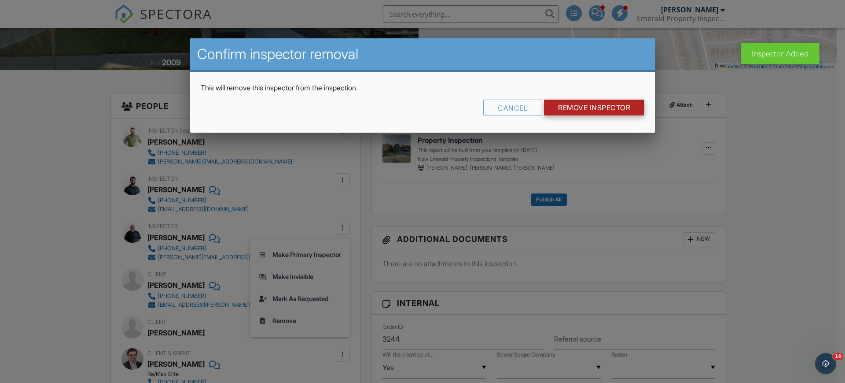
click at [599, 109] on input "Remove Inspector" at bounding box center [594, 107] width 100 height 16
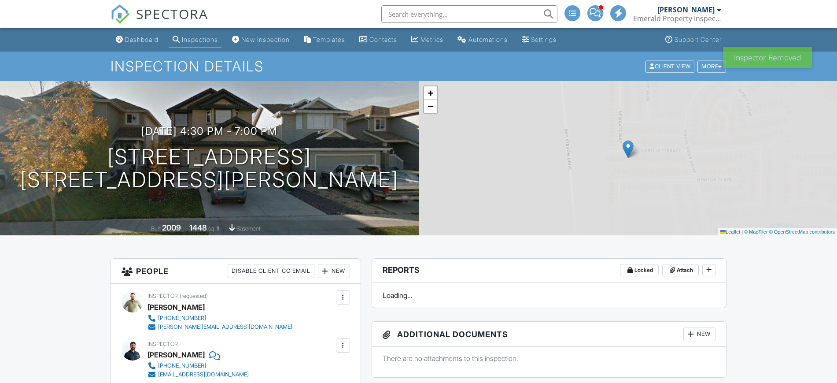
scroll to position [861, 0]
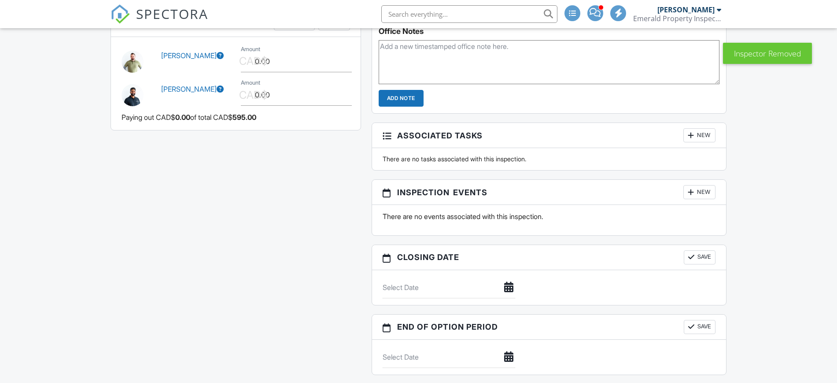
click at [299, 30] on div "Assign" at bounding box center [294, 23] width 41 height 14
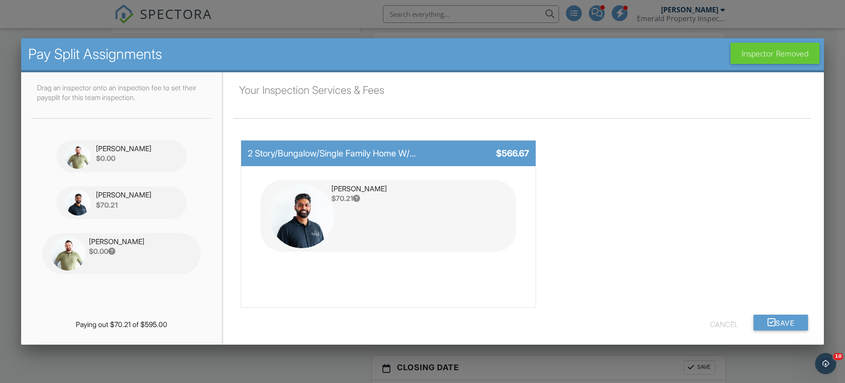
scroll to position [0, 0]
click at [768, 318] on icon at bounding box center [772, 322] width 8 height 16
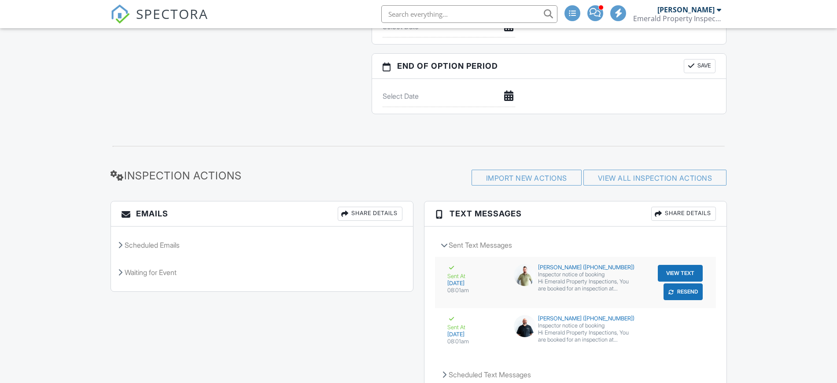
scroll to position [1191, 0]
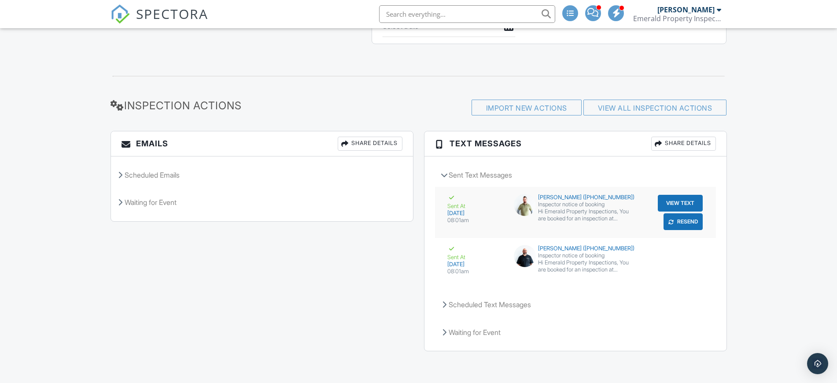
click at [681, 223] on button "Resend" at bounding box center [682, 221] width 39 height 17
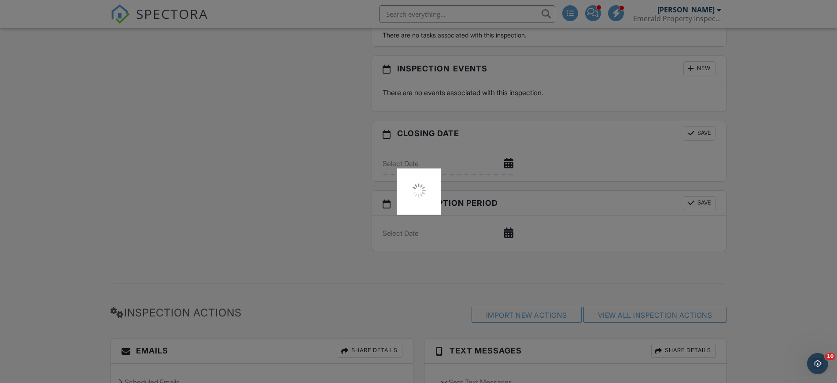
scroll to position [861, 0]
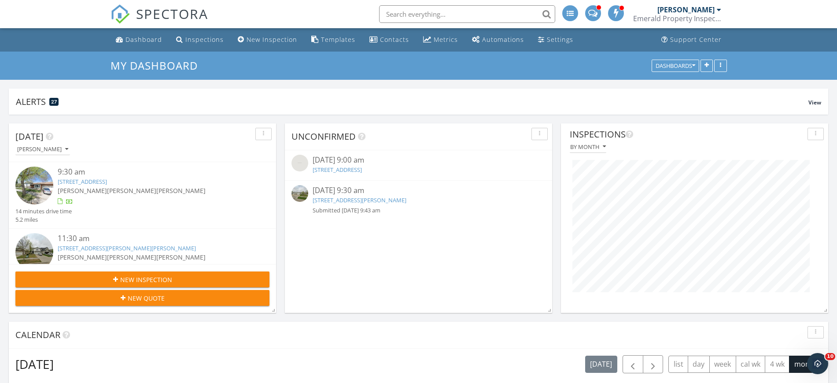
scroll to position [189, 267]
click at [268, 43] on div "New Inspection" at bounding box center [272, 39] width 51 height 8
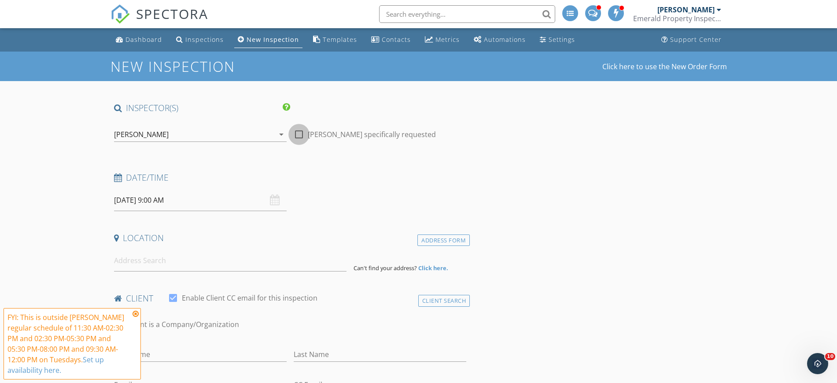
click at [302, 137] on div at bounding box center [298, 134] width 15 height 15
checkbox input "true"
click at [230, 134] on div "[PERSON_NAME]" at bounding box center [194, 134] width 160 height 14
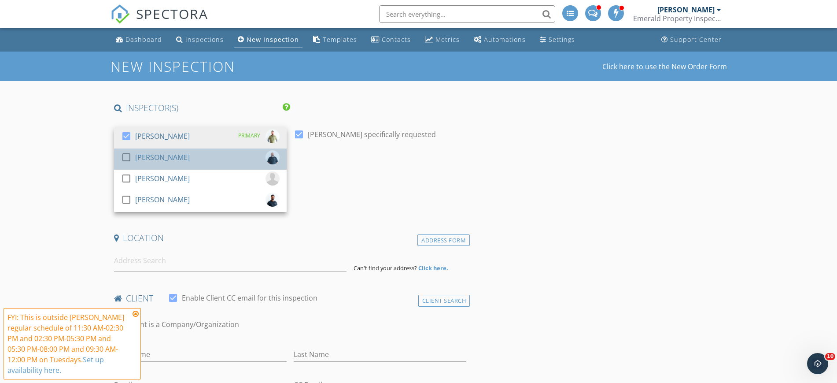
click at [217, 149] on link "check_box_outline_blank Ryan Watson" at bounding box center [200, 158] width 173 height 21
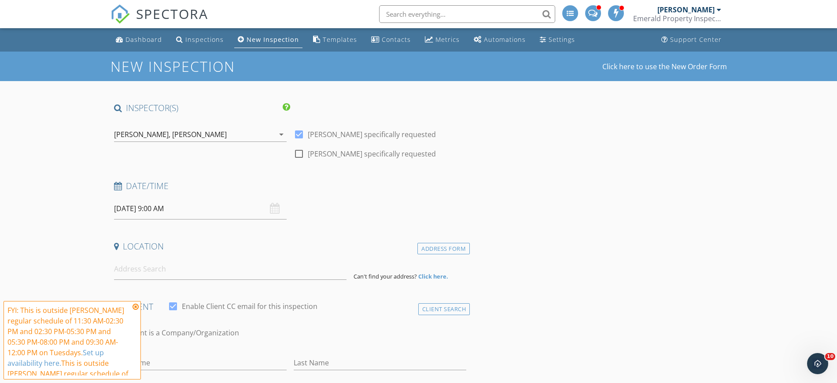
click at [163, 212] on input "09/30/2025 9:00 AM" at bounding box center [200, 209] width 173 height 22
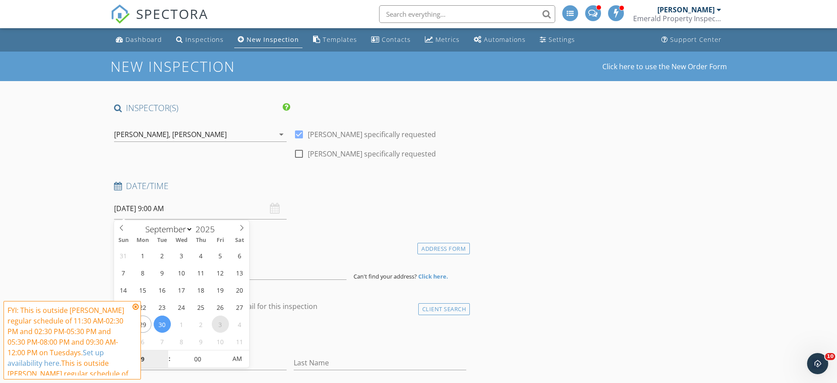
select select "9"
type input "10/03/2025 9:00 AM"
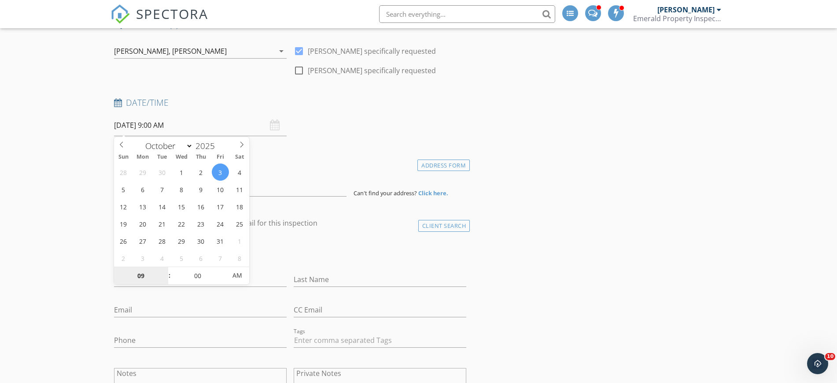
scroll to position [110, 0]
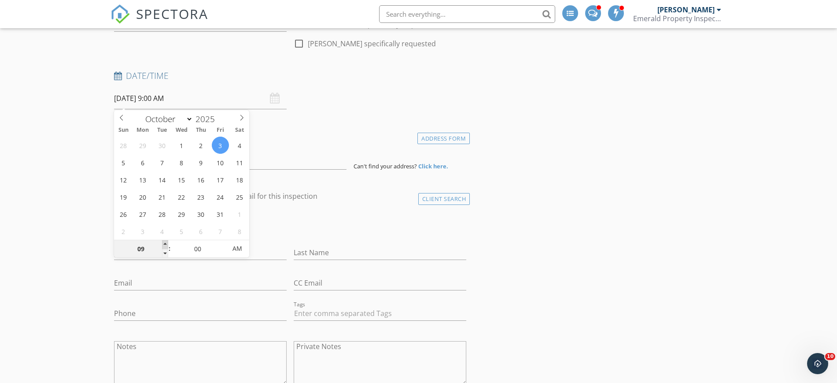
type input "10"
type input "10/03/2025 10:00 AM"
click at [163, 245] on span at bounding box center [165, 244] width 6 height 9
type input "11"
type input "10/03/2025 11:00 AM"
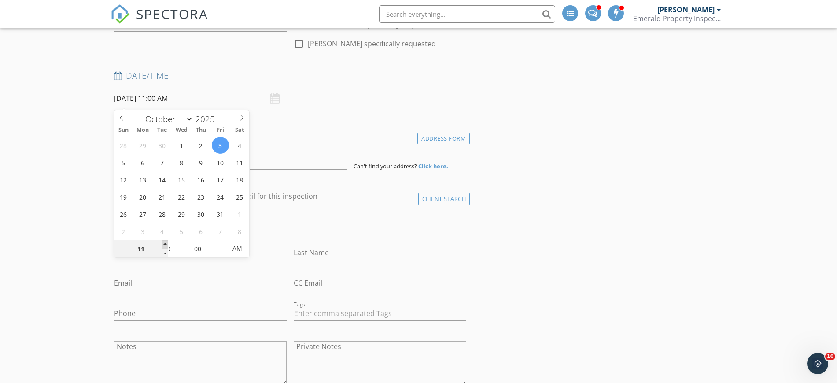
click at [163, 245] on span at bounding box center [165, 244] width 6 height 9
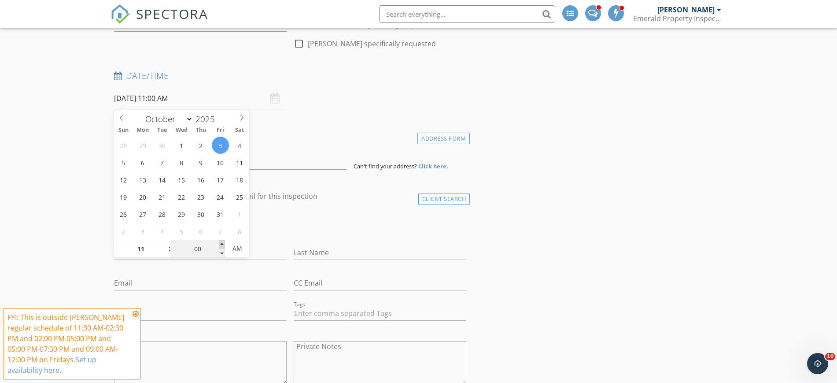
type input "05"
type input "10/03/2025 11:05 AM"
click at [223, 243] on span at bounding box center [222, 244] width 6 height 9
type input "10"
type input "10/03/2025 11:10 AM"
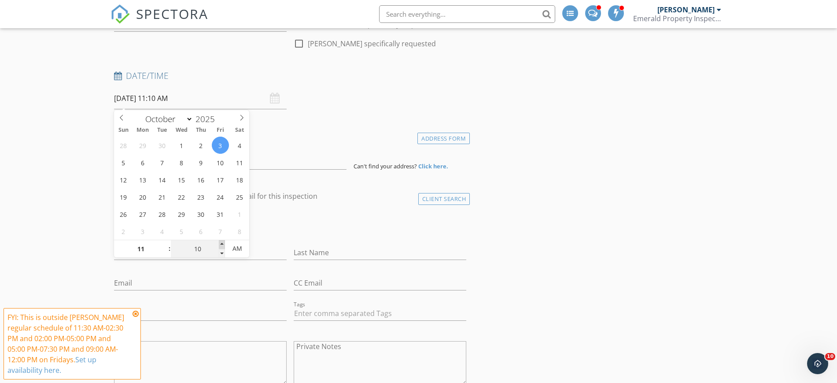
click at [223, 243] on span at bounding box center [222, 244] width 6 height 9
type input "15"
type input "10/03/2025 11:15 AM"
click at [223, 243] on span at bounding box center [222, 244] width 6 height 9
type input "20"
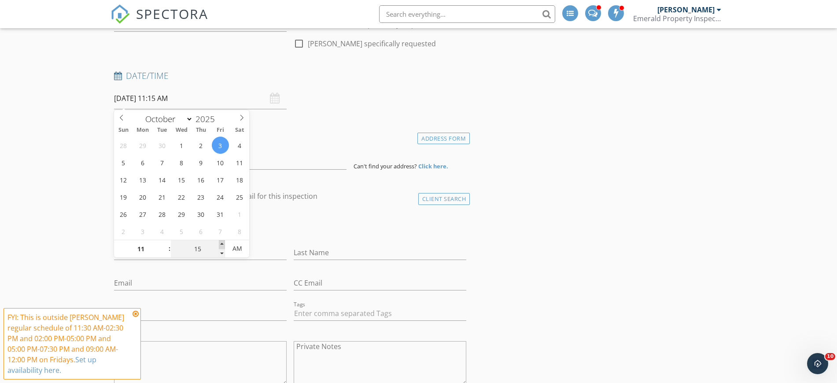
type input "10/03/2025 11:20 AM"
click at [223, 243] on span at bounding box center [222, 244] width 6 height 9
type input "25"
type input "10/03/2025 11:25 AM"
click at [223, 243] on span at bounding box center [222, 244] width 6 height 9
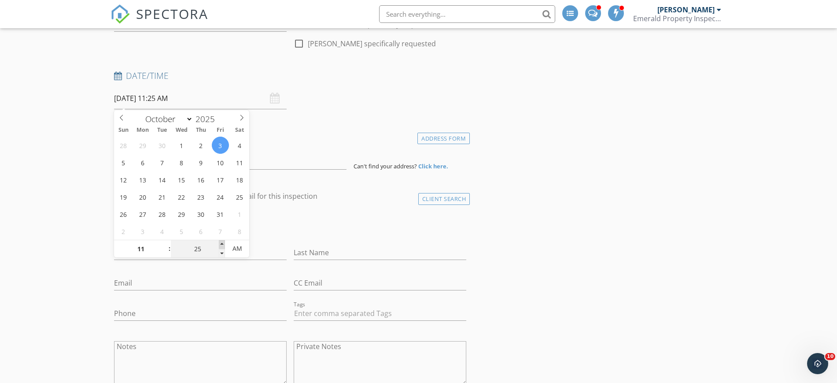
type input "30"
type input "10/03/2025 11:30 AM"
click at [223, 243] on span at bounding box center [222, 244] width 6 height 9
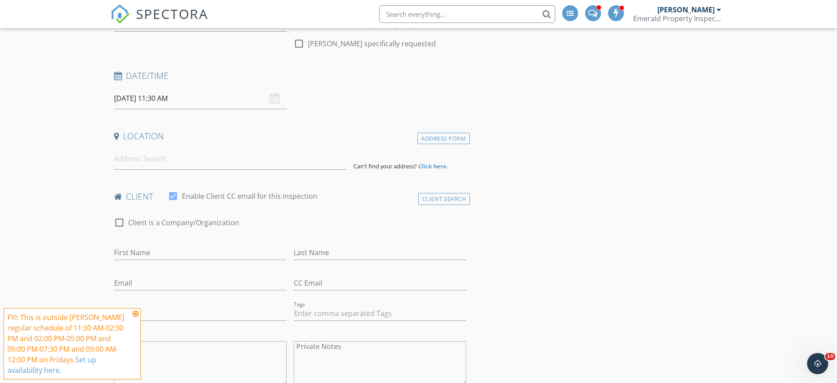
click at [137, 314] on icon at bounding box center [136, 313] width 6 height 7
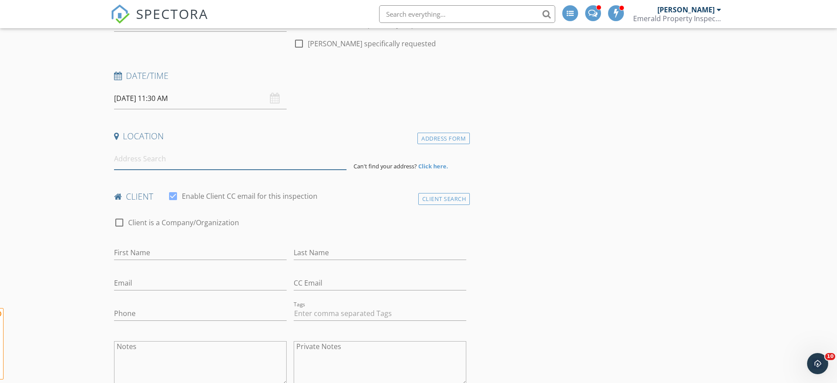
click at [154, 166] on input at bounding box center [230, 159] width 232 height 22
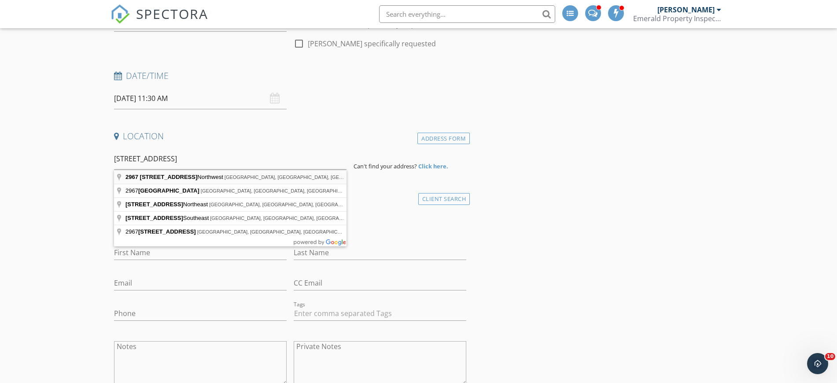
type input "2967 130 Avenue Northwest, Edmonton, AB, Canada"
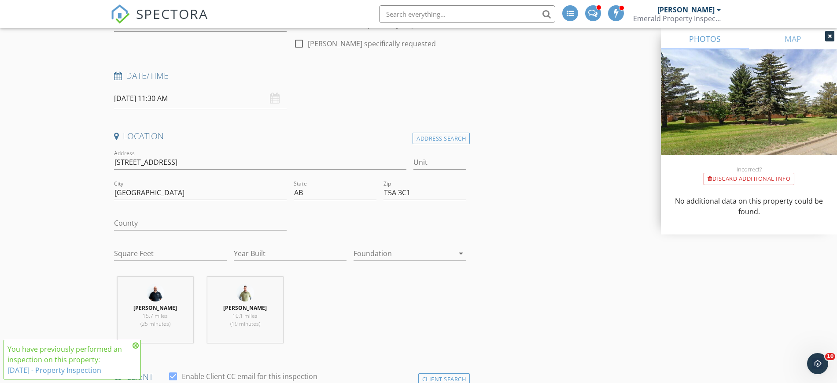
click at [136, 343] on icon at bounding box center [136, 345] width 6 height 7
click at [416, 194] on input "T5A 3C1" at bounding box center [424, 192] width 83 height 15
type input "T5A 3M1"
click at [383, 258] on div at bounding box center [403, 253] width 100 height 14
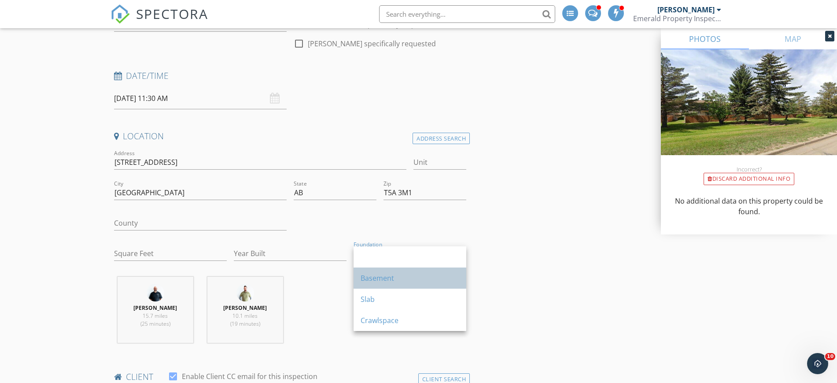
click at [385, 272] on div "Basement" at bounding box center [410, 277] width 99 height 11
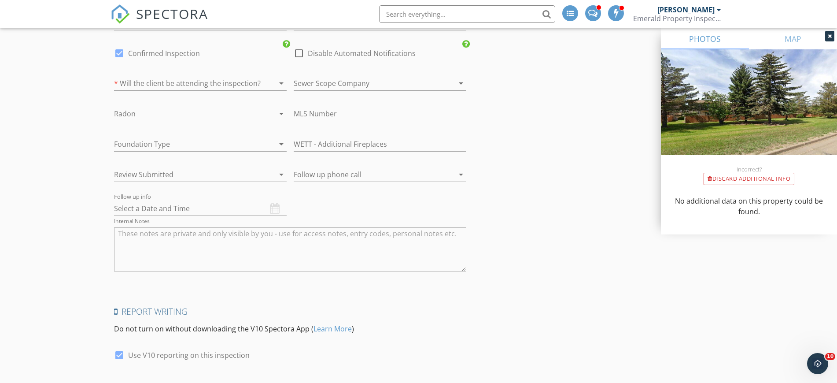
scroll to position [1265, 0]
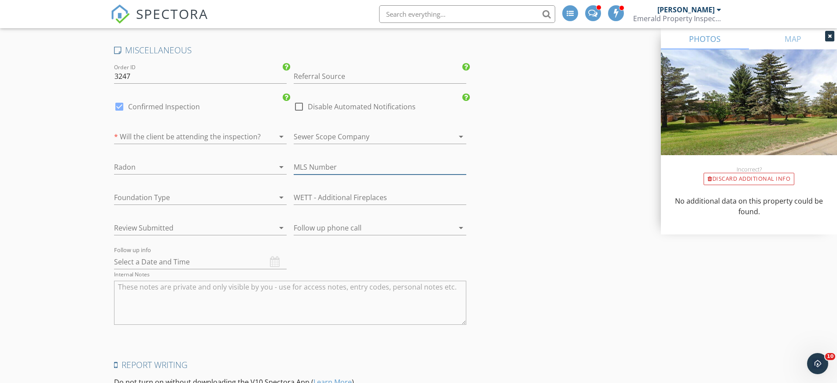
click at [301, 165] on input "text" at bounding box center [380, 167] width 173 height 15
type input "E4443950"
click at [327, 236] on div "Follow up phone call arrow_drop_down" at bounding box center [380, 232] width 173 height 23
click at [328, 232] on div at bounding box center [368, 228] width 148 height 14
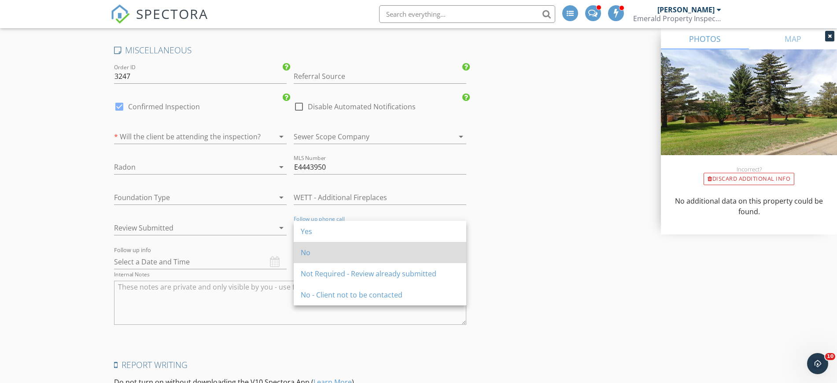
click at [328, 248] on div "No" at bounding box center [380, 252] width 158 height 11
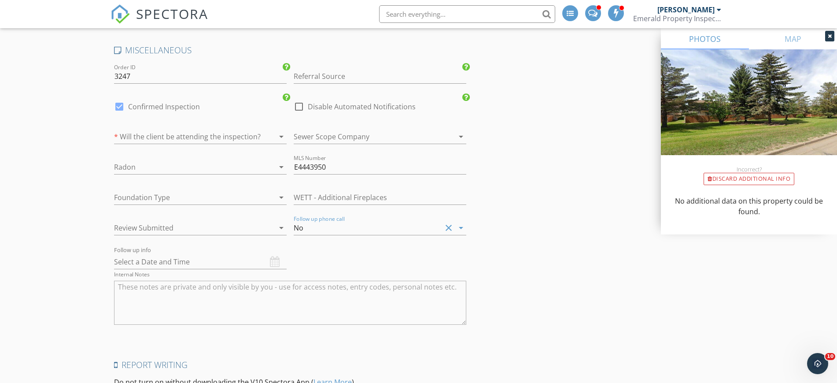
click at [268, 231] on div at bounding box center [269, 227] width 11 height 11
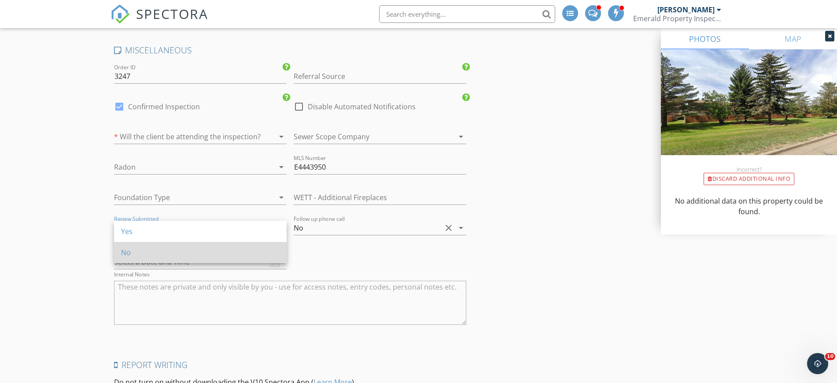
click at [163, 257] on div "No" at bounding box center [200, 252] width 158 height 11
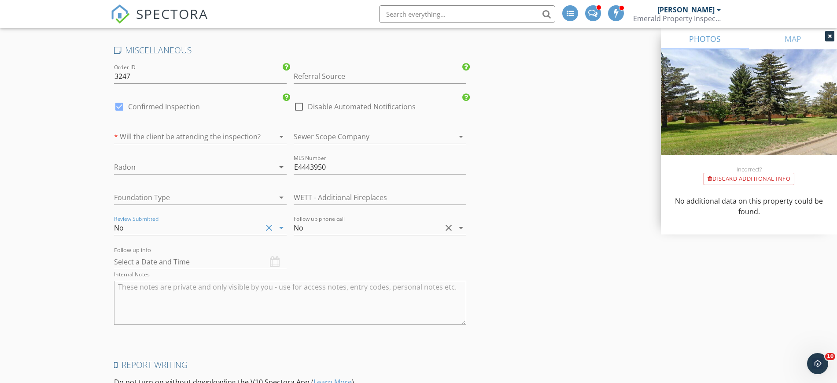
click at [146, 202] on div at bounding box center [188, 197] width 148 height 14
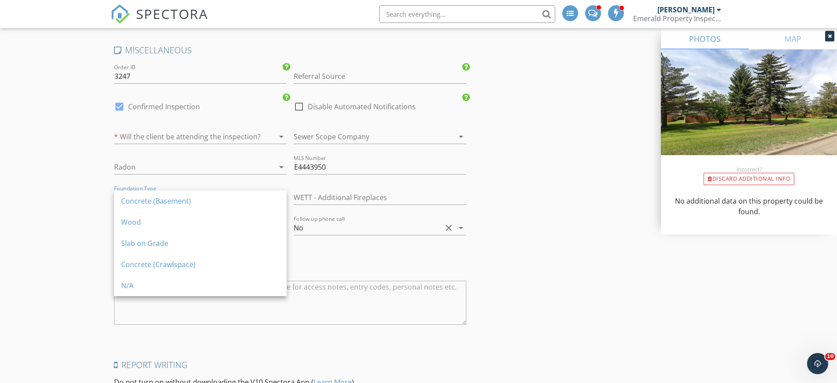
click at [146, 202] on div "Concrete (Basement)" at bounding box center [200, 200] width 158 height 11
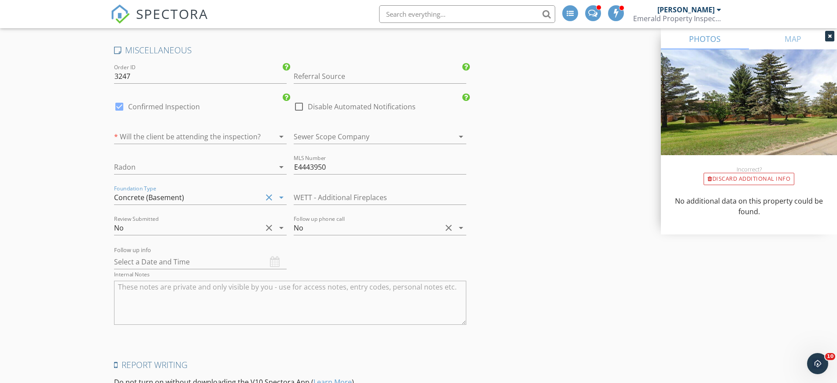
click at [140, 133] on div at bounding box center [188, 136] width 148 height 14
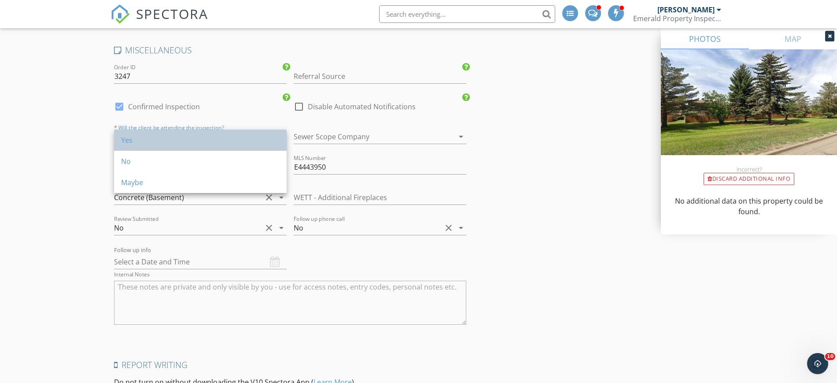
click at [152, 148] on div "Yes" at bounding box center [200, 139] width 158 height 21
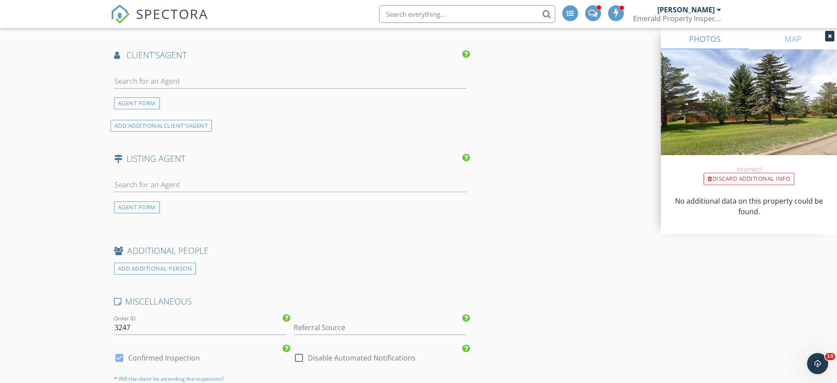
scroll to position [935, 0]
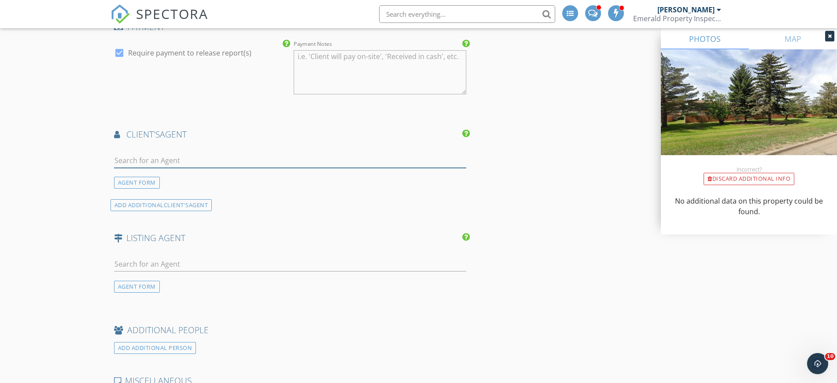
click at [164, 159] on input "text" at bounding box center [290, 160] width 353 height 15
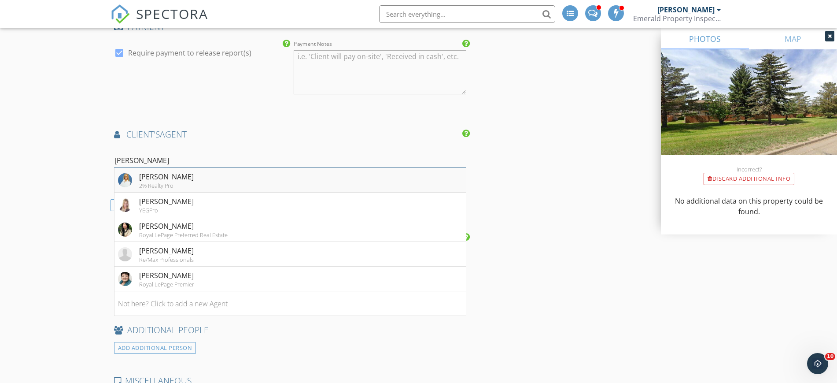
type input "lisa"
click at [169, 176] on div "Lisa Makelki" at bounding box center [166, 176] width 55 height 11
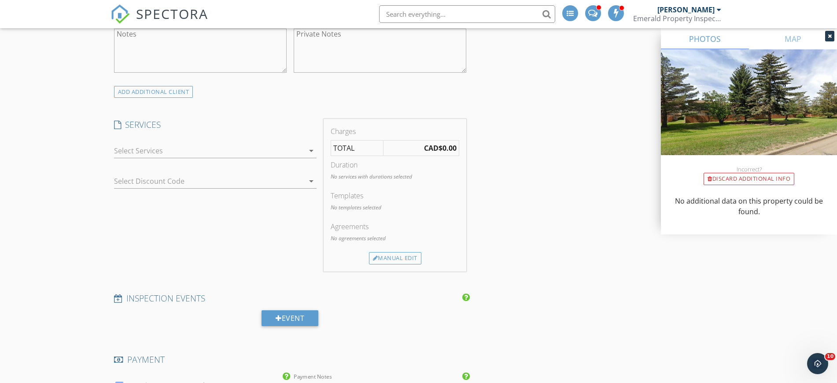
scroll to position [549, 0]
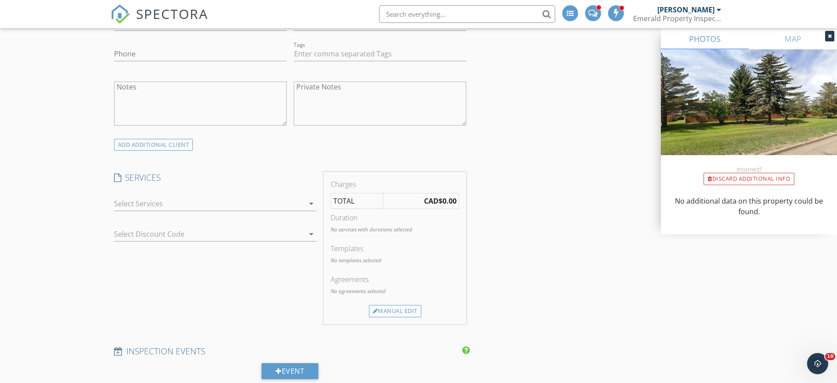
click at [173, 210] on div at bounding box center [209, 203] width 190 height 14
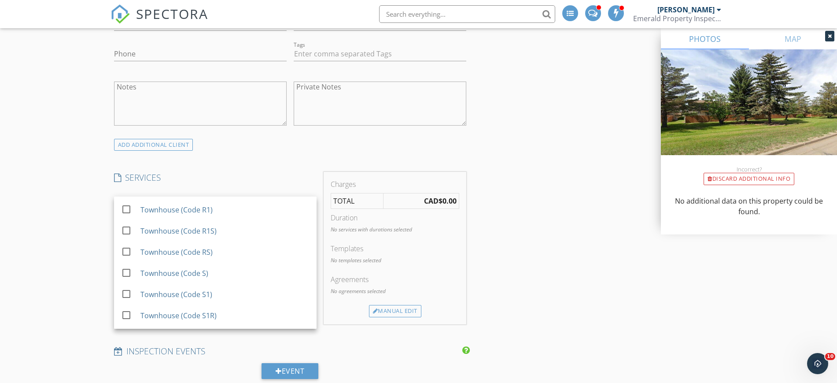
scroll to position [1926, 0]
click at [180, 153] on div "Townhouse (Code D)" at bounding box center [174, 148] width 69 height 11
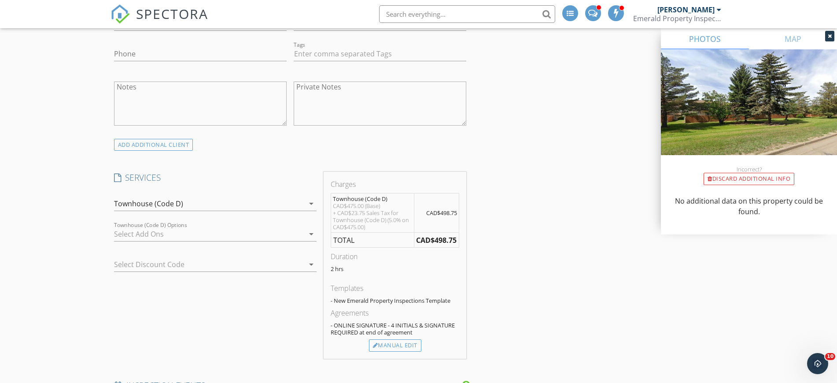
click at [178, 265] on div at bounding box center [203, 264] width 178 height 14
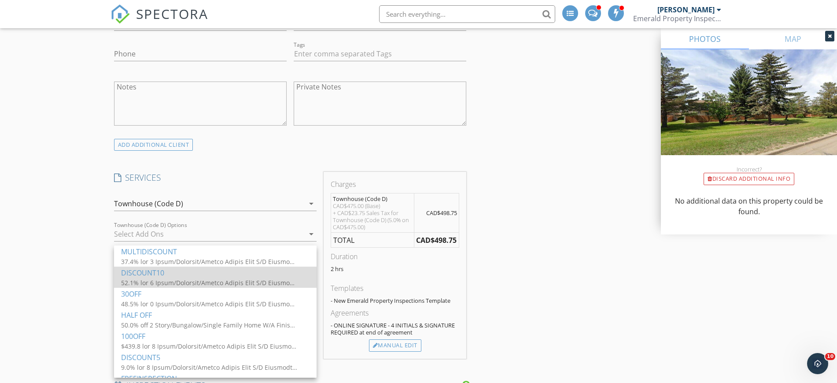
click at [177, 279] on div at bounding box center [209, 282] width 176 height 9
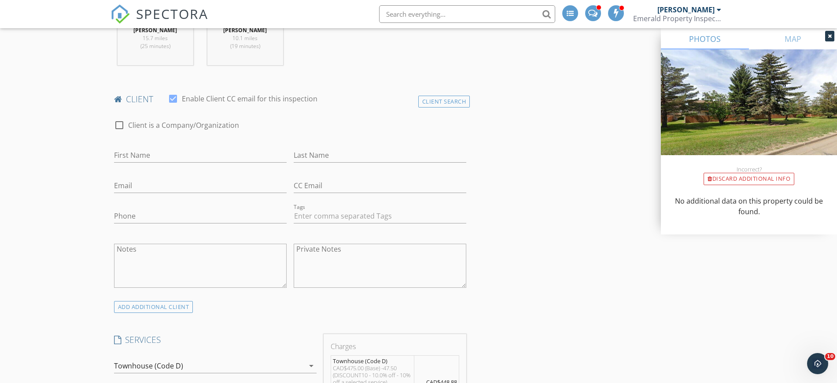
scroll to position [384, 0]
drag, startPoint x: 149, startPoint y: 148, endPoint x: 151, endPoint y: 157, distance: 9.0
click at [151, 153] on div "First Name" at bounding box center [200, 160] width 173 height 29
click at [151, 157] on input "First Name" at bounding box center [200, 158] width 173 height 15
type input "Laura"
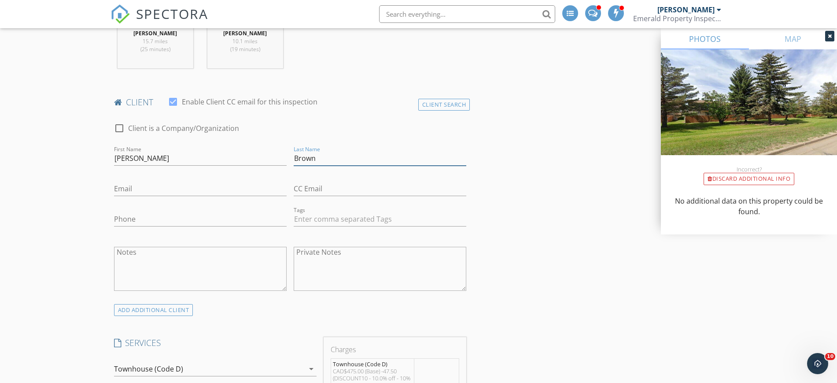
type input "Brown"
click at [134, 188] on input "Email" at bounding box center [200, 188] width 173 height 15
paste input "brown.d.laura@gmail.com"
type input "brown.d.laura@gmail.com"
paste input "780-238-2633"
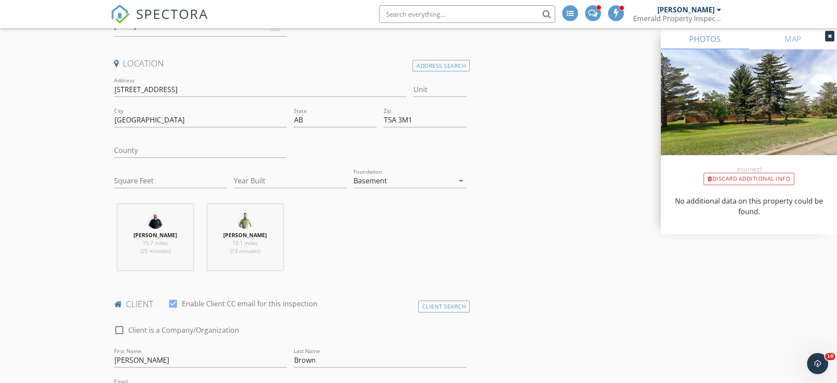
scroll to position [165, 0]
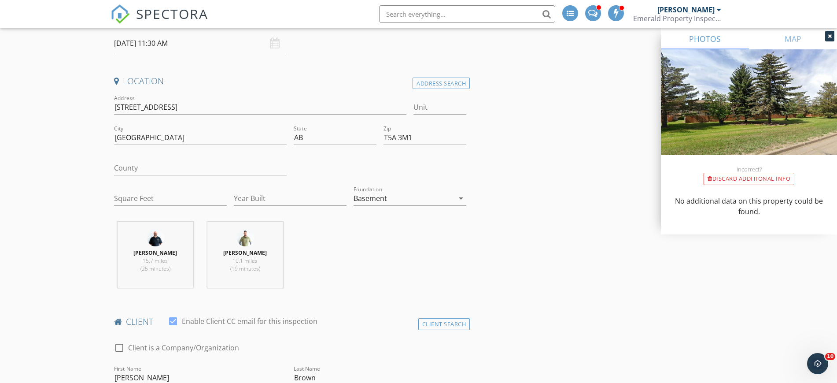
type input "780-238-2633"
click at [143, 200] on input "Square Feet" at bounding box center [170, 198] width 113 height 15
type input "1313"
type input "1976"
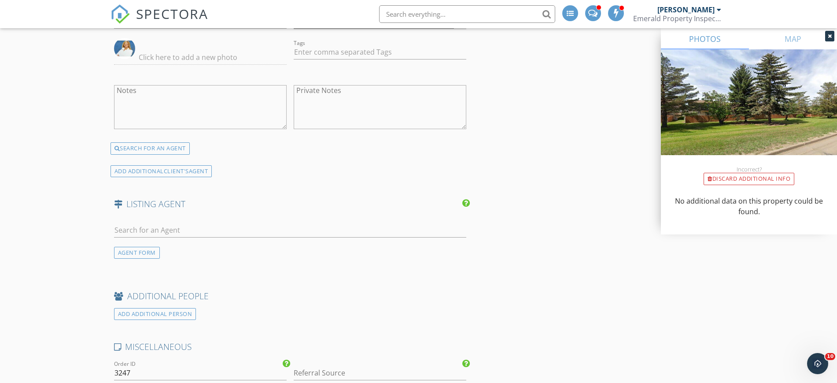
scroll to position [1211, 0]
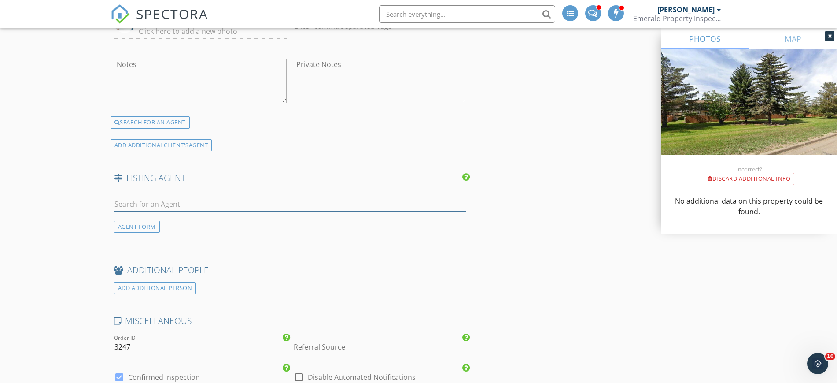
click at [144, 202] on input "text" at bounding box center [290, 204] width 353 height 15
type input "olst"
drag, startPoint x: 140, startPoint y: 206, endPoint x: 68, endPoint y: 201, distance: 71.9
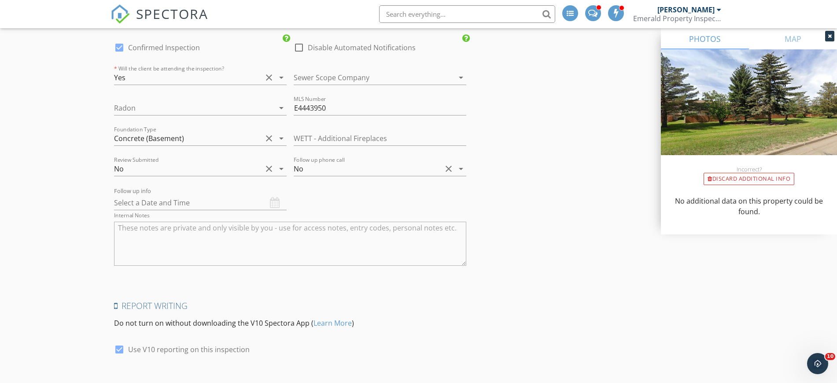
scroll to position [1646, 0]
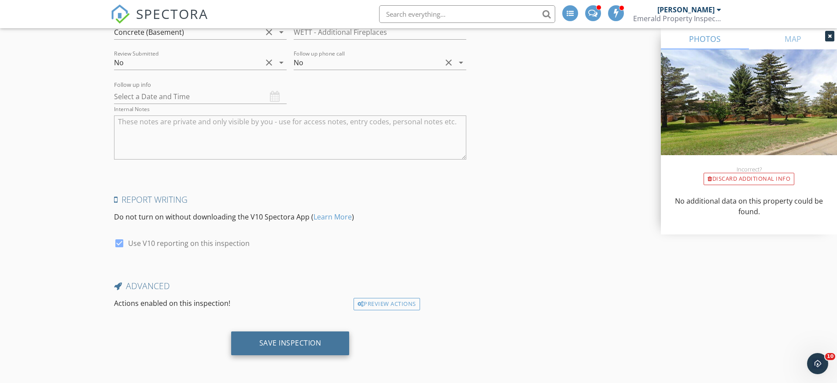
click at [291, 347] on div "Save Inspection" at bounding box center [290, 342] width 62 height 9
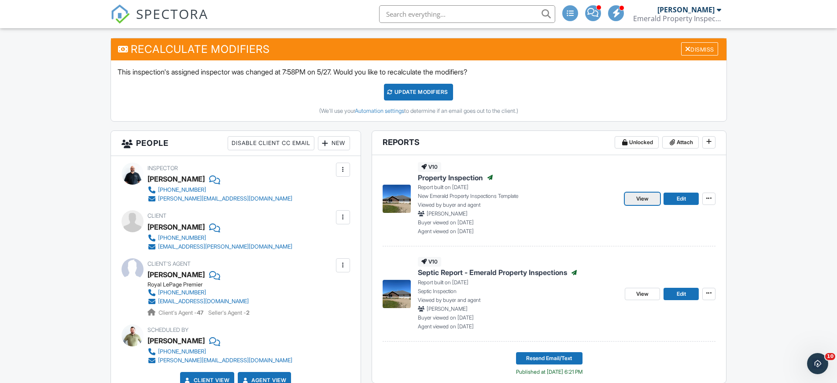
click at [645, 200] on span "View" at bounding box center [642, 198] width 12 height 9
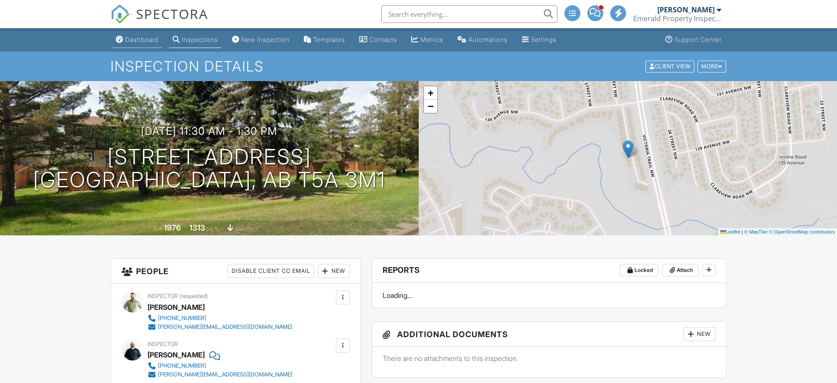
click at [149, 42] on div "Dashboard" at bounding box center [141, 39] width 33 height 7
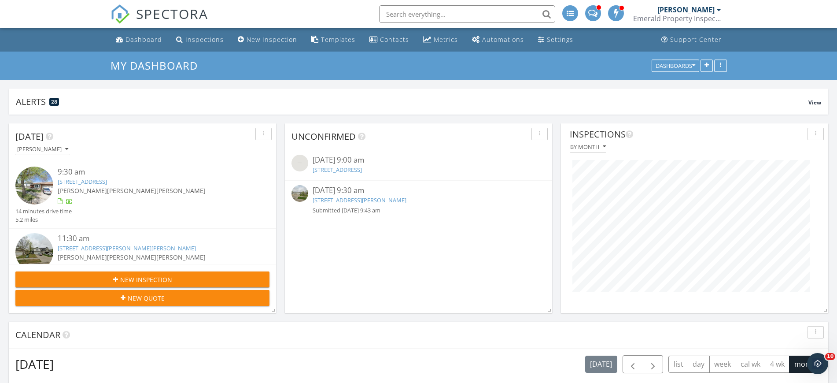
scroll to position [189, 267]
